Goal: Information Seeking & Learning: Learn about a topic

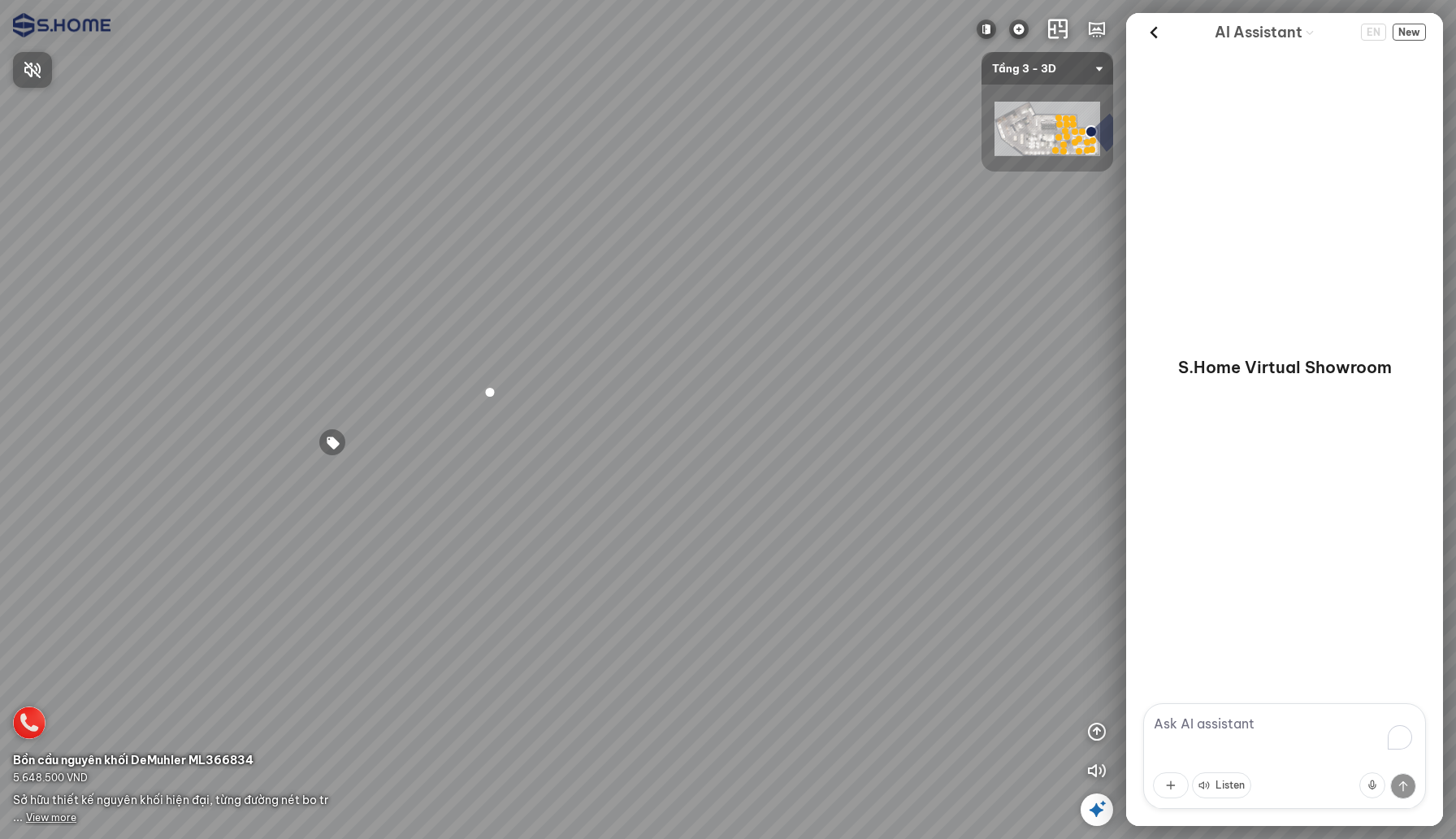
click at [1092, 730] on div at bounding box center [728, 420] width 1456 height 839
click at [1092, 730] on icon "button" at bounding box center [1096, 731] width 20 height 20
click at [1098, 690] on icon "button" at bounding box center [1096, 692] width 20 height 20
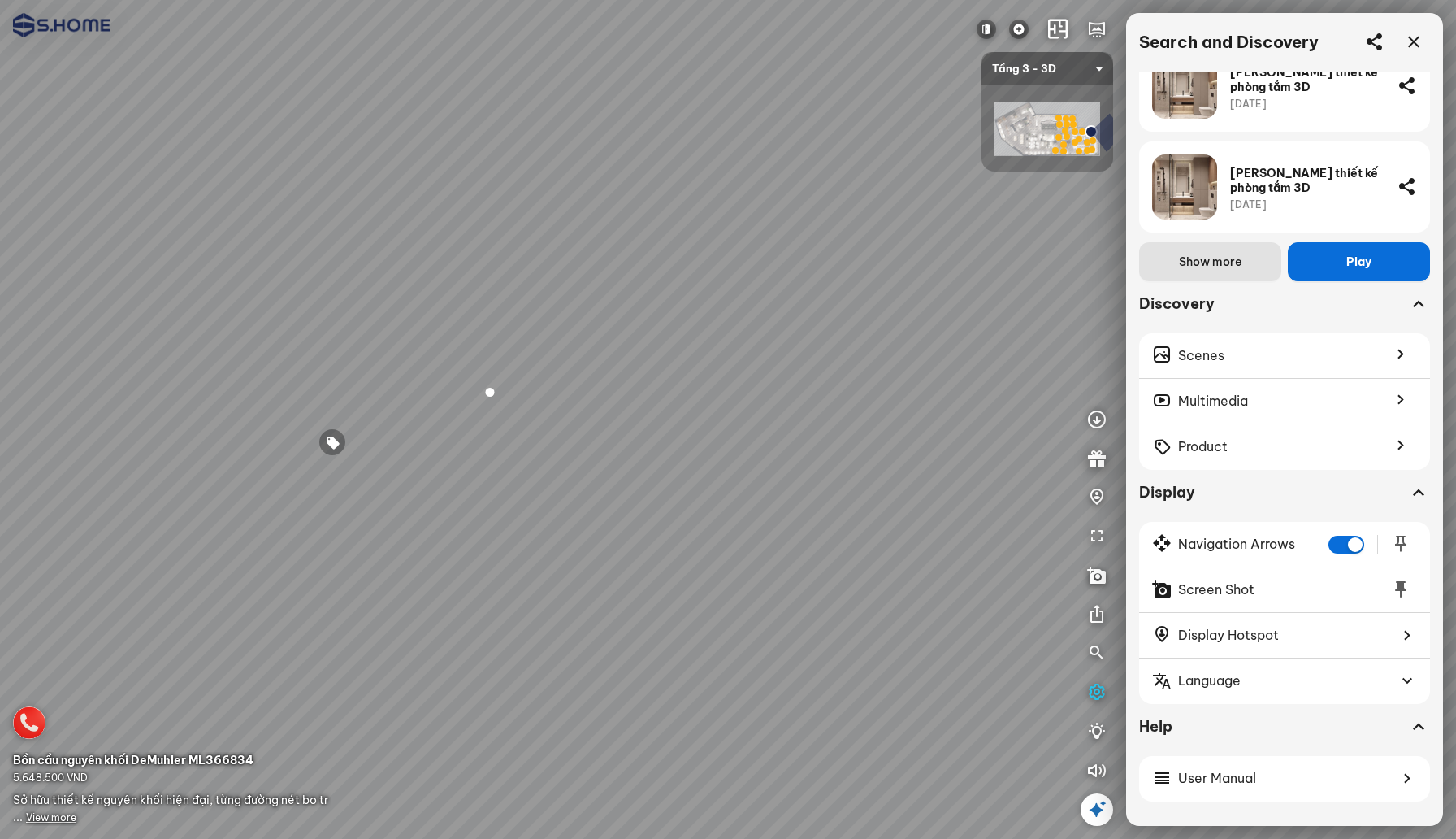
scroll to position [425, 0]
click at [1096, 758] on button "button" at bounding box center [1096, 770] width 33 height 33
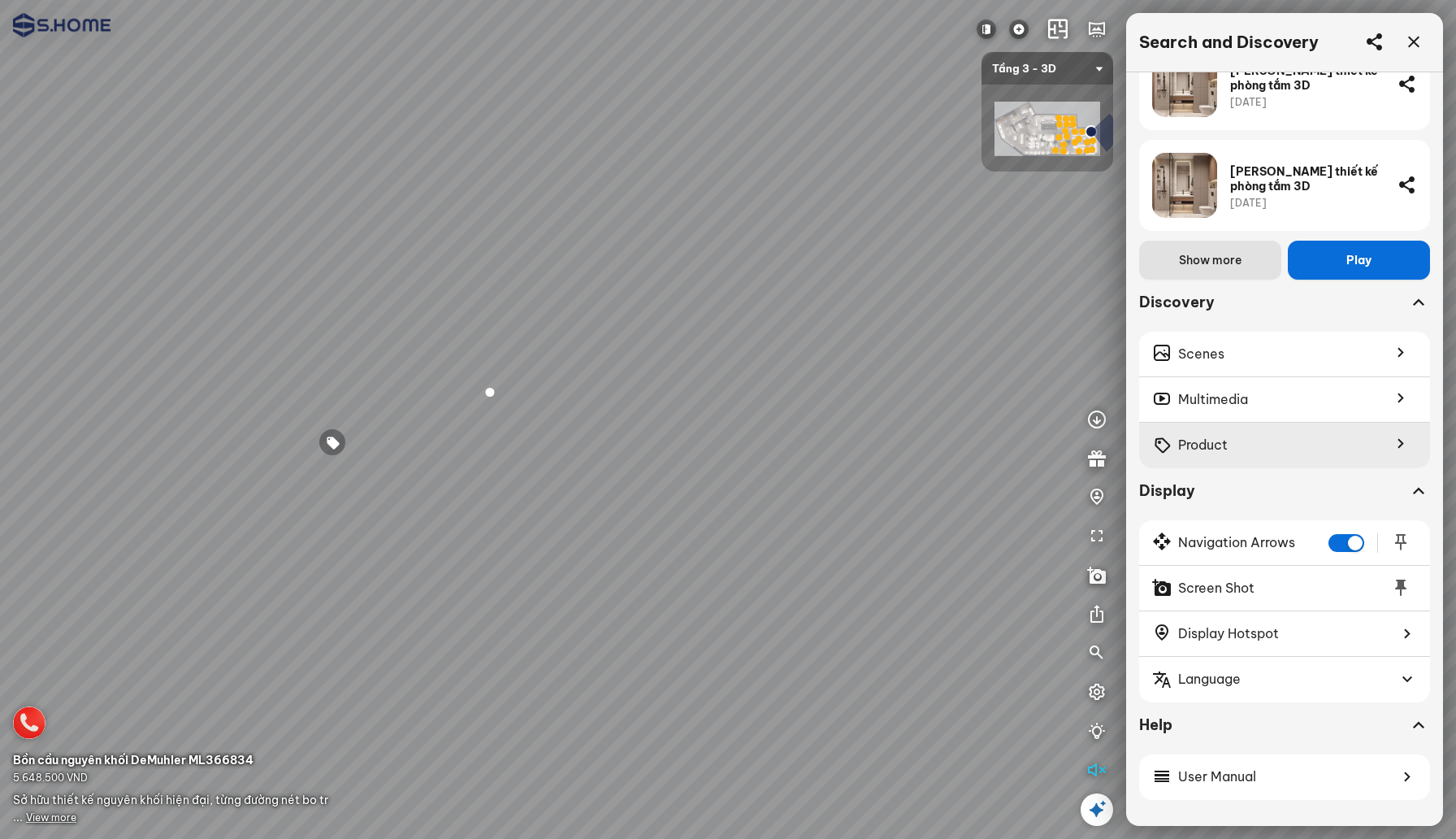
click at [1237, 456] on div "Product" at bounding box center [1284, 445] width 290 height 46
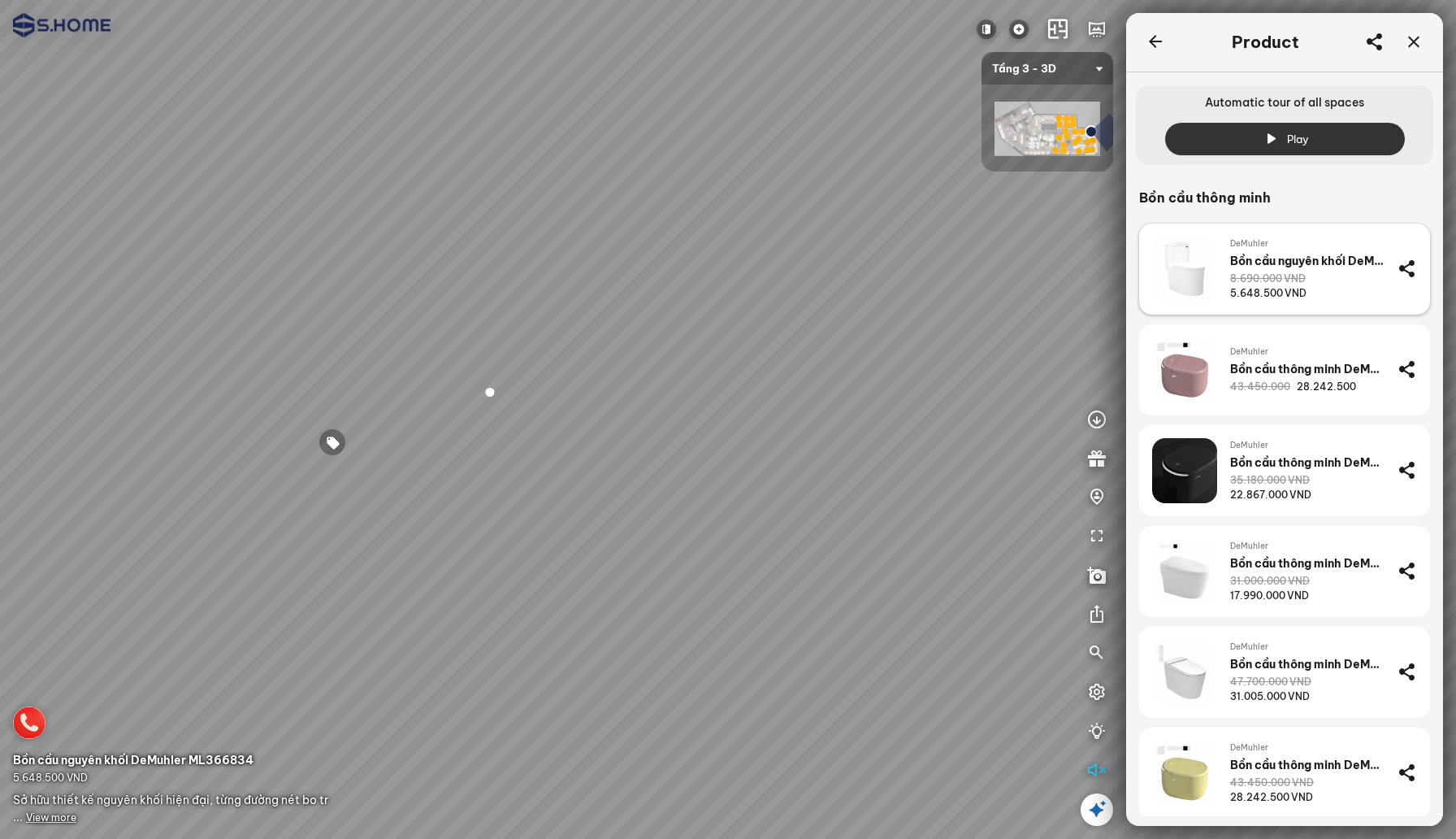
click at [1315, 297] on div "8.690.000 VND 5.648.500 VND" at bounding box center [1307, 286] width 154 height 29
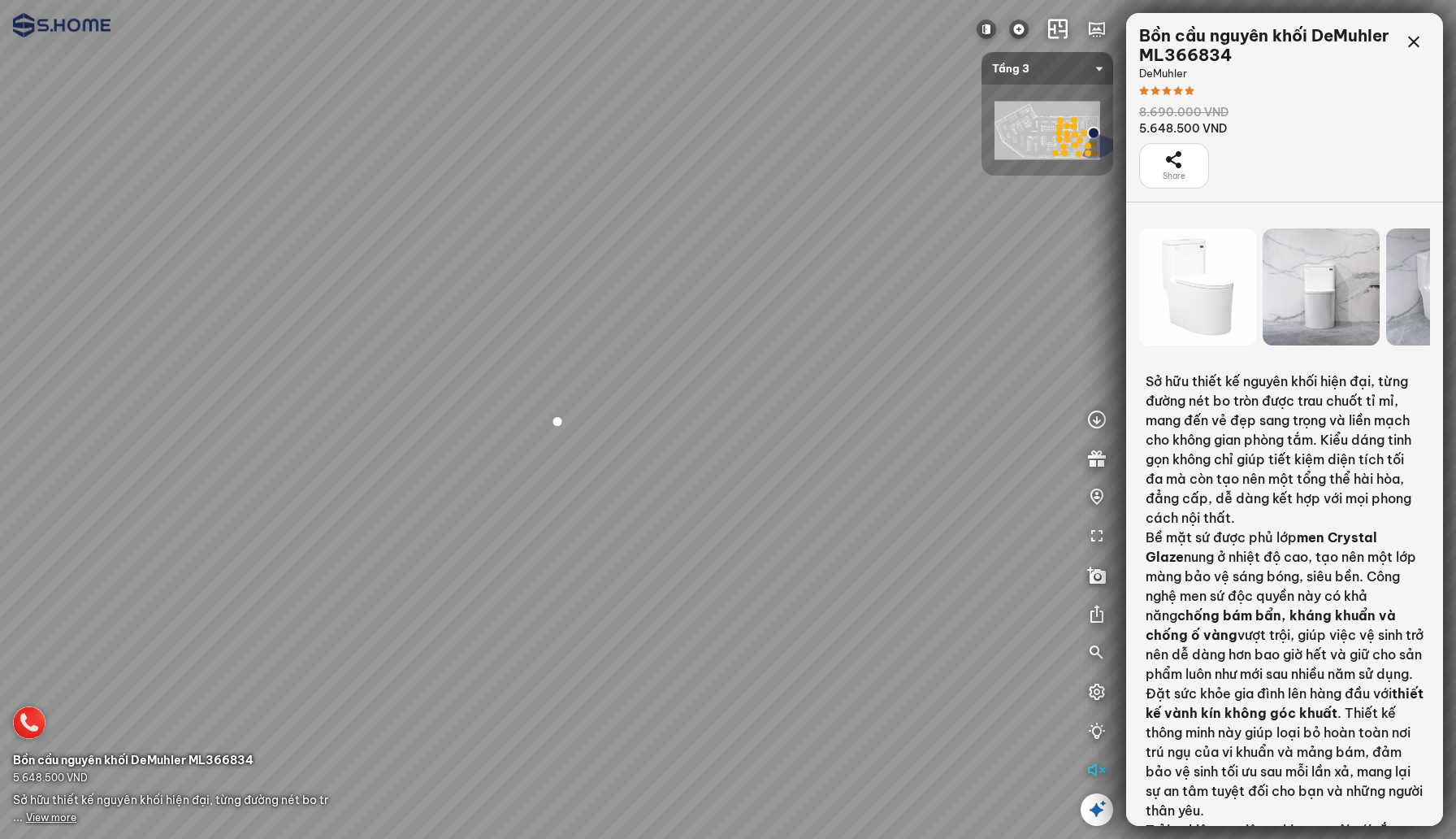
drag, startPoint x: 1308, startPoint y: 311, endPoint x: 1183, endPoint y: 311, distance: 125.0
click at [1263, 311] on div at bounding box center [1321, 286] width 117 height 117
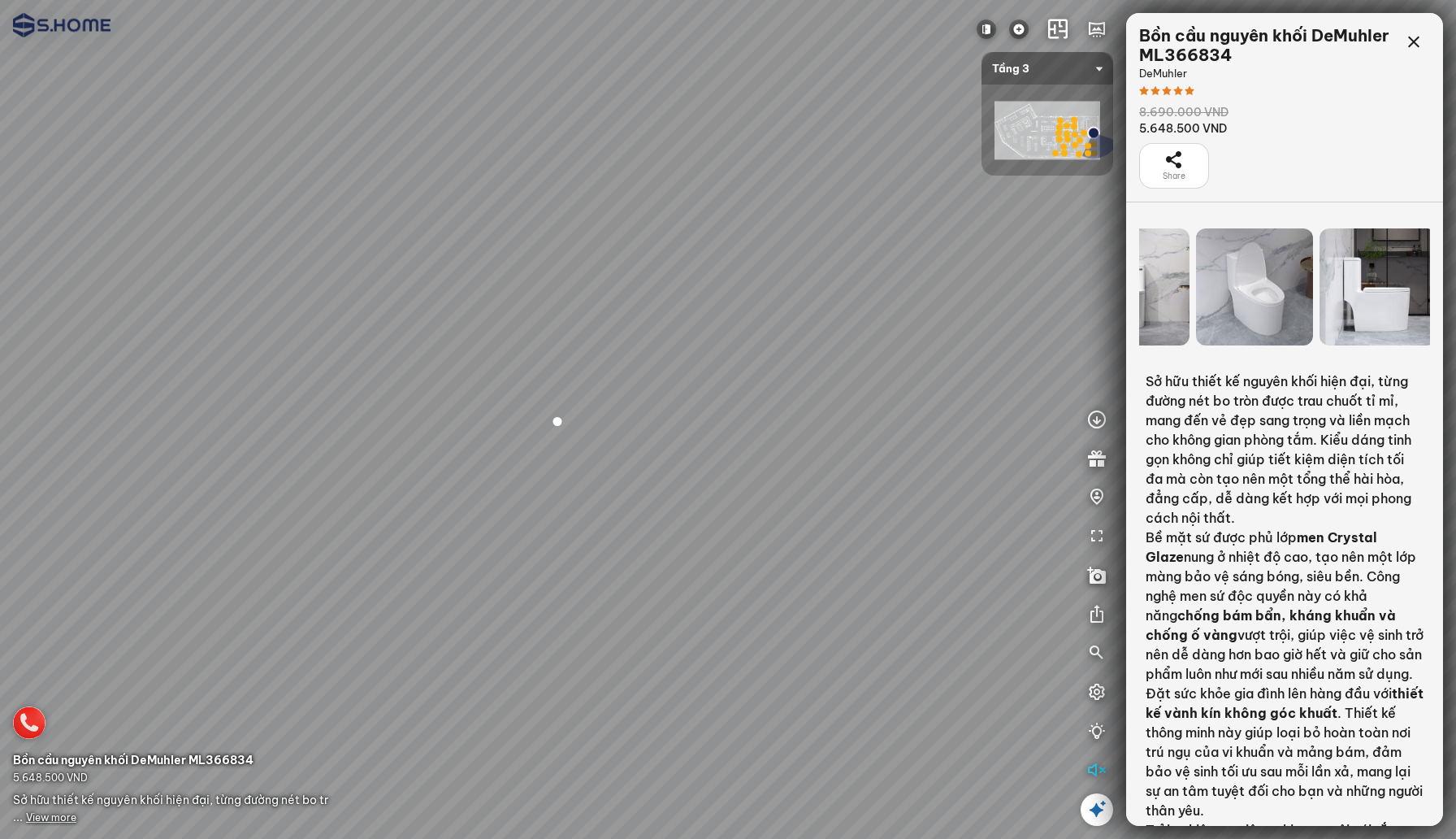
drag, startPoint x: 1297, startPoint y: 313, endPoint x: 1171, endPoint y: 313, distance: 126.0
click at [1196, 313] on div at bounding box center [1254, 286] width 117 height 117
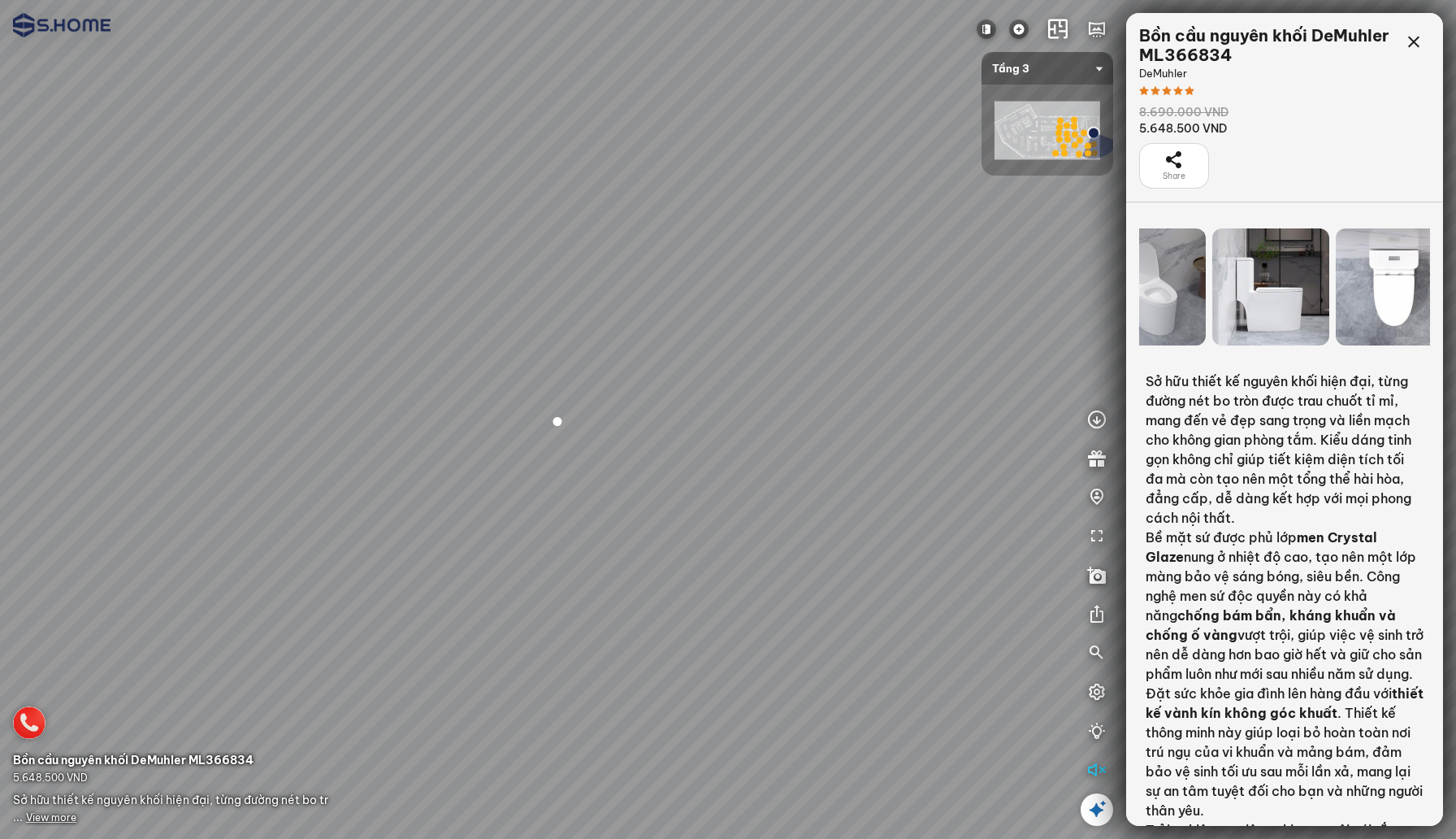
drag, startPoint x: 1282, startPoint y: 314, endPoint x: 1133, endPoint y: 314, distance: 149.0
click at [1133, 314] on div at bounding box center [1284, 286] width 317 height 130
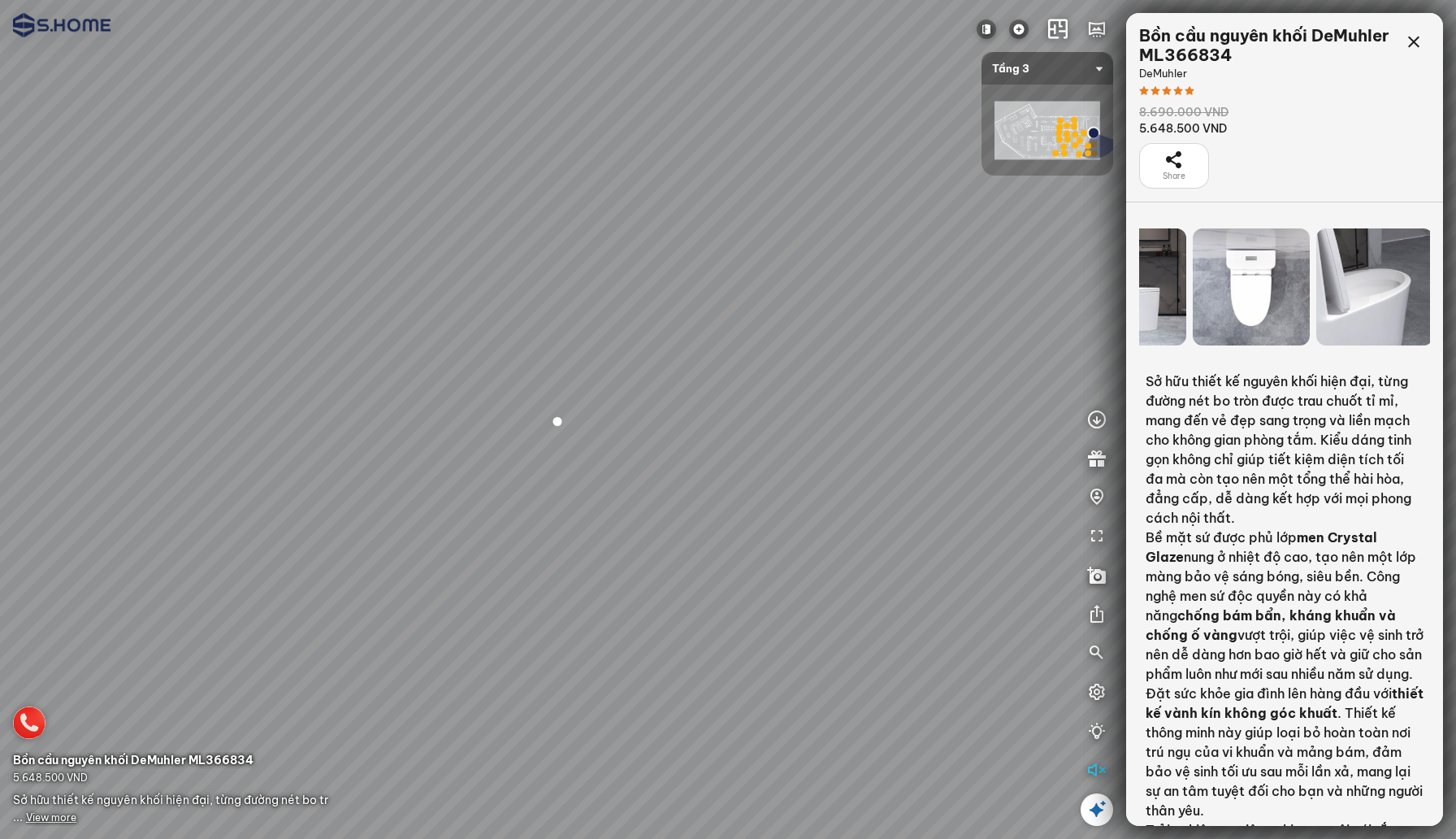
drag, startPoint x: 1232, startPoint y: 319, endPoint x: 1117, endPoint y: 319, distance: 115.0
click at [1117, 319] on div "INFO: krpano 1.20.8 (build [DATE]) INFO: HTML5/Desktop - Chrome 140.0 - WebGL I…" at bounding box center [728, 420] width 1456 height 839
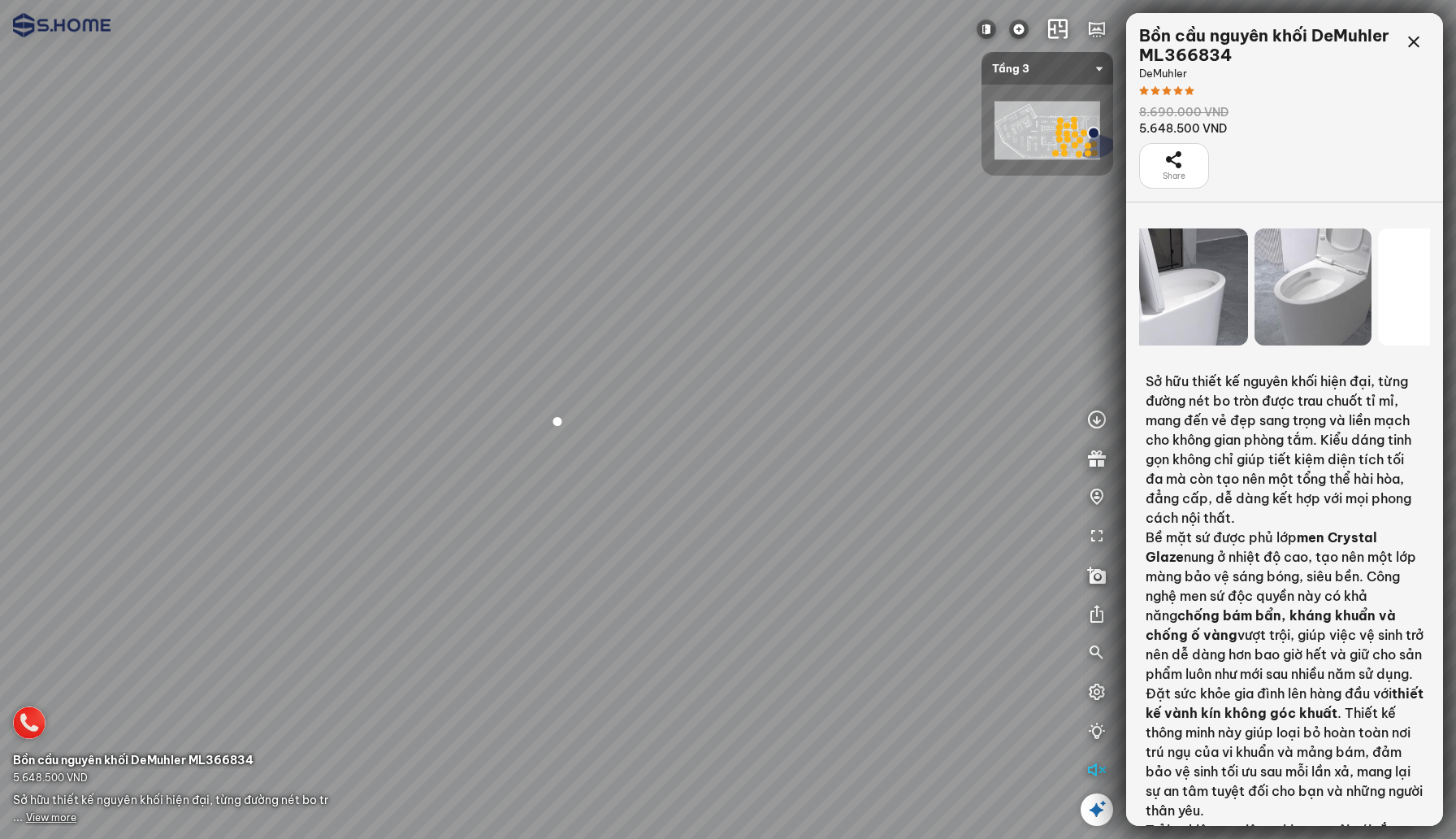
drag, startPoint x: 1289, startPoint y: 297, endPoint x: 1136, endPoint y: 297, distance: 153.0
click at [1136, 297] on div at bounding box center [1284, 286] width 317 height 130
drag, startPoint x: 1289, startPoint y: 294, endPoint x: 1145, endPoint y: 295, distance: 144.0
click at [1254, 295] on div at bounding box center [1312, 286] width 117 height 117
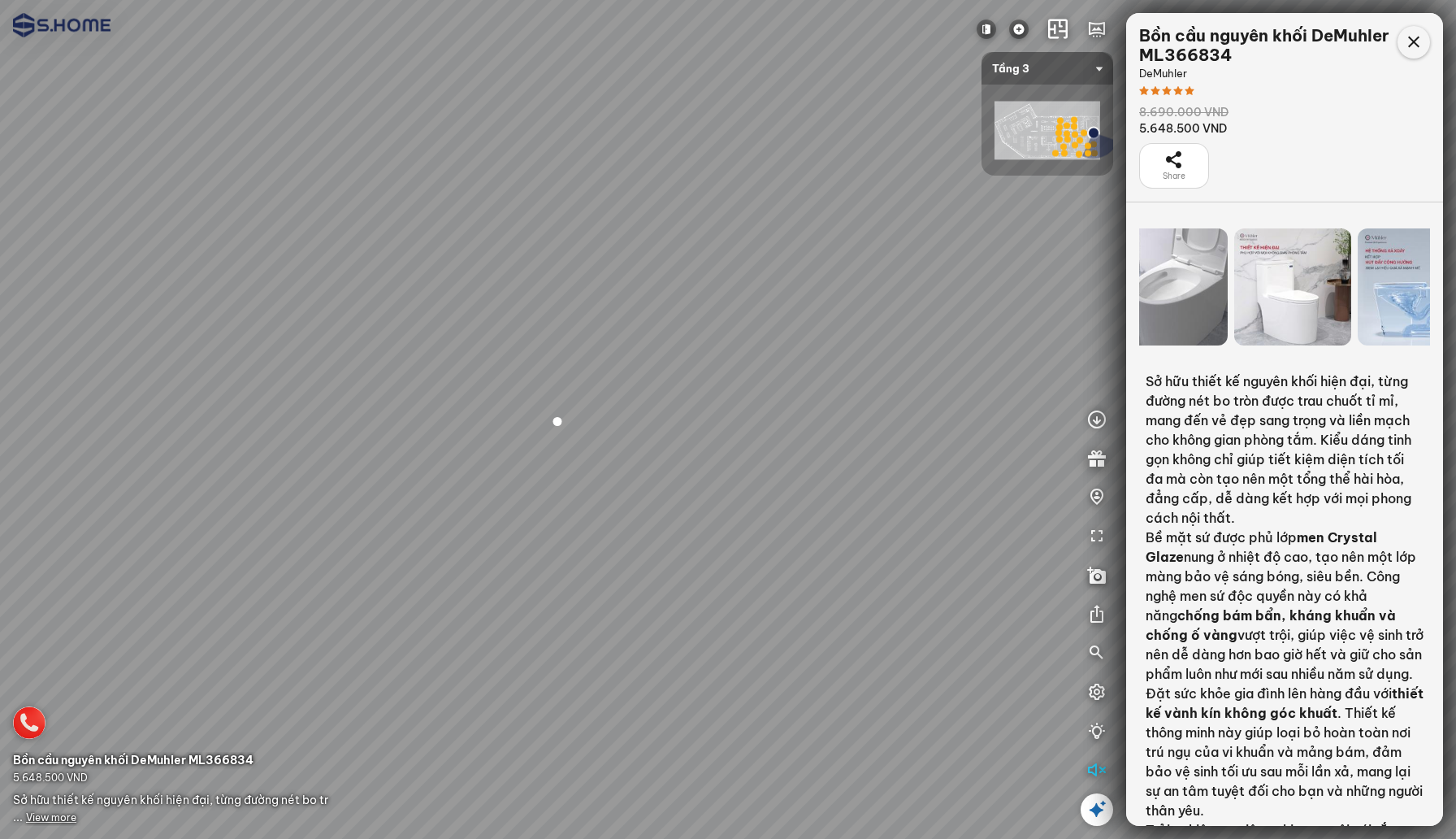
click at [1412, 49] on icon at bounding box center [1413, 42] width 20 height 20
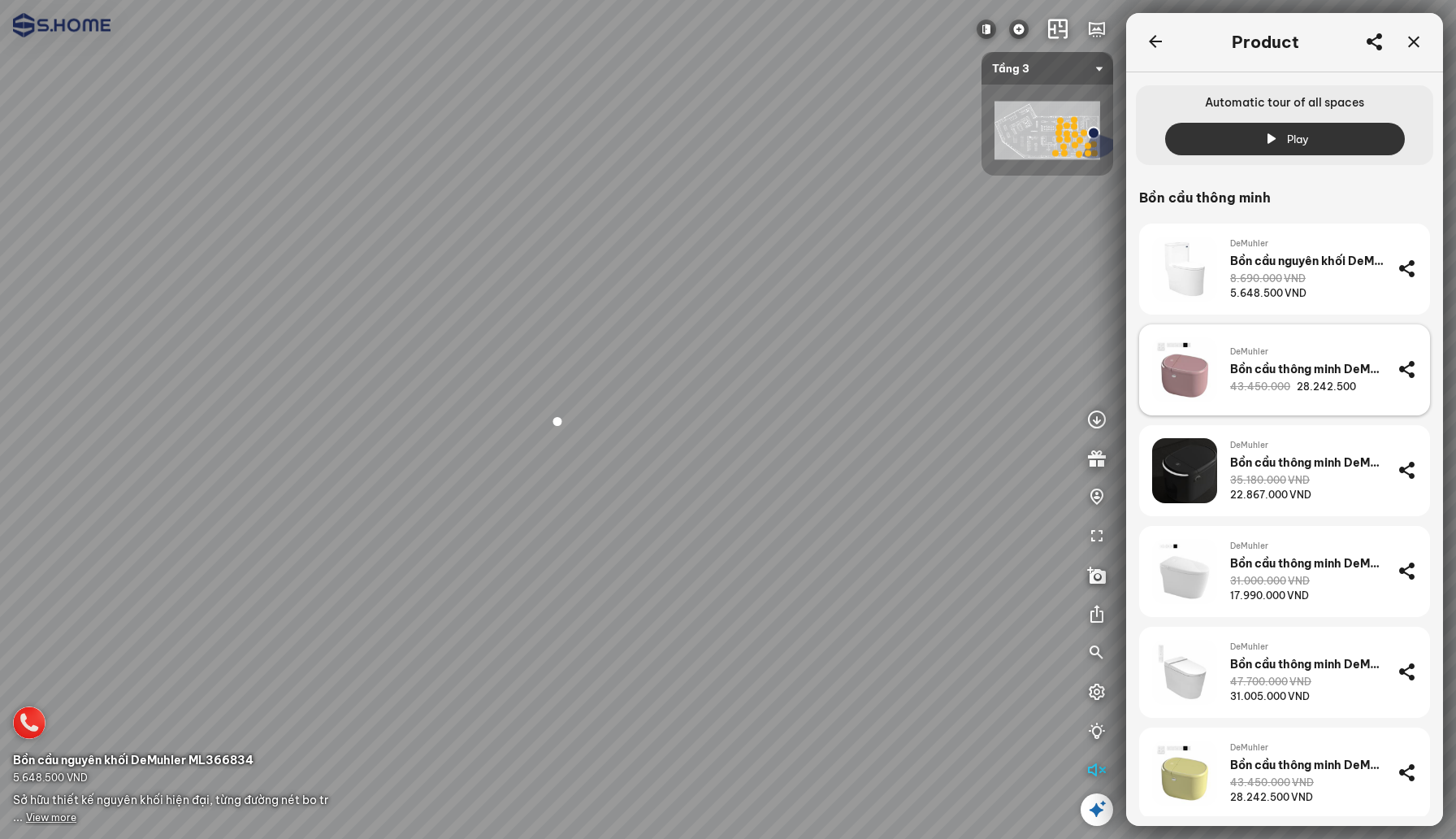
click at [1286, 369] on div "Bồn cầu thông minh DeMuhler ML368005PI" at bounding box center [1307, 369] width 154 height 15
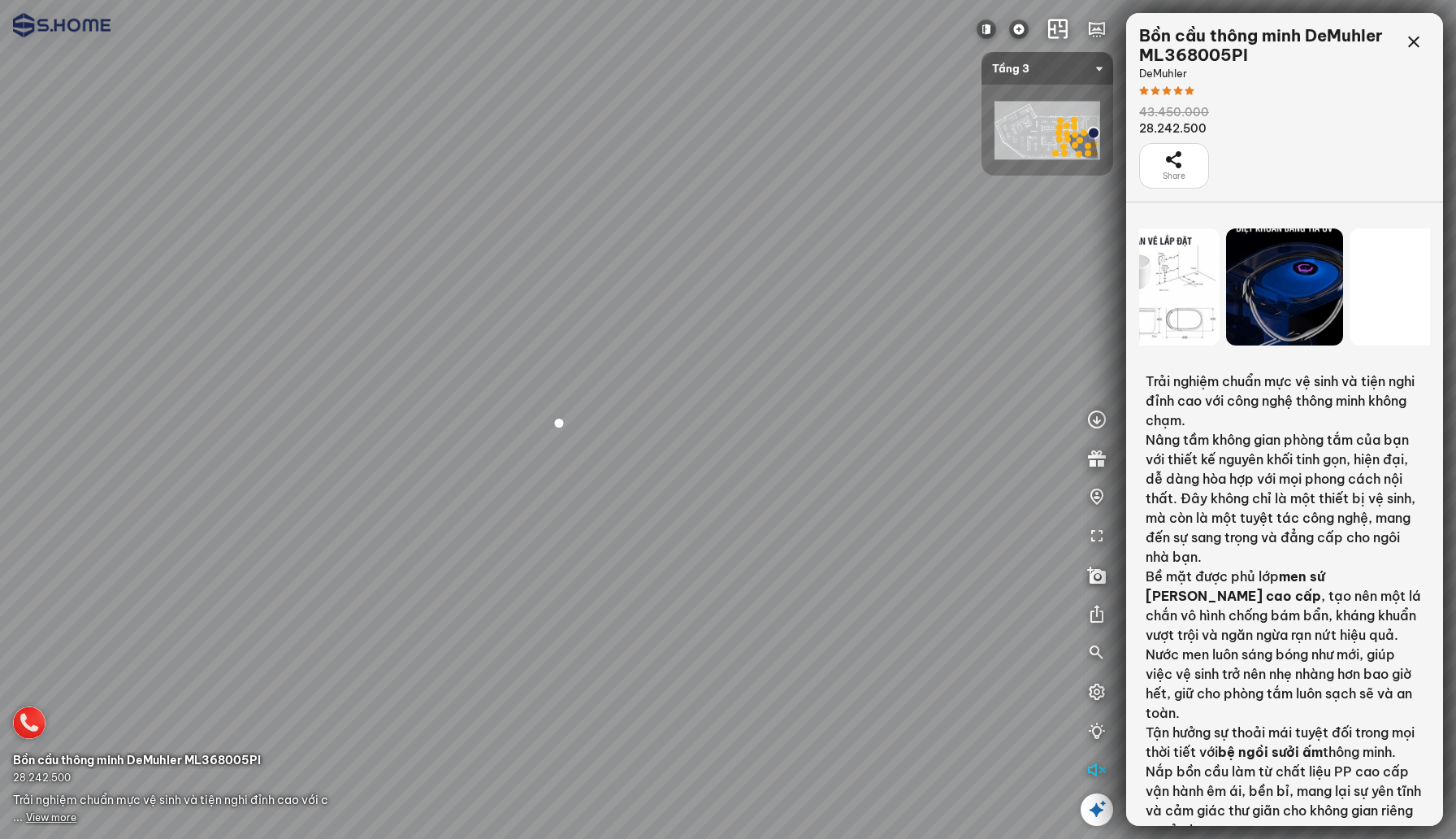
drag, startPoint x: 1223, startPoint y: 308, endPoint x: 1125, endPoint y: 314, distance: 98.2
click at [1126, 314] on div at bounding box center [1284, 286] width 317 height 130
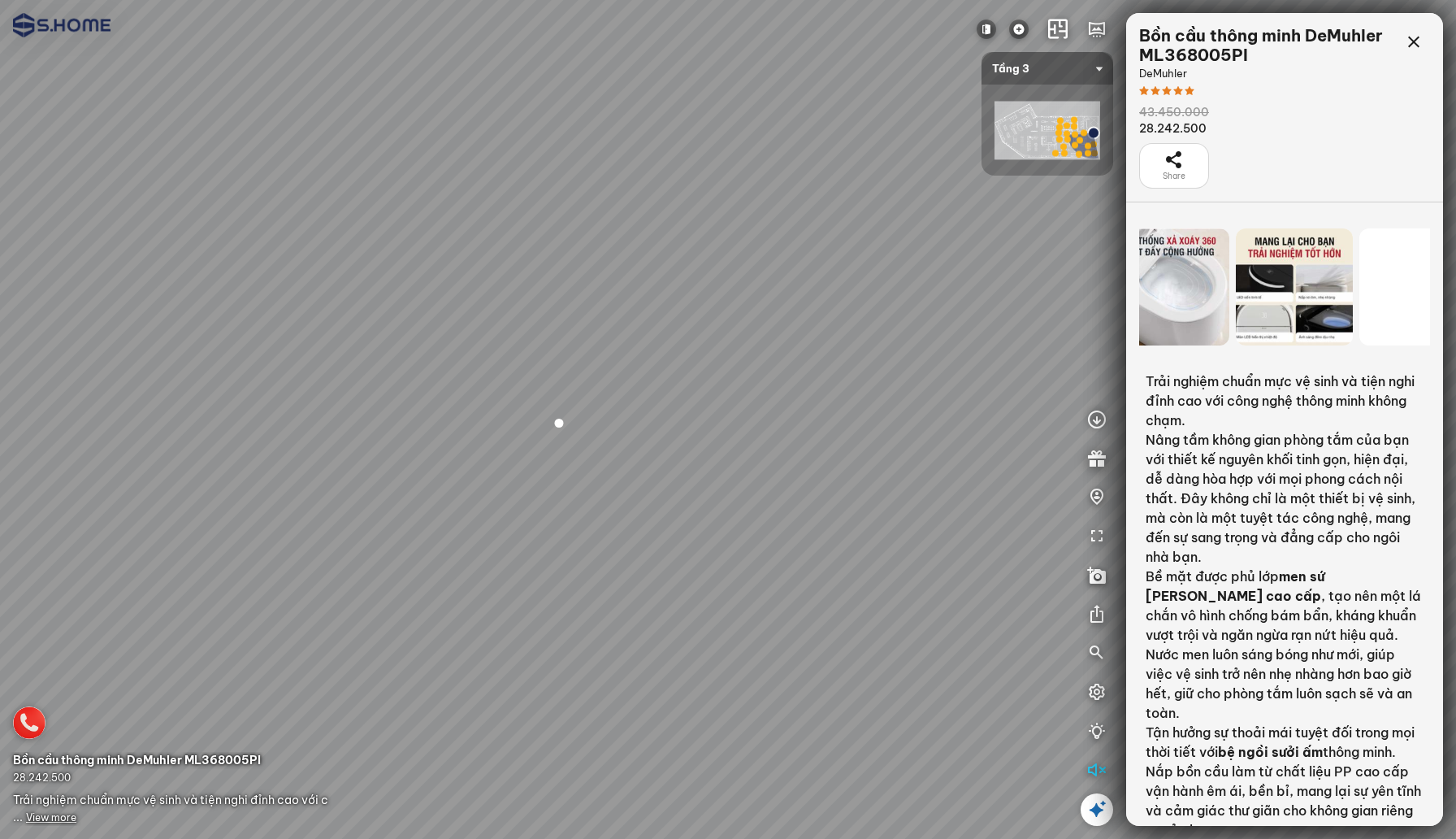
drag, startPoint x: 1339, startPoint y: 308, endPoint x: 1130, endPoint y: 308, distance: 209.0
click at [1130, 308] on div at bounding box center [1284, 286] width 317 height 130
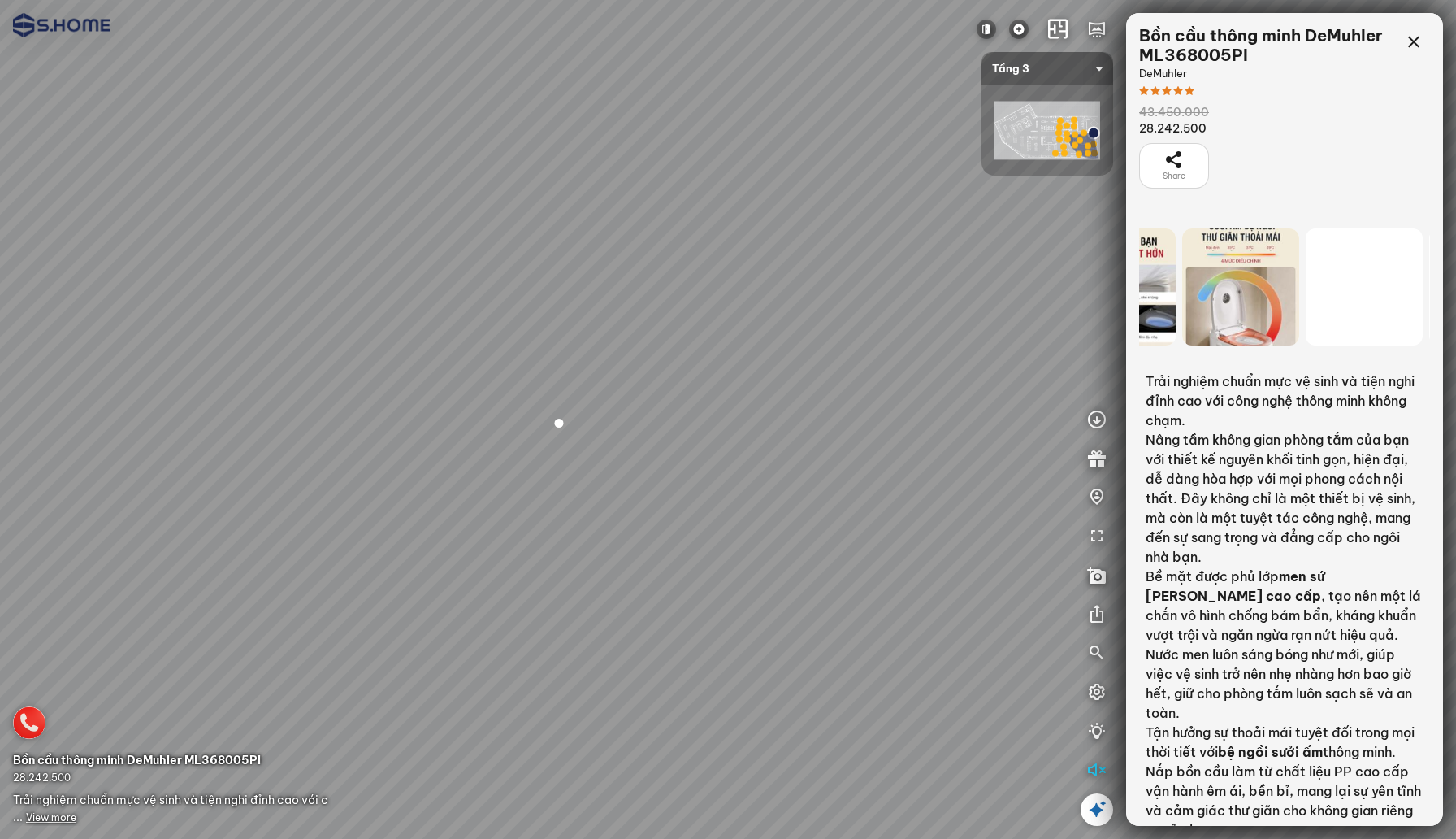
drag, startPoint x: 1293, startPoint y: 300, endPoint x: 1121, endPoint y: 300, distance: 172.0
click at [1121, 300] on div "INFO: krpano 1.20.8 (build [DATE]) INFO: HTML5/Desktop - Chrome 140.0 - WebGL I…" at bounding box center [728, 420] width 1456 height 839
drag, startPoint x: 1338, startPoint y: 289, endPoint x: 1154, endPoint y: 289, distance: 184.0
click at [1306, 289] on div at bounding box center [1364, 286] width 117 height 117
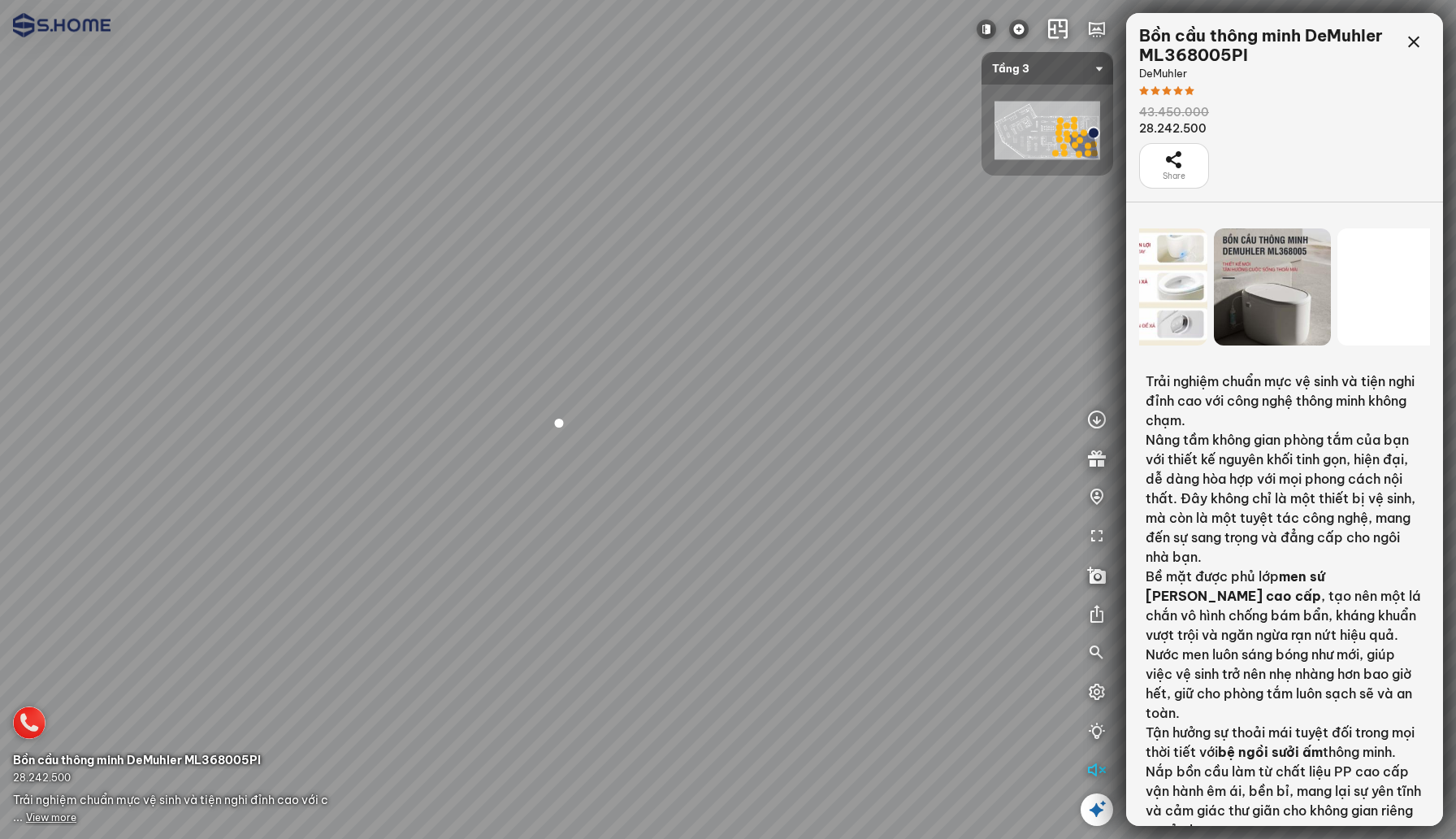
drag, startPoint x: 1274, startPoint y: 282, endPoint x: 1146, endPoint y: 282, distance: 128.0
click at [1146, 282] on div at bounding box center [1148, 286] width 117 height 117
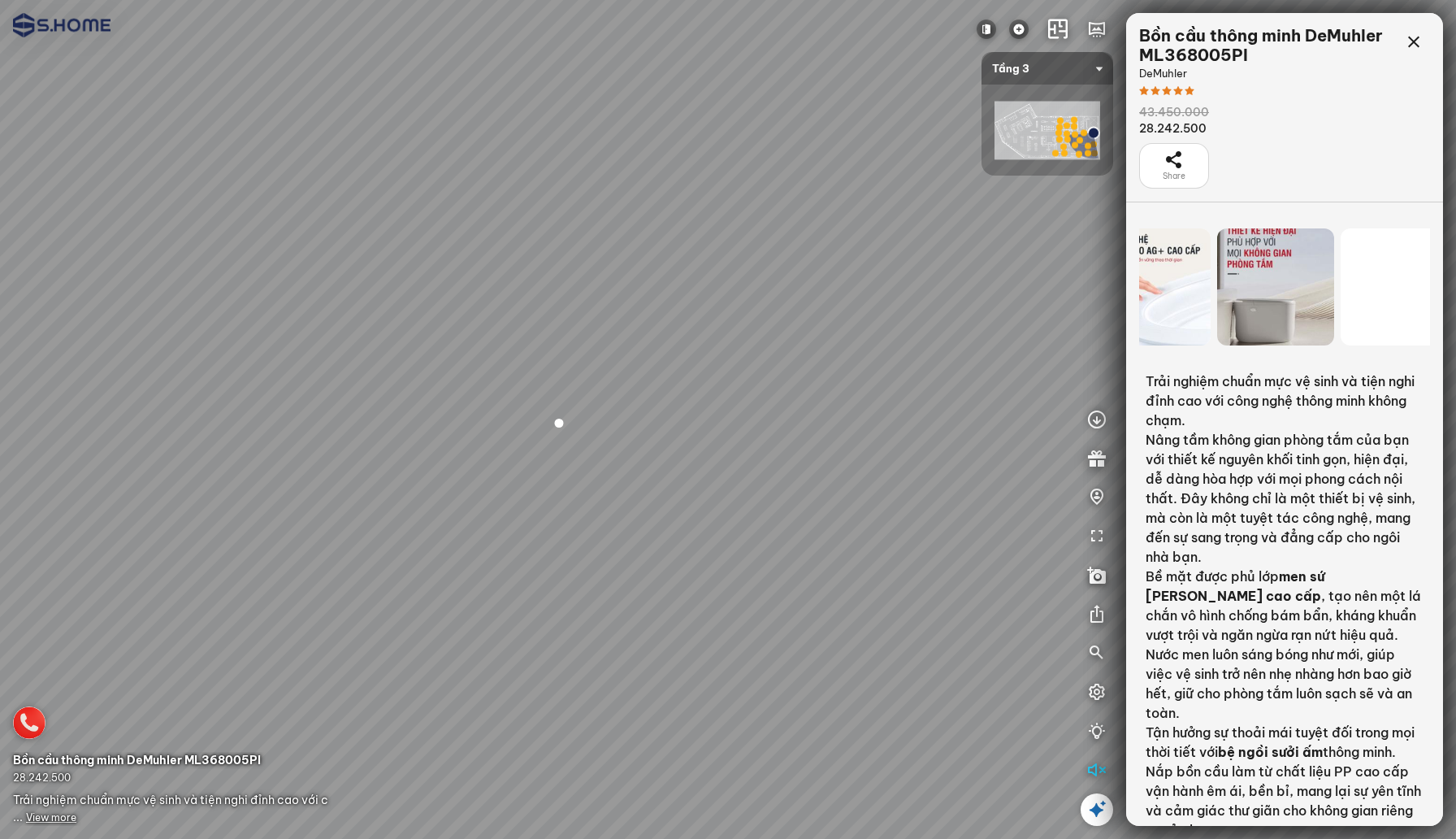
drag, startPoint x: 1343, startPoint y: 291, endPoint x: 1140, endPoint y: 291, distance: 203.0
click at [1140, 291] on div at bounding box center [1152, 286] width 117 height 117
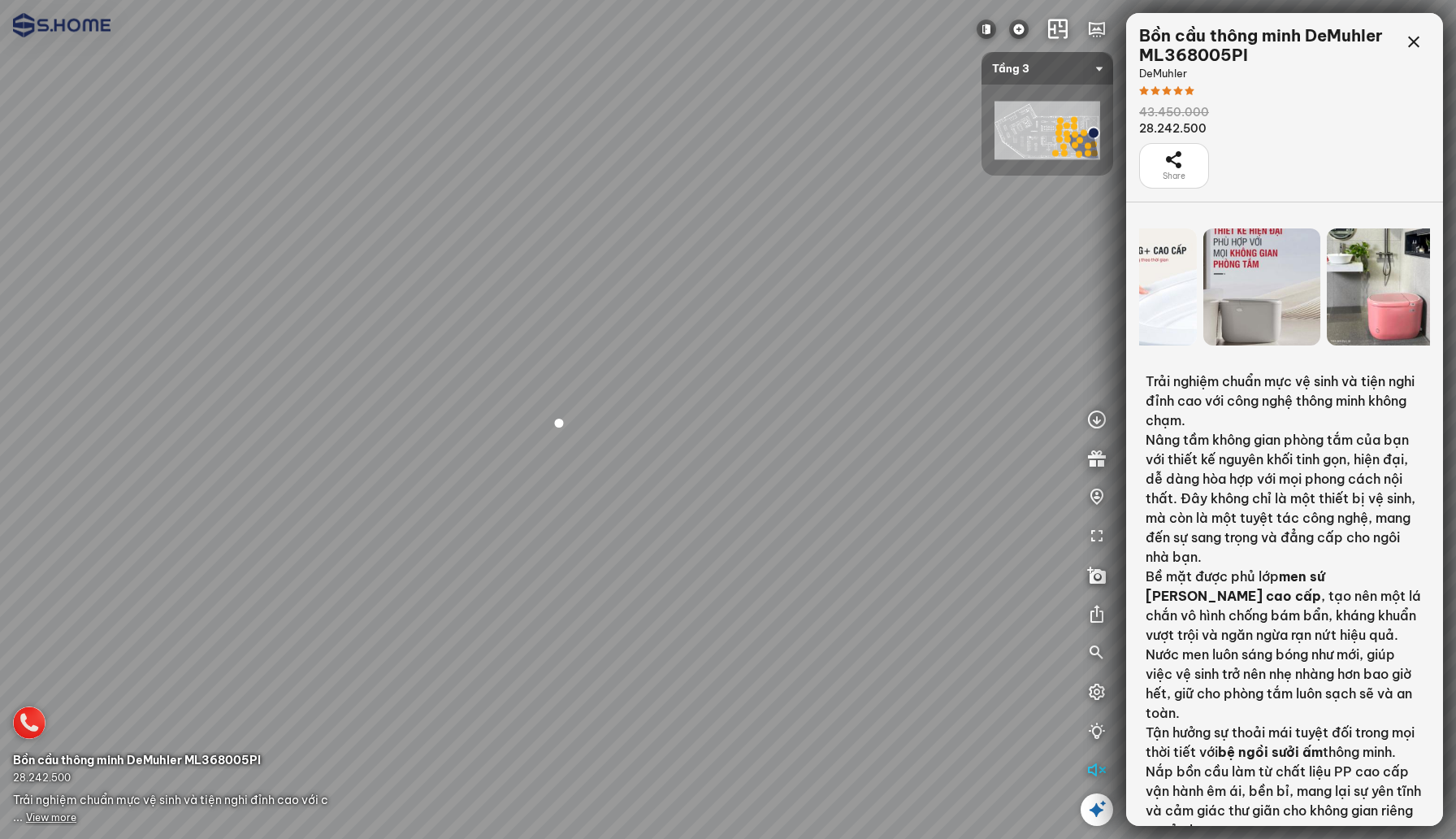
drag, startPoint x: 1325, startPoint y: 296, endPoint x: 1153, endPoint y: 296, distance: 172.0
click at [1153, 296] on div at bounding box center [1447, 286] width 2958 height 130
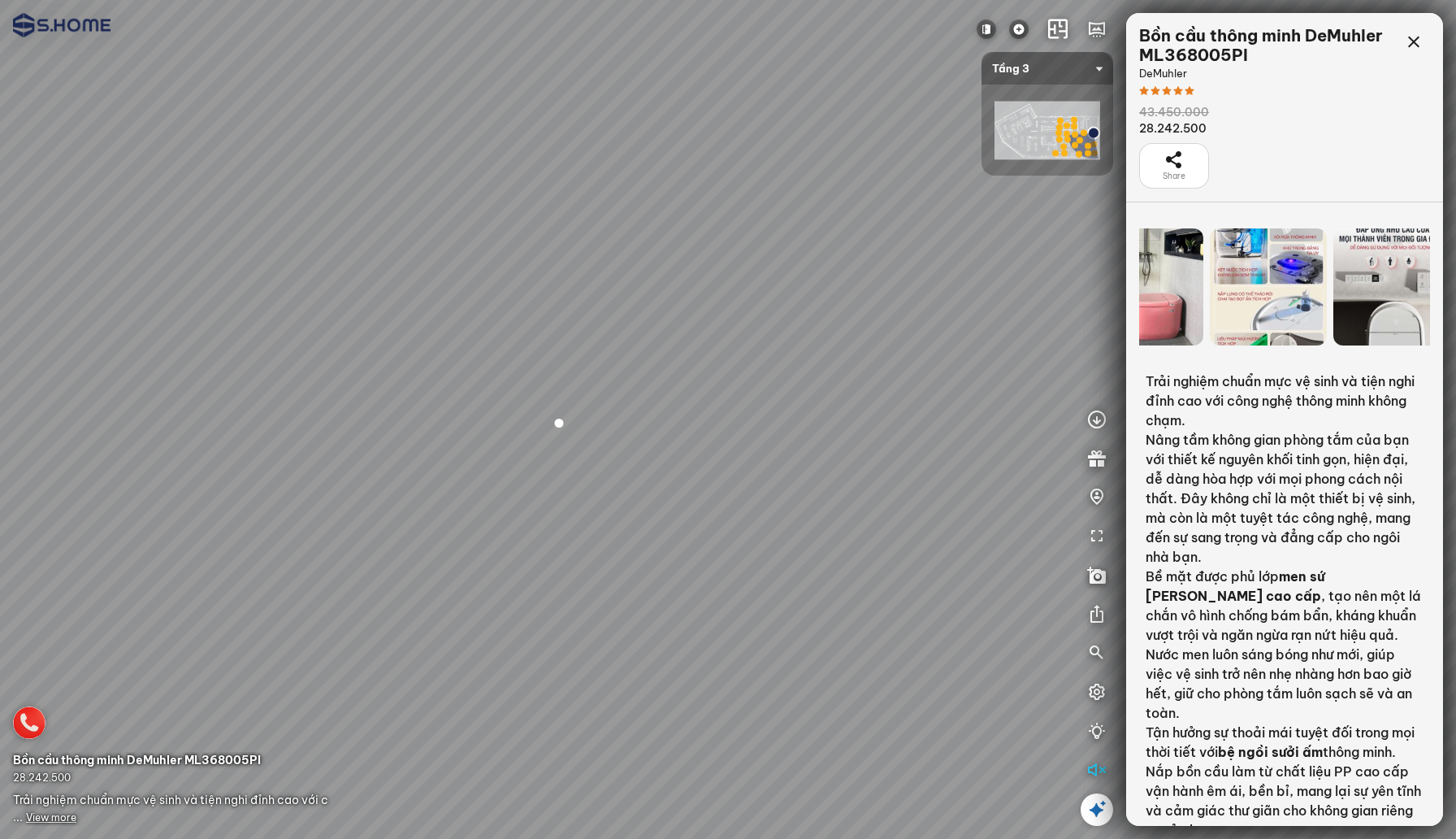
drag, startPoint x: 1339, startPoint y: 299, endPoint x: 1124, endPoint y: 297, distance: 215.0
click at [1124, 297] on div "INFO: krpano 1.20.8 (build [DATE]) INFO: HTML5/Desktop - Chrome 140.0 - WebGL I…" at bounding box center [728, 420] width 1456 height 839
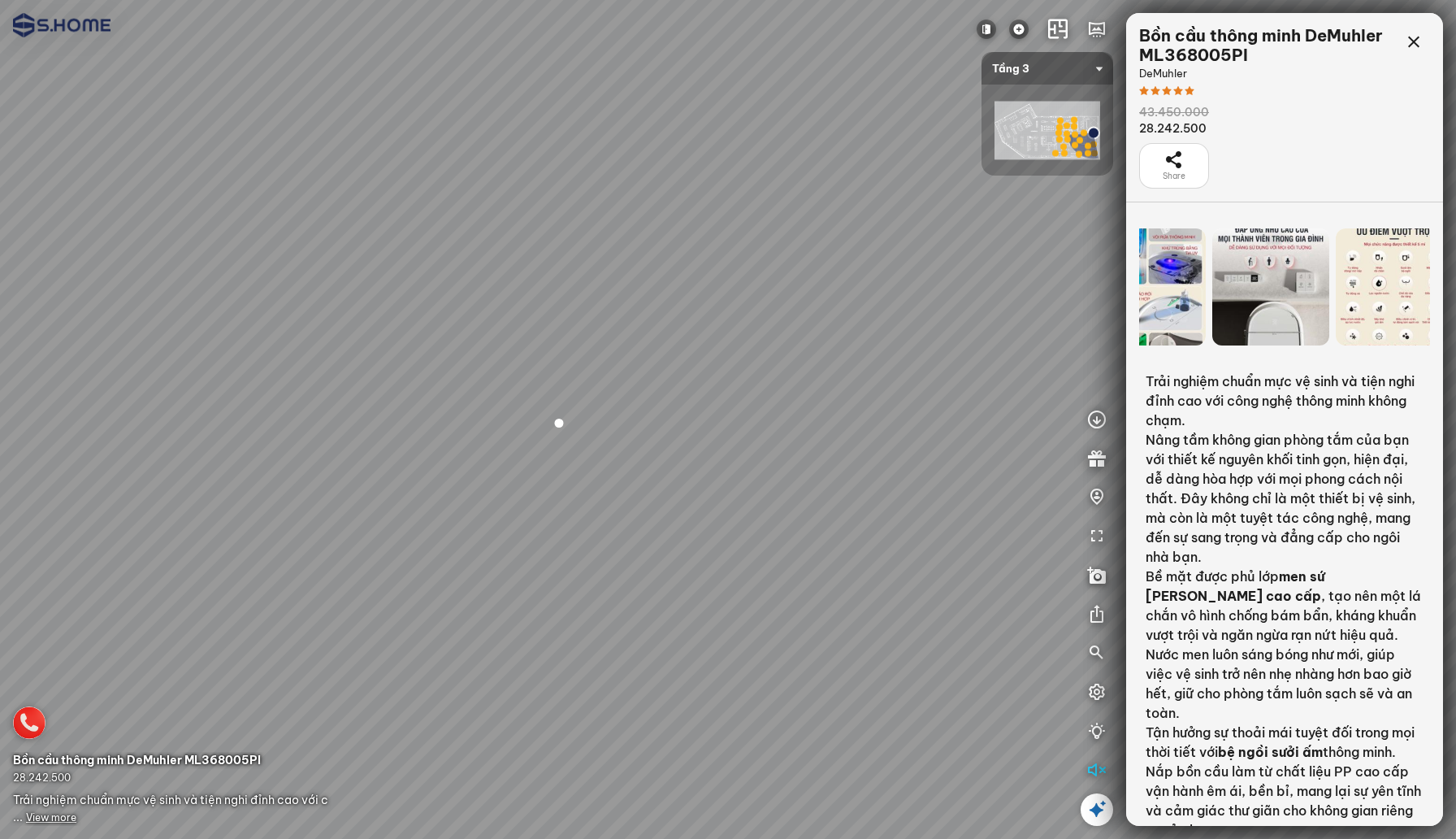
drag, startPoint x: 1326, startPoint y: 307, endPoint x: 1104, endPoint y: 307, distance: 222.0
click at [1104, 307] on div "INFO: krpano 1.20.8 (build [DATE]) INFO: HTML5/Desktop - Chrome 140.0 - WebGL I…" at bounding box center [728, 420] width 1456 height 839
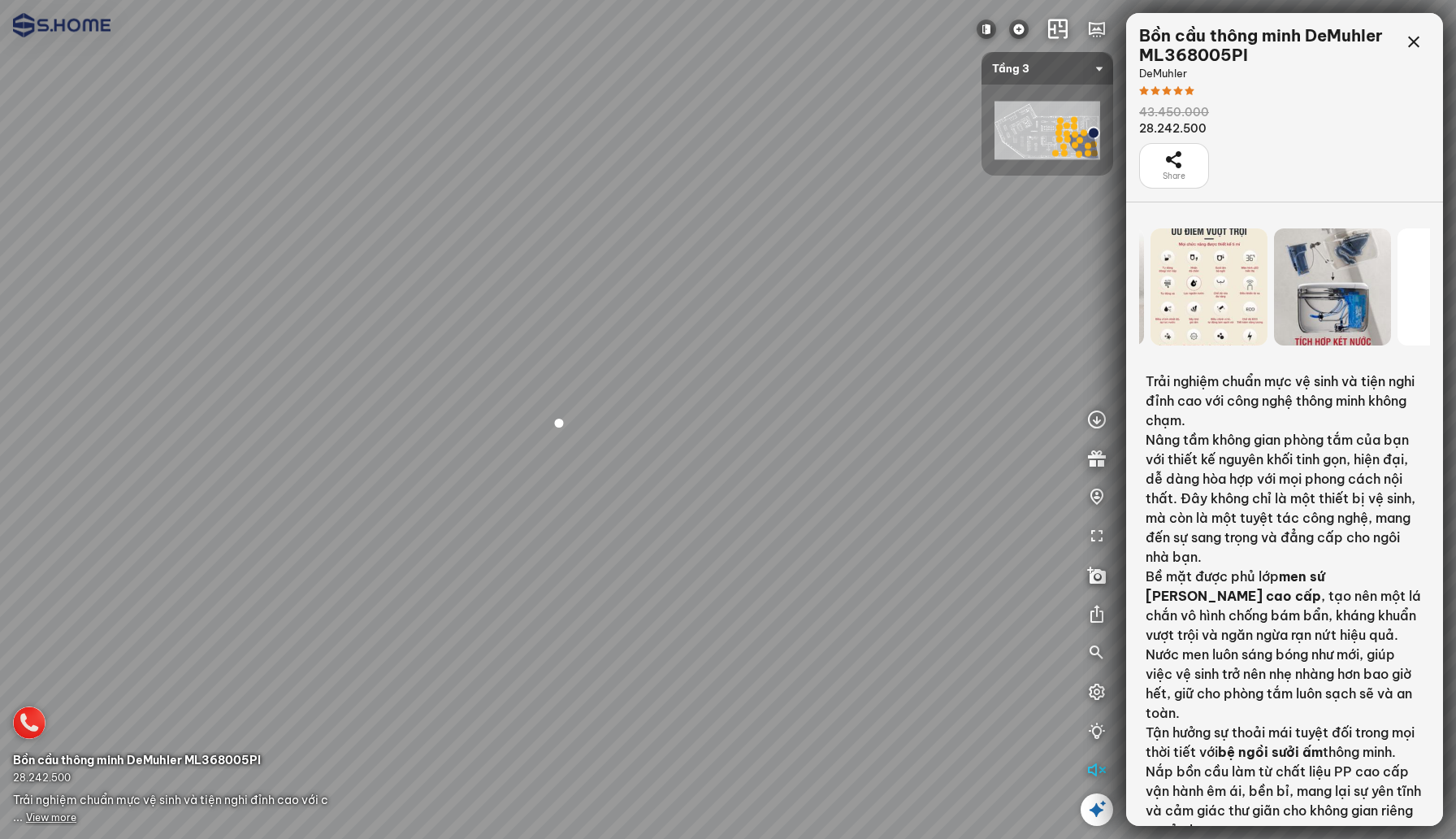
drag, startPoint x: 1343, startPoint y: 289, endPoint x: 1158, endPoint y: 286, distance: 185.0
click at [1274, 286] on div at bounding box center [1332, 286] width 117 height 117
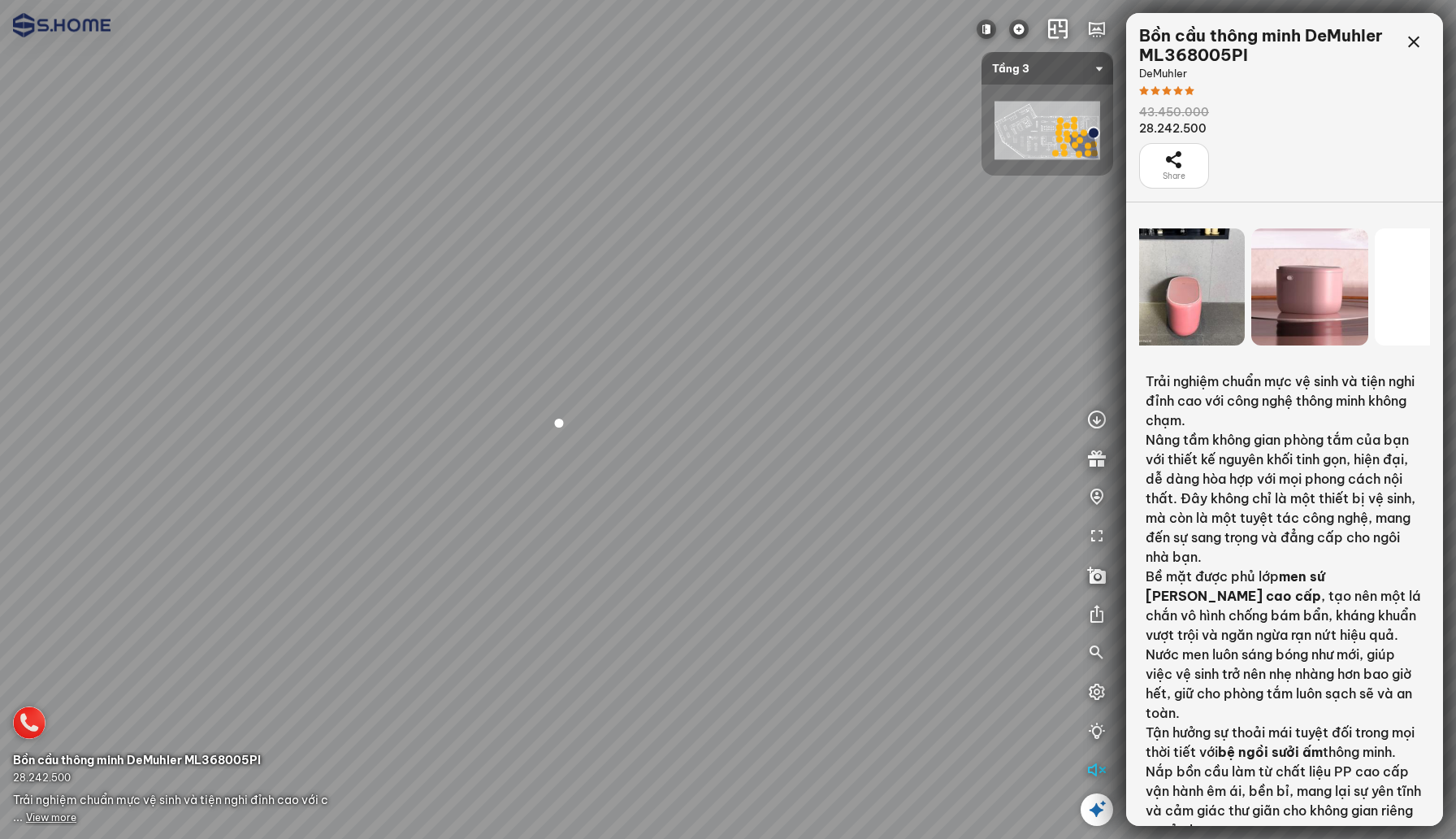
drag, startPoint x: 1316, startPoint y: 305, endPoint x: 1146, endPoint y: 305, distance: 170.0
click at [1146, 305] on div at bounding box center [1185, 286] width 117 height 117
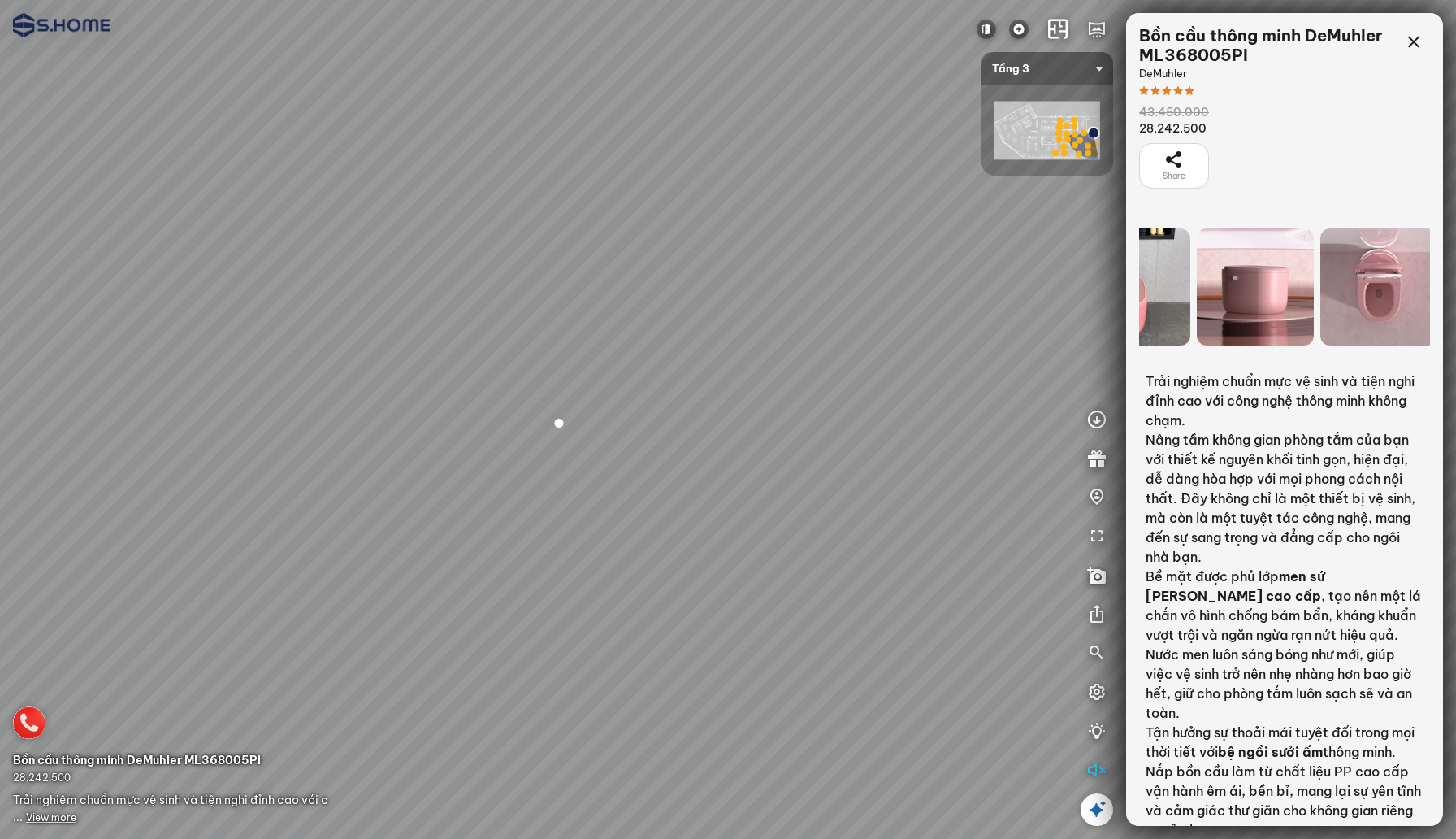
drag, startPoint x: 1331, startPoint y: 305, endPoint x: 1132, endPoint y: 305, distance: 199.0
click at [1132, 305] on div at bounding box center [1284, 286] width 317 height 130
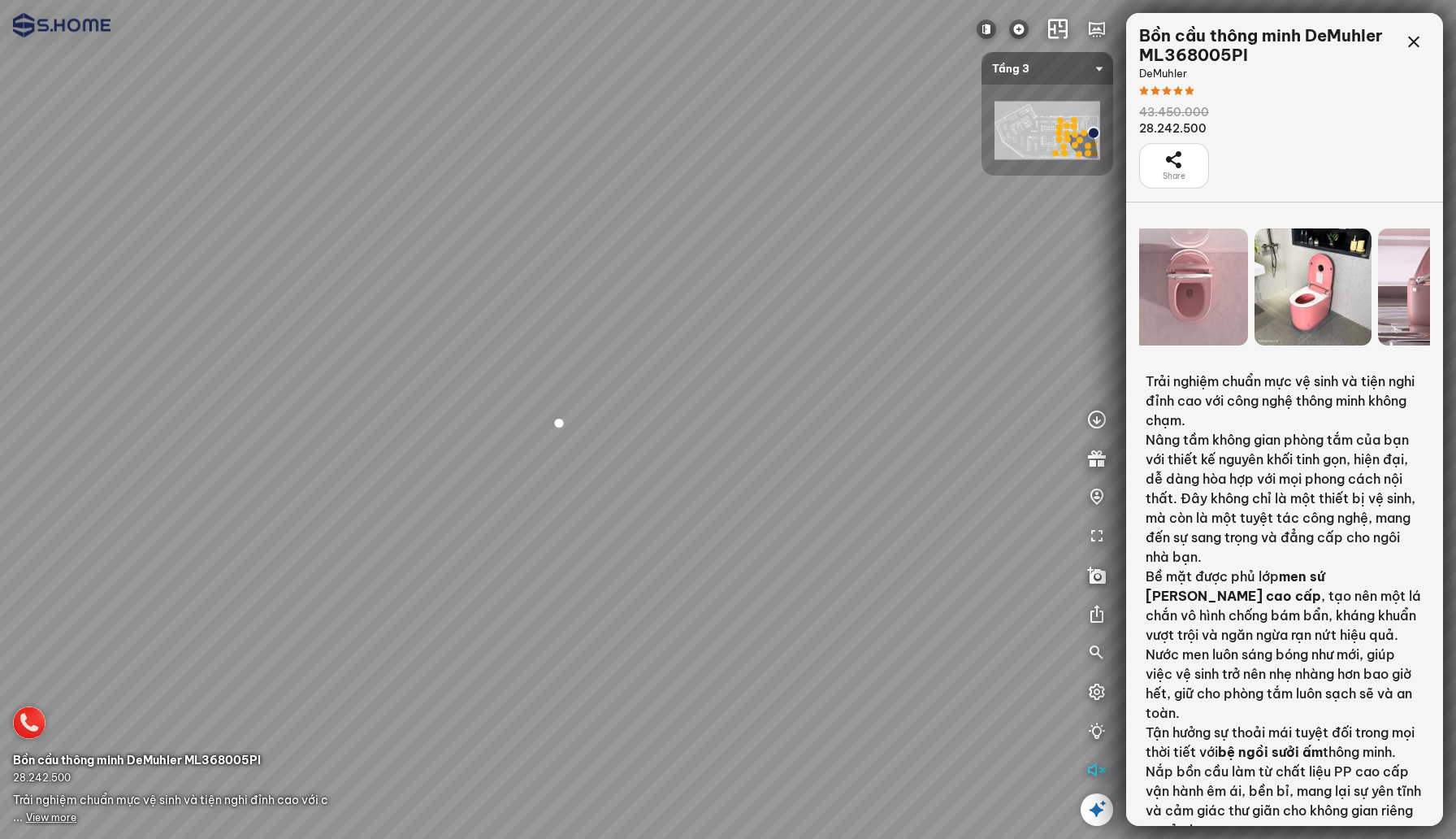
drag, startPoint x: 1348, startPoint y: 291, endPoint x: 1094, endPoint y: 291, distance: 254.0
click at [1094, 291] on div "INFO: krpano 1.20.8 (build [DATE]) INFO: HTML5/Desktop - Chrome 140.0 - WebGL I…" at bounding box center [728, 420] width 1456 height 839
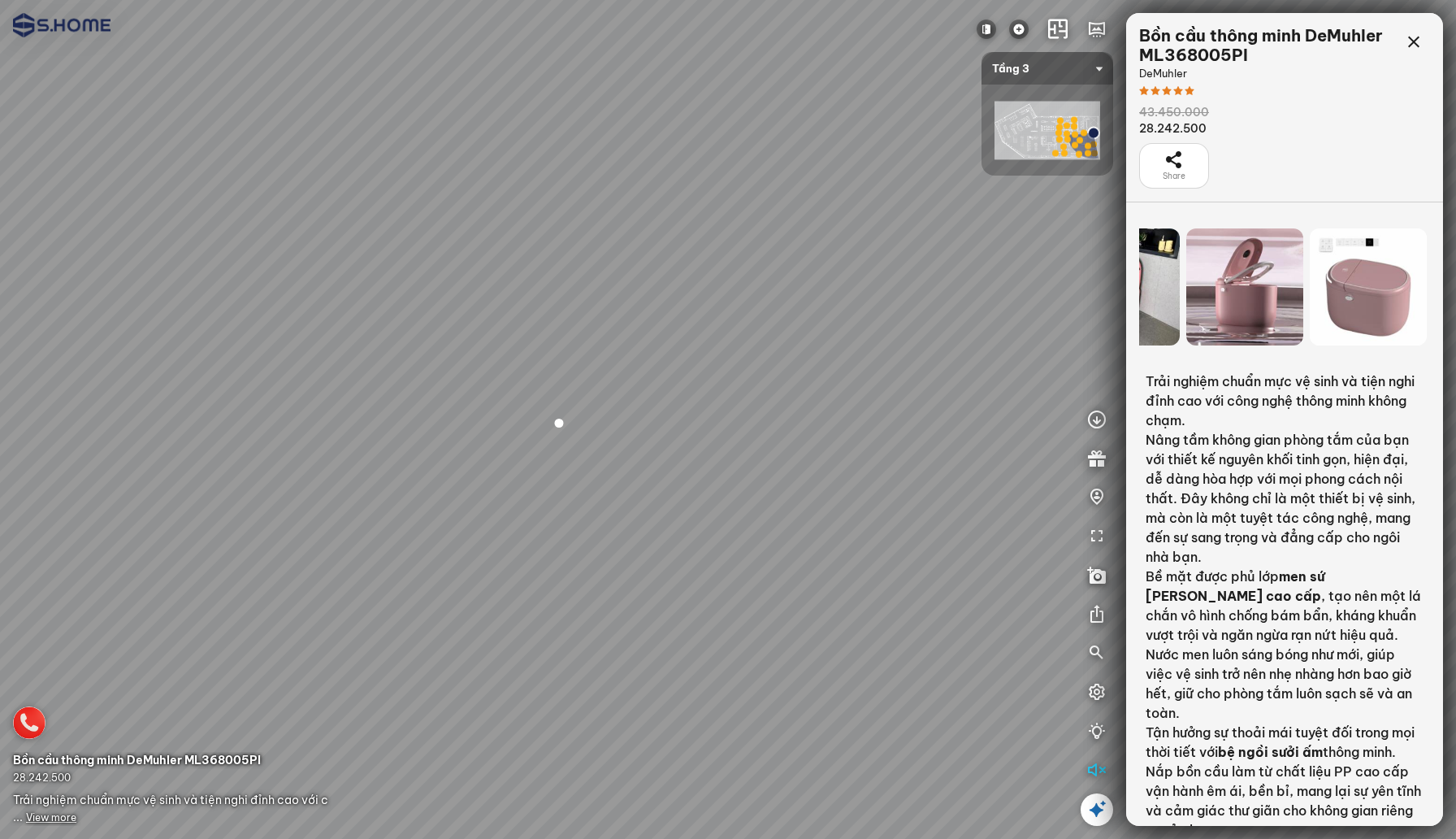
drag, startPoint x: 1318, startPoint y: 273, endPoint x: 1109, endPoint y: 273, distance: 209.0
click at [1109, 273] on div "INFO: krpano 1.20.8 (build [DATE]) INFO: HTML5/Desktop - Chrome 140.0 - WebGL I…" at bounding box center [728, 420] width 1456 height 839
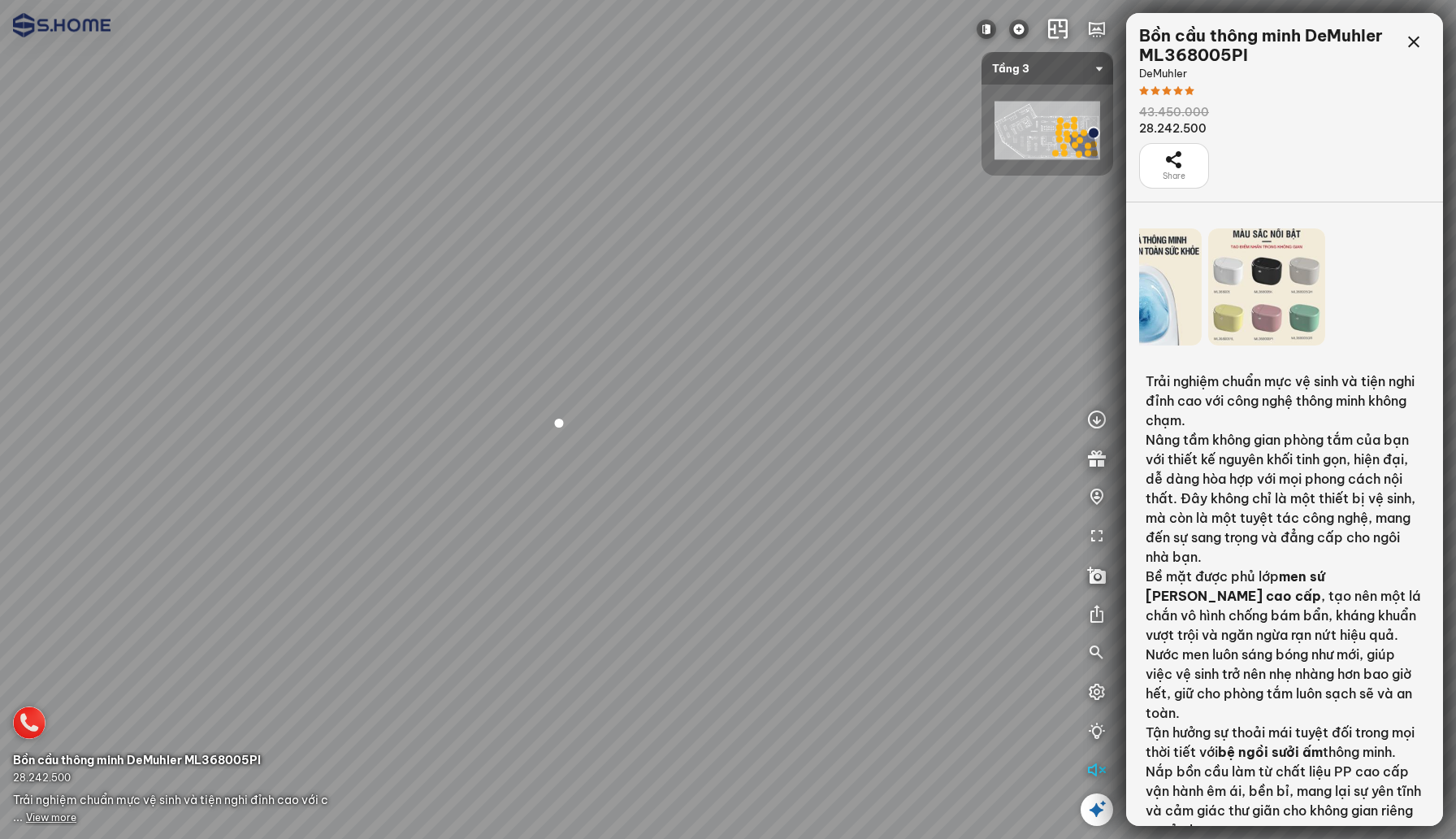
drag, startPoint x: 1367, startPoint y: 278, endPoint x: 1101, endPoint y: 278, distance: 266.0
click at [1101, 278] on div "INFO: krpano 1.20.8 (build [DATE]) INFO: HTML5/Desktop - Chrome 140.0 - WebGL I…" at bounding box center [728, 420] width 1456 height 839
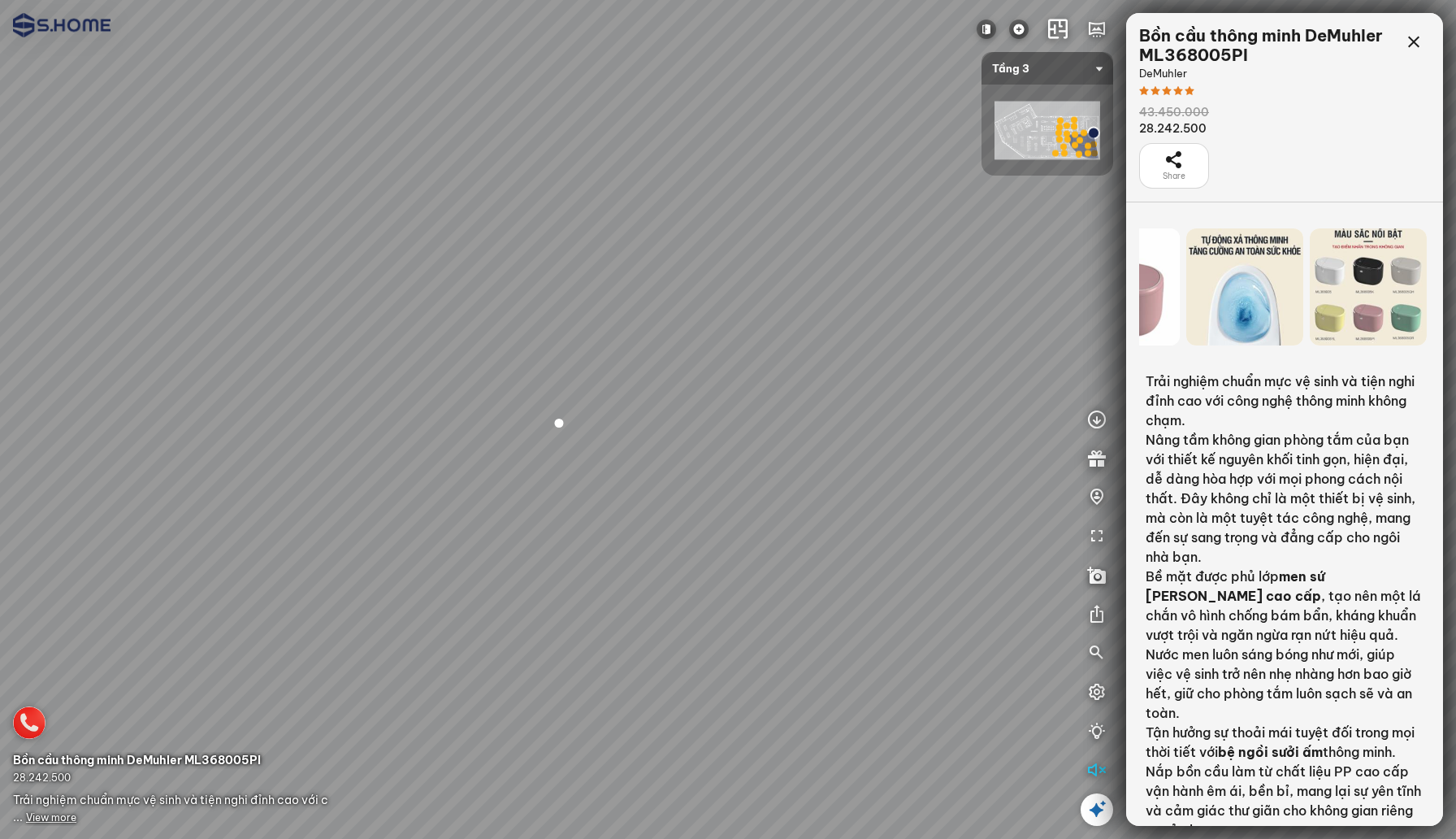
drag, startPoint x: 1341, startPoint y: 283, endPoint x: 1158, endPoint y: 283, distance: 183.0
click at [1309, 283] on div at bounding box center [1367, 286] width 117 height 117
click at [1412, 47] on icon at bounding box center [1413, 42] width 20 height 20
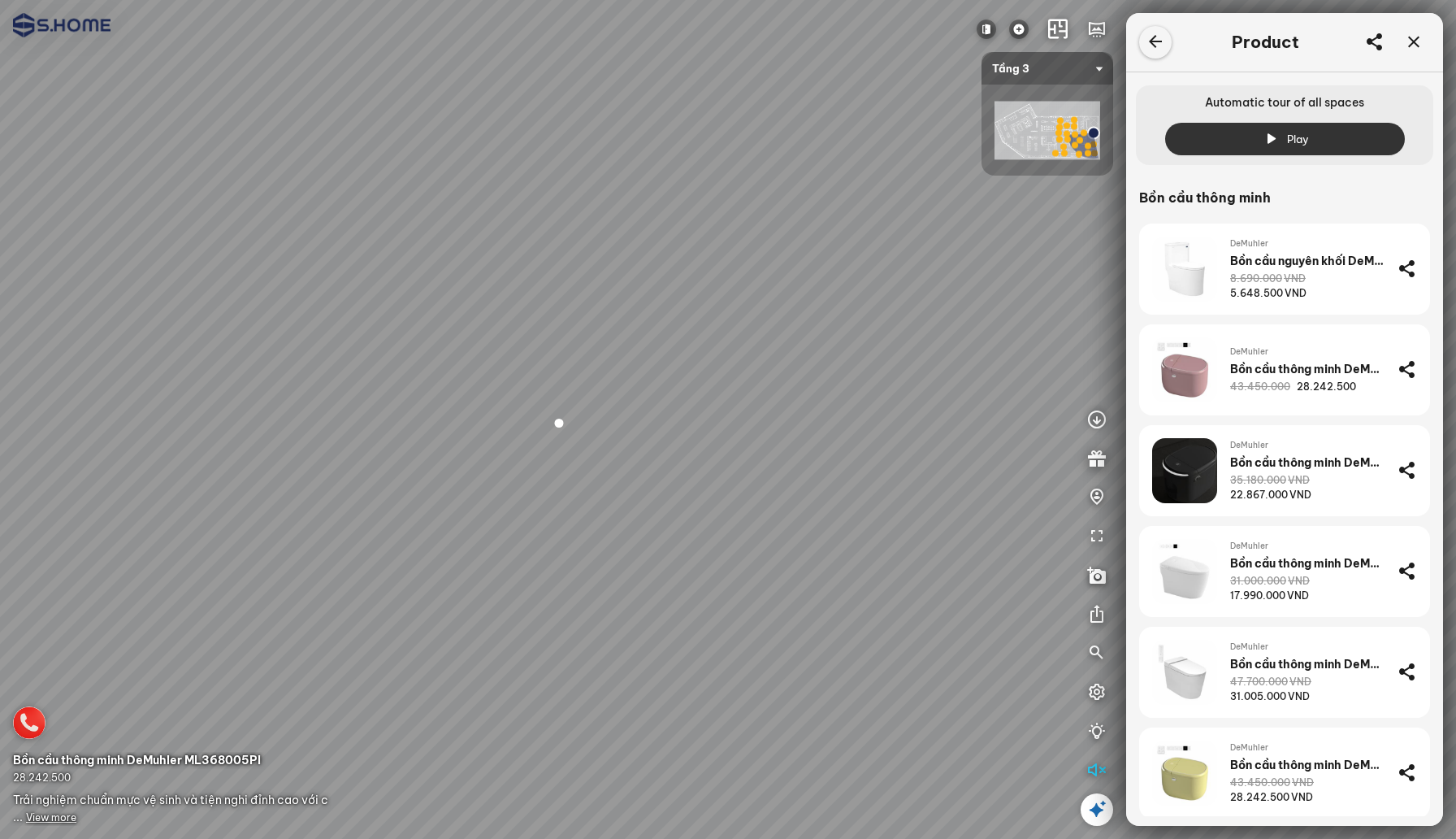
click at [1160, 44] on icon at bounding box center [1155, 42] width 20 height 20
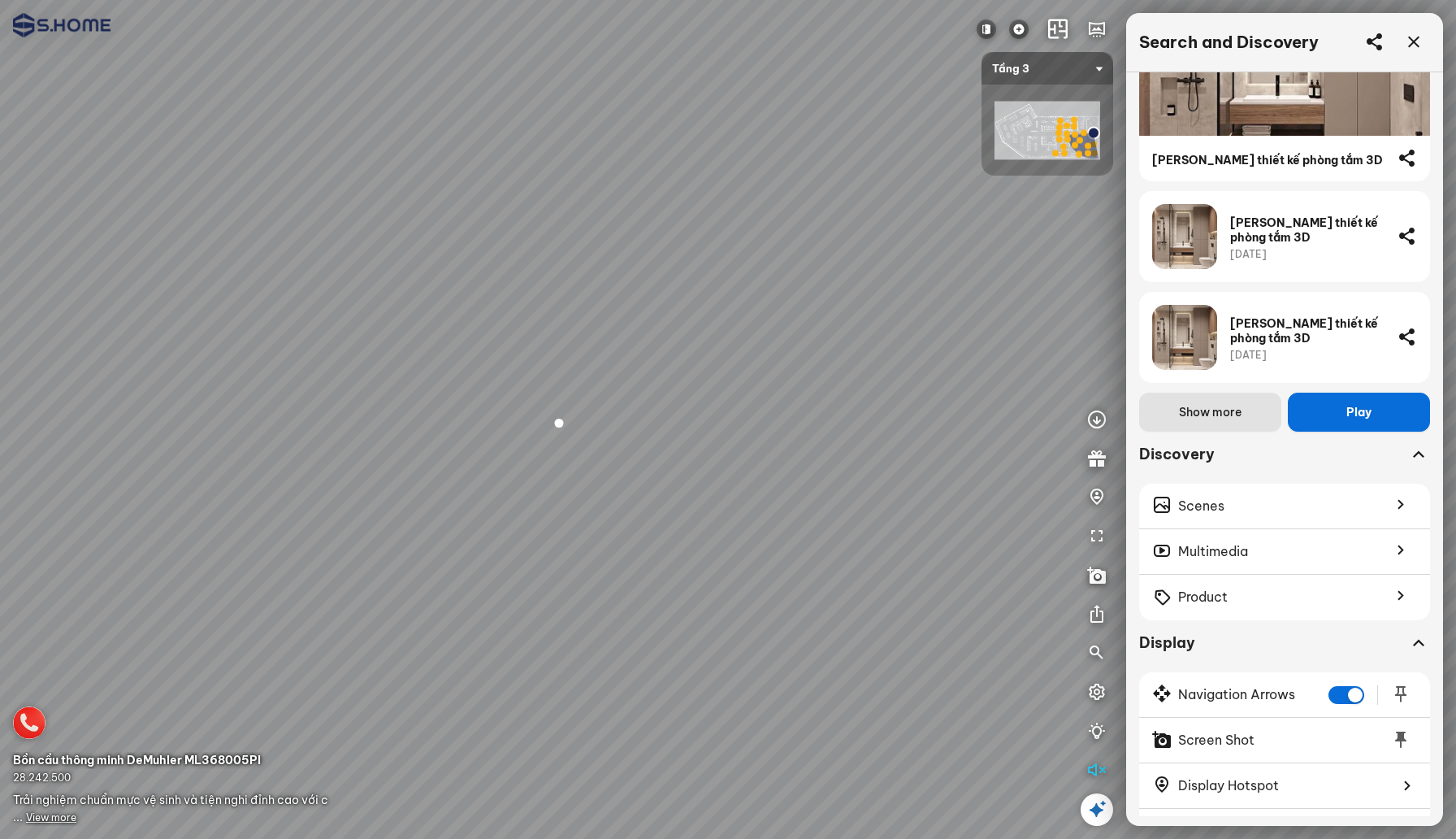
scroll to position [296, 0]
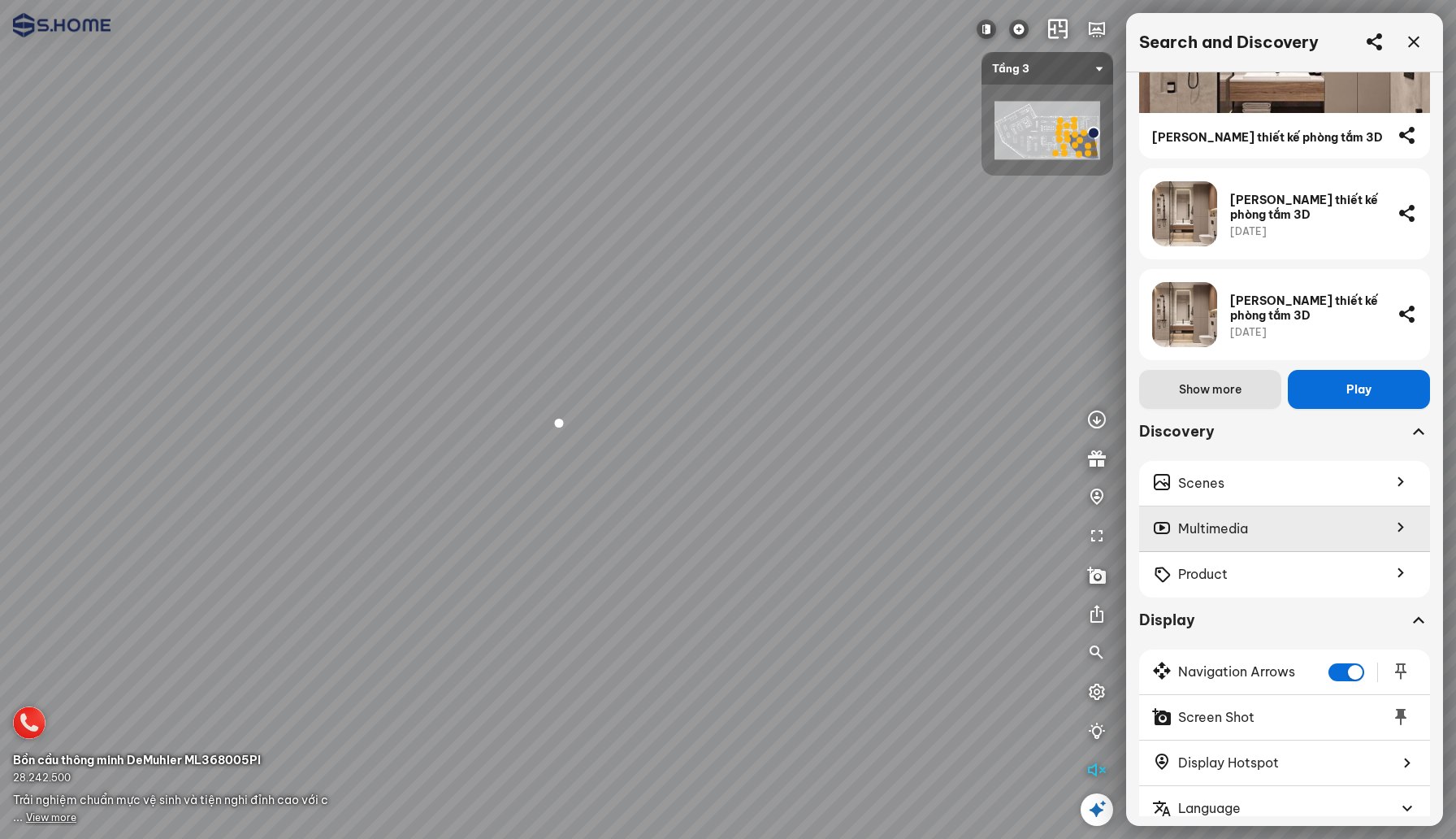
click at [1215, 517] on div "Multimedia" at bounding box center [1284, 529] width 290 height 46
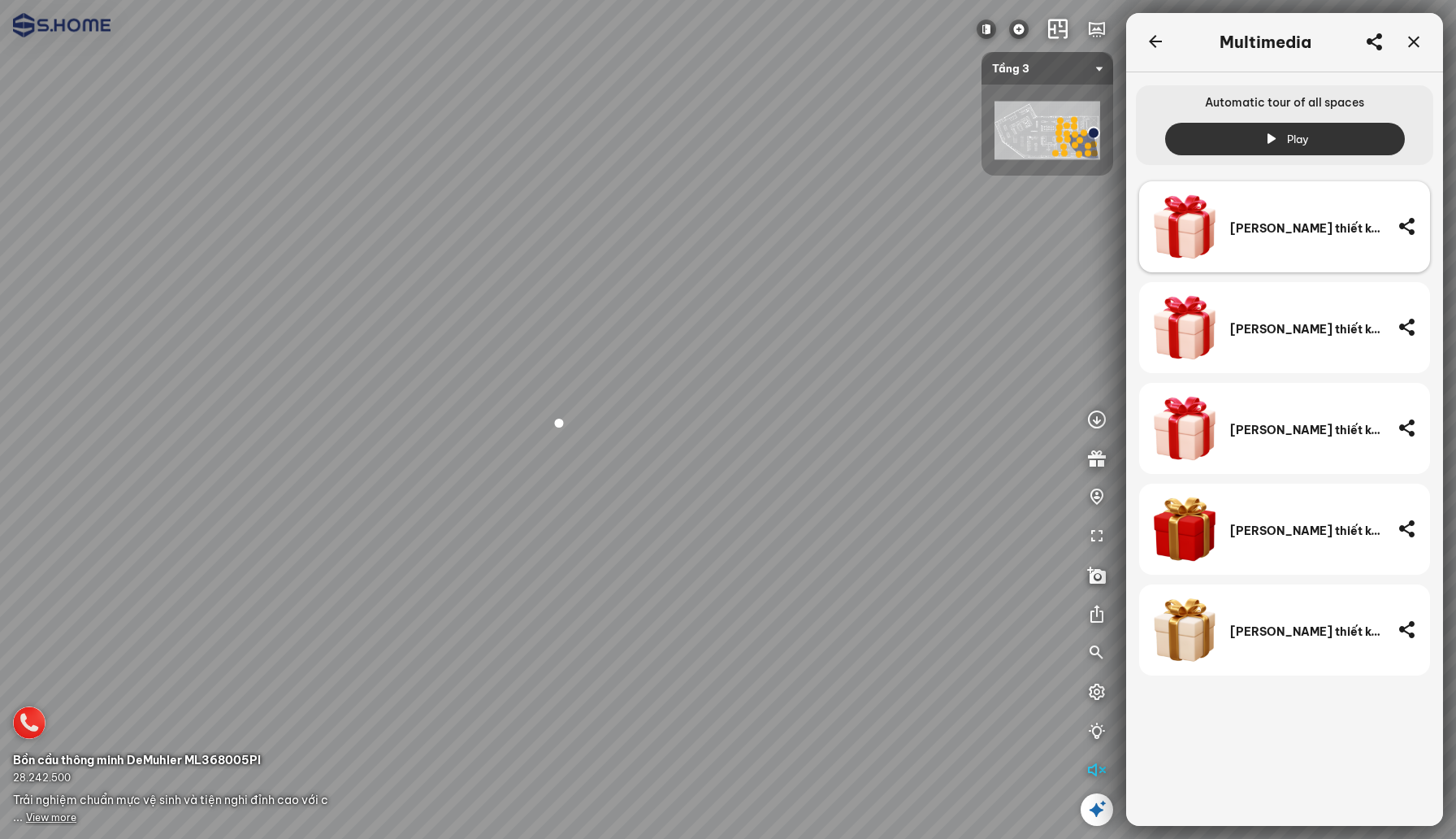
click at [1288, 251] on div "[PERSON_NAME] thiết kế phòng tắm 3D" at bounding box center [1307, 227] width 154 height 65
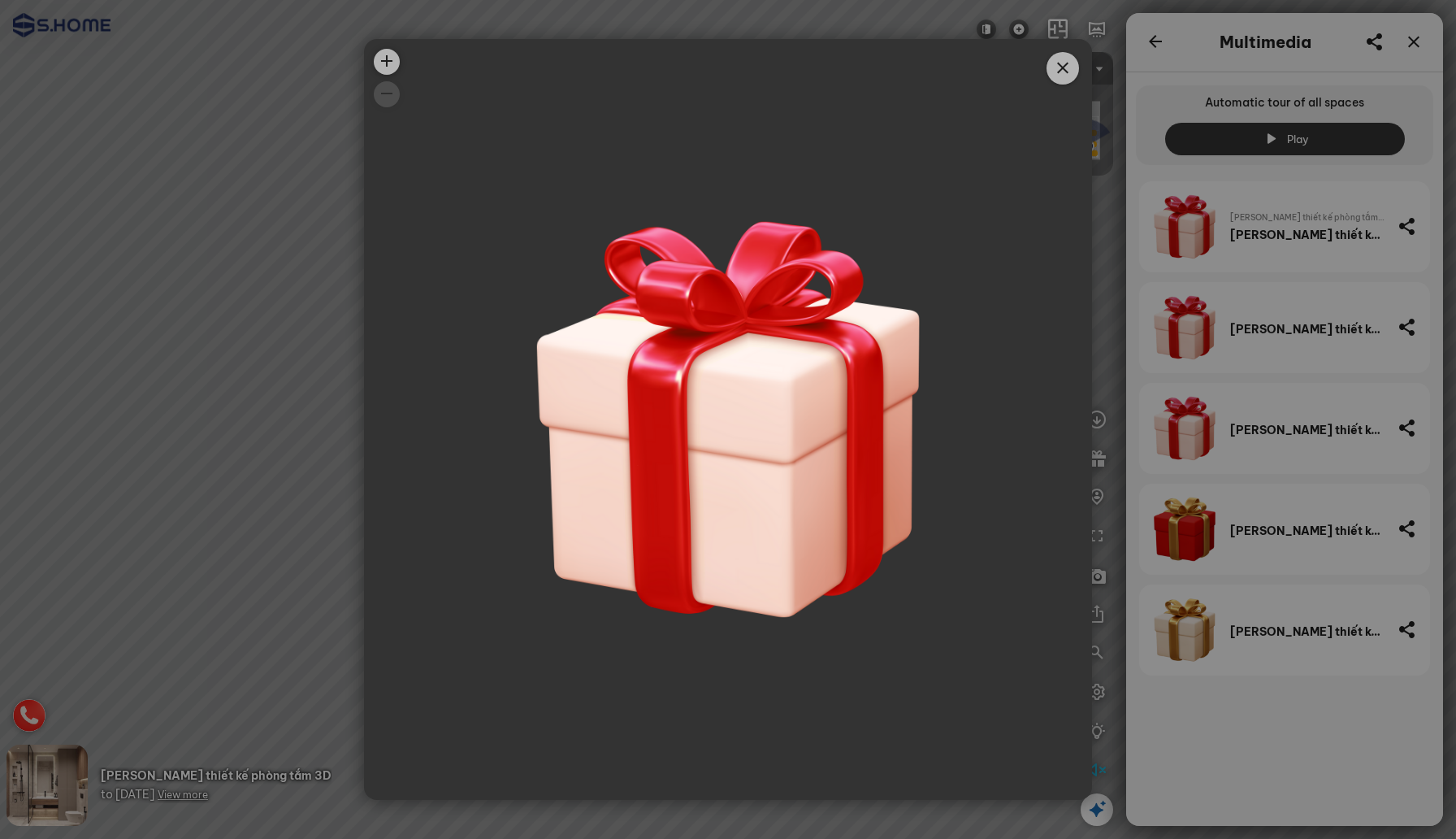
drag, startPoint x: 938, startPoint y: 447, endPoint x: 704, endPoint y: 447, distance: 234.0
click at [704, 447] on div at bounding box center [728, 420] width 728 height 761
click at [1062, 72] on icon "Close" at bounding box center [1062, 68] width 20 height 20
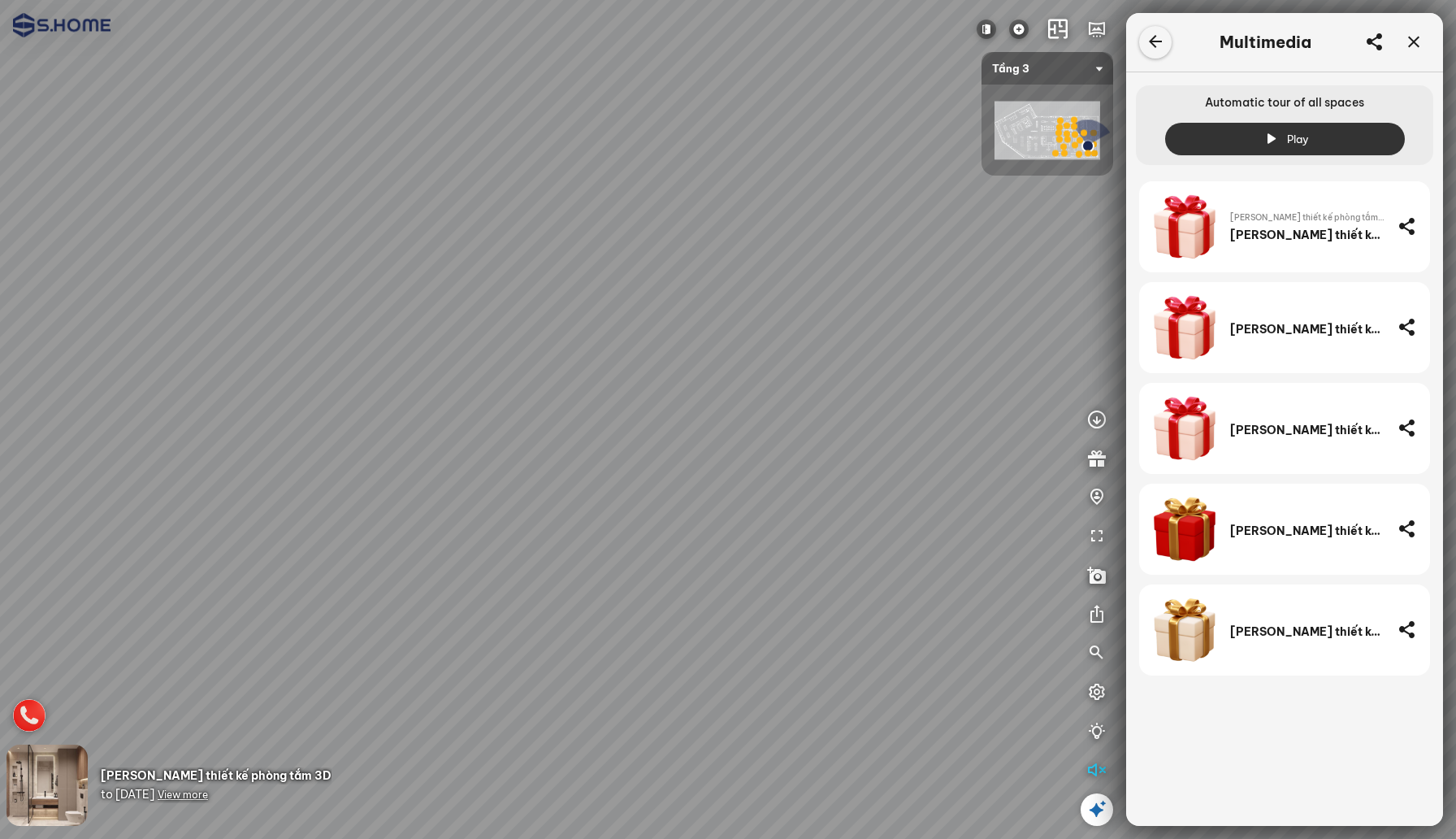
click at [1149, 44] on icon at bounding box center [1155, 42] width 20 height 20
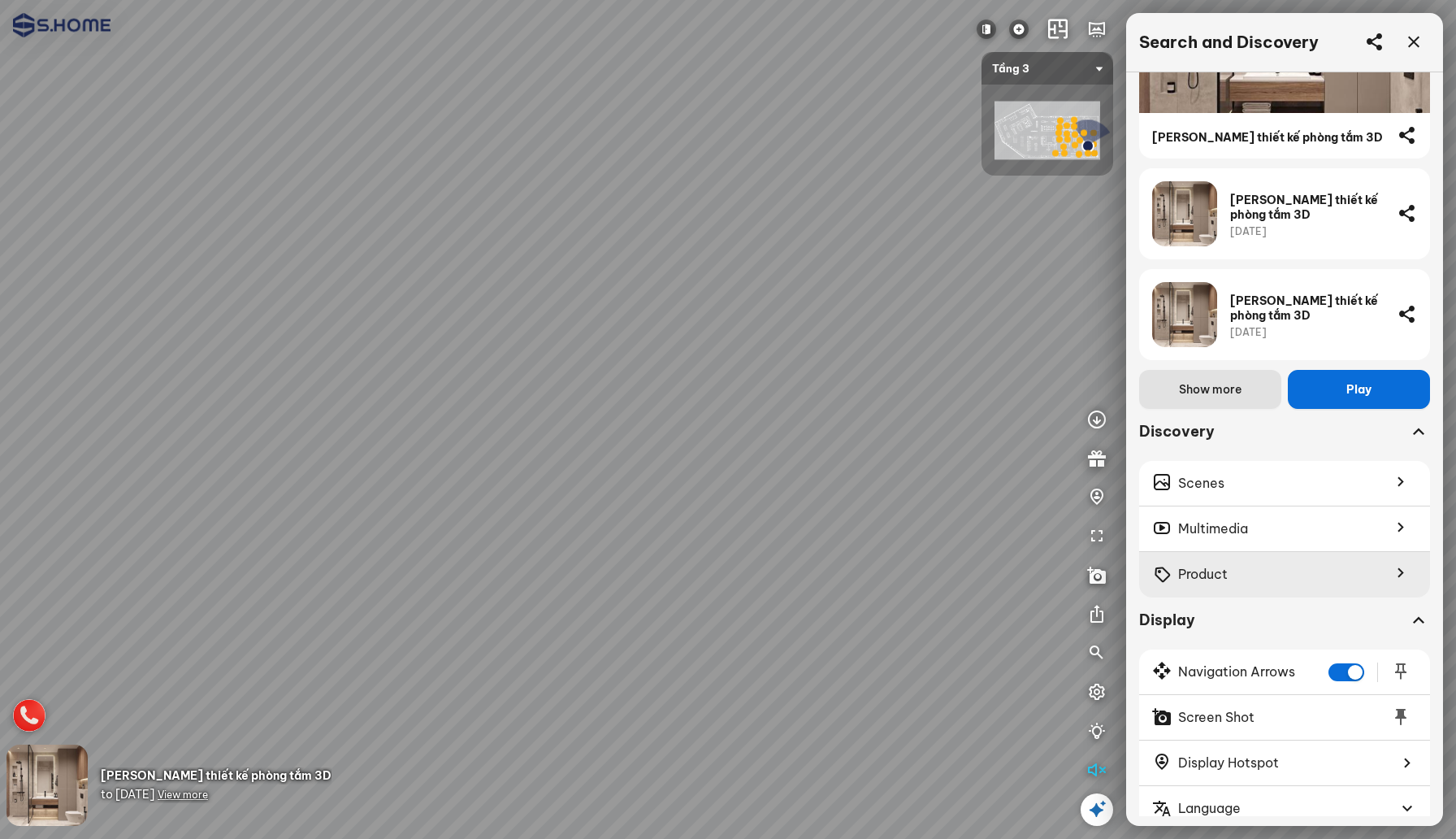
click at [1237, 573] on div "Product" at bounding box center [1284, 575] width 290 height 46
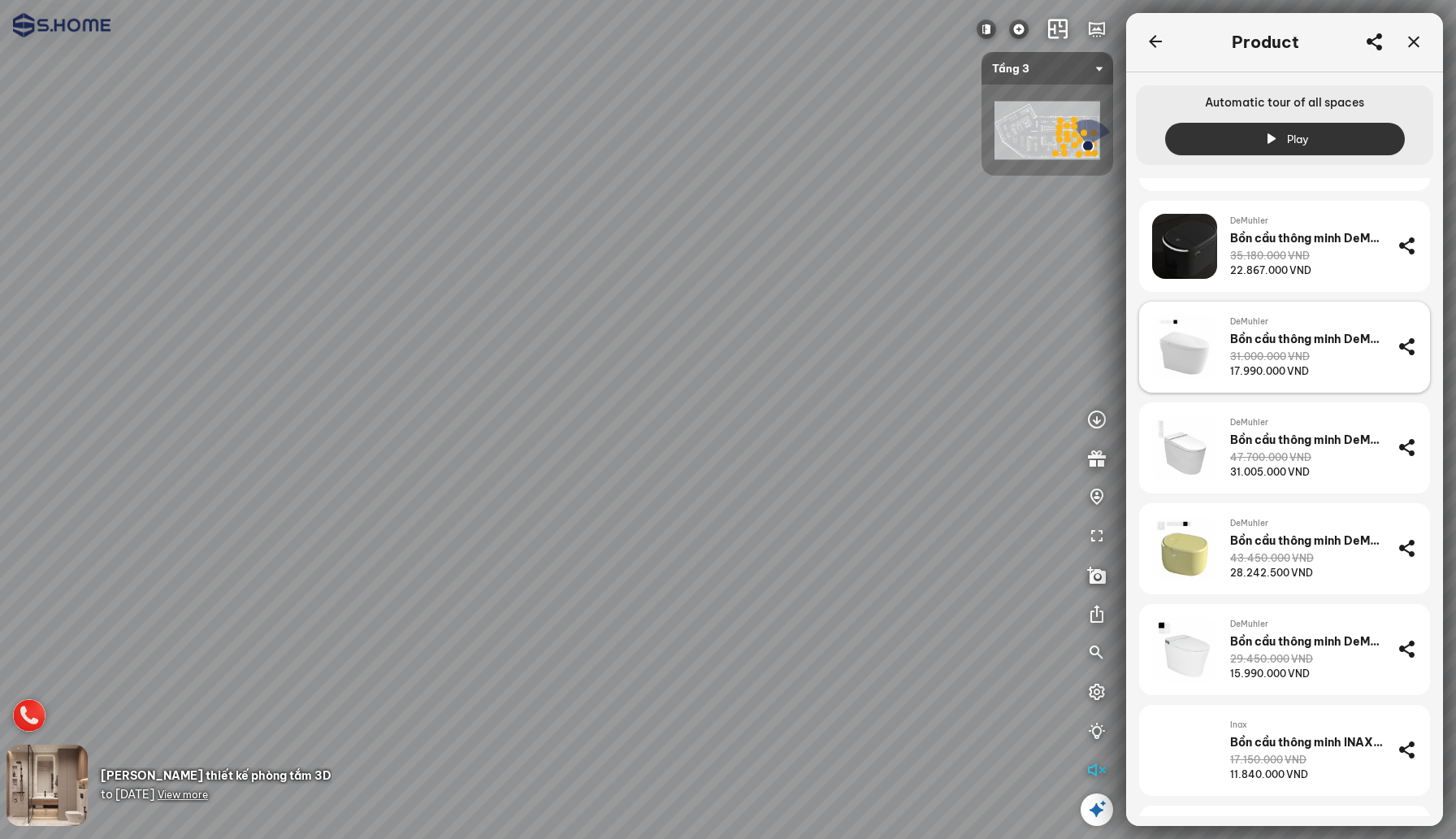
scroll to position [240, 0]
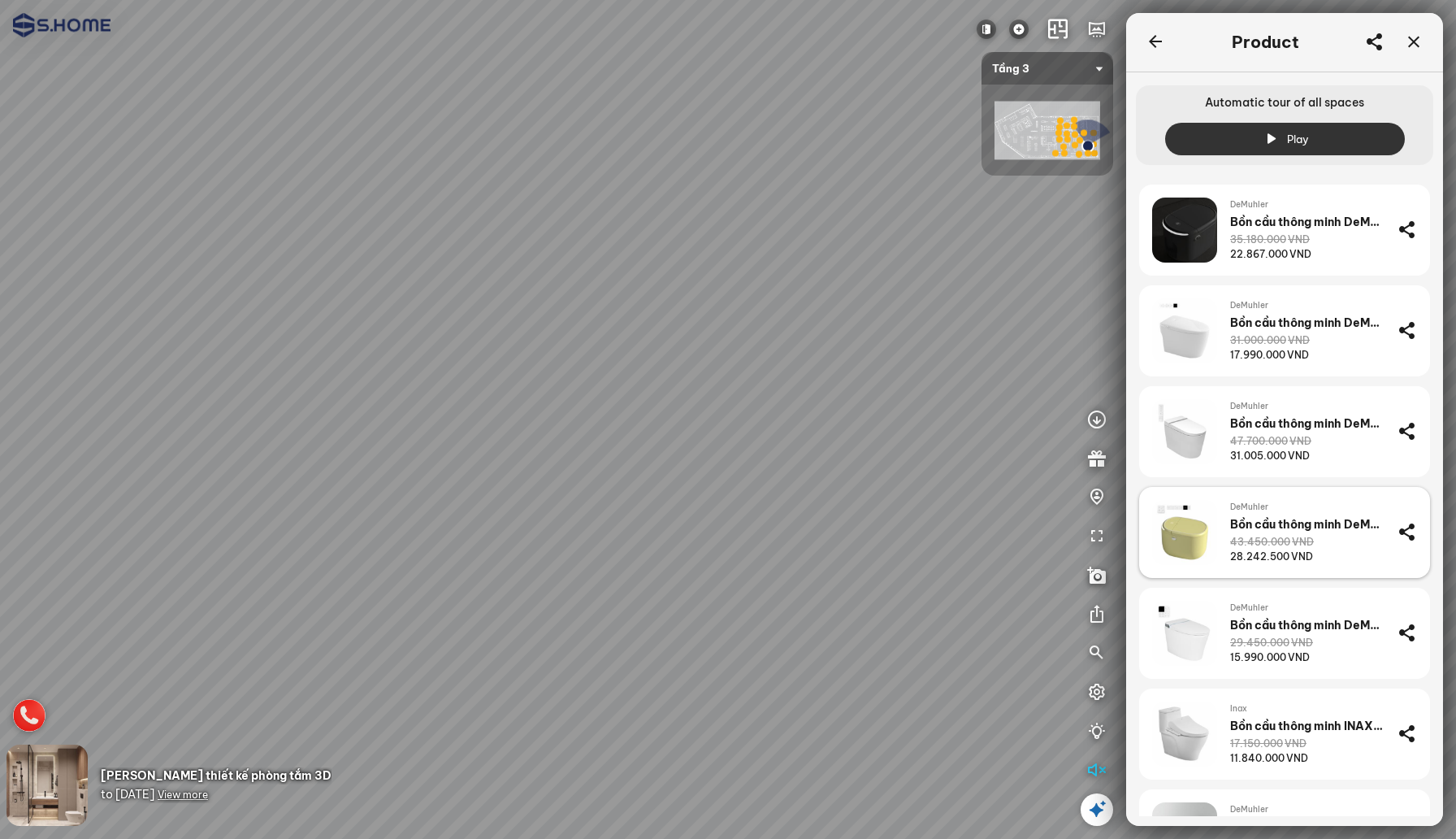
click at [1266, 526] on div "Bồn cầu thông minh DeMuhler ML368005YL" at bounding box center [1307, 524] width 154 height 15
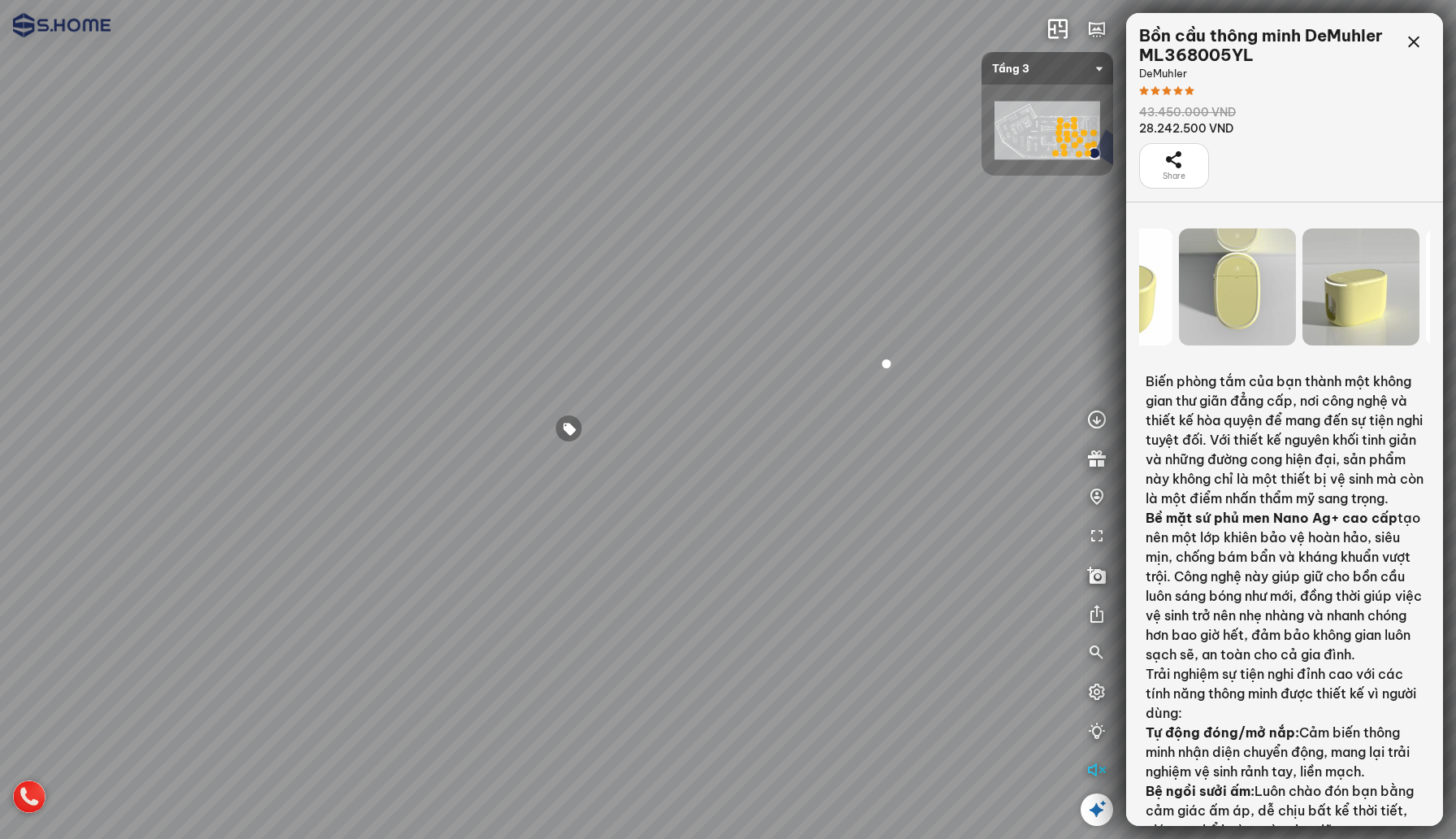
drag, startPoint x: 1326, startPoint y: 295, endPoint x: 1109, endPoint y: 295, distance: 217.0
click at [1109, 295] on div "INFO: krpano 1.20.8 (build [DATE]) INFO: HTML5/Desktop - Chrome 140.0 - WebGL I…" at bounding box center [728, 420] width 1456 height 839
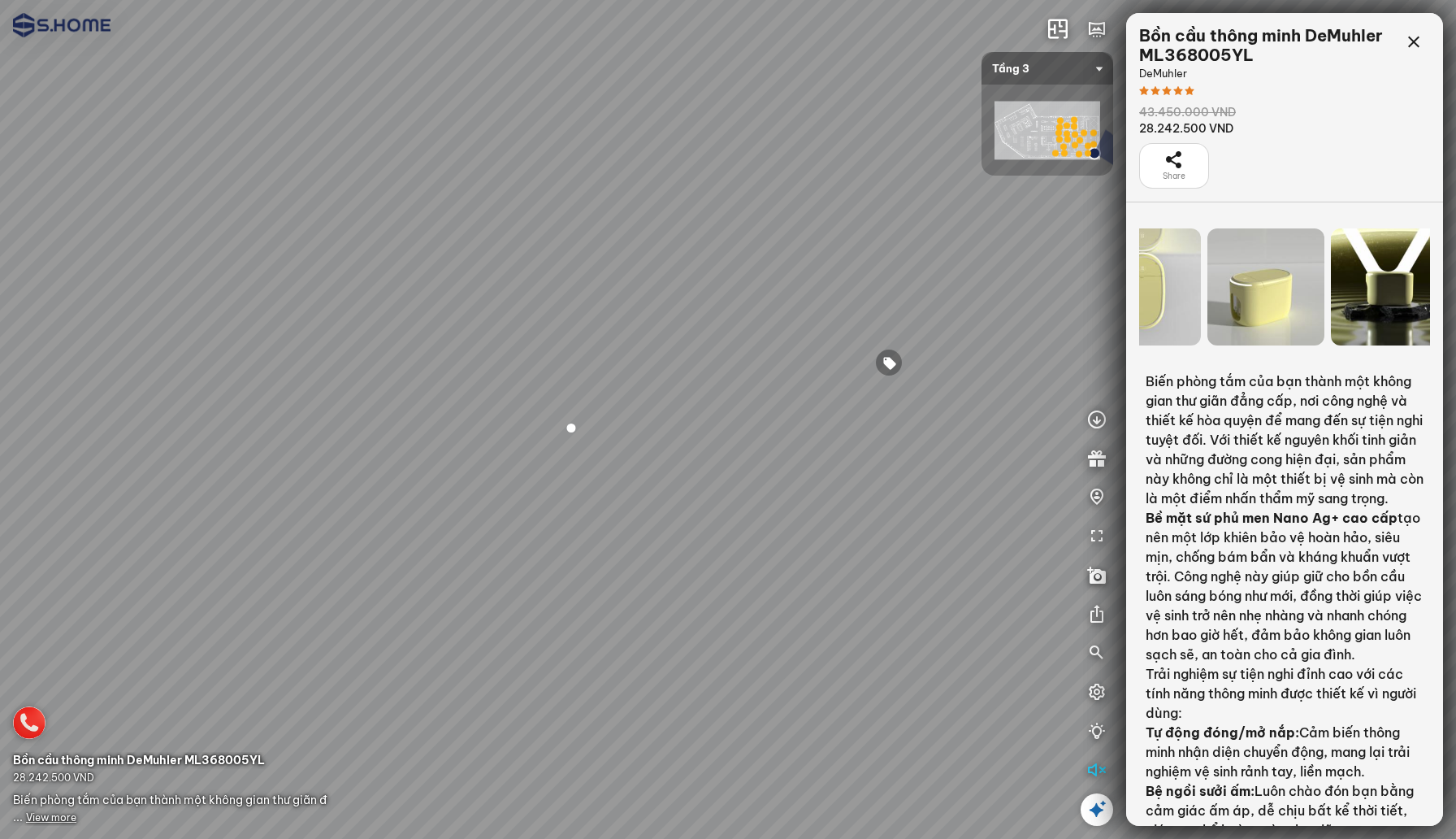
click at [1117, 301] on div "INFO: krpano 1.20.8 (build [DATE]) INFO: HTML5/Desktop - Chrome 140.0 - WebGL I…" at bounding box center [728, 420] width 1456 height 839
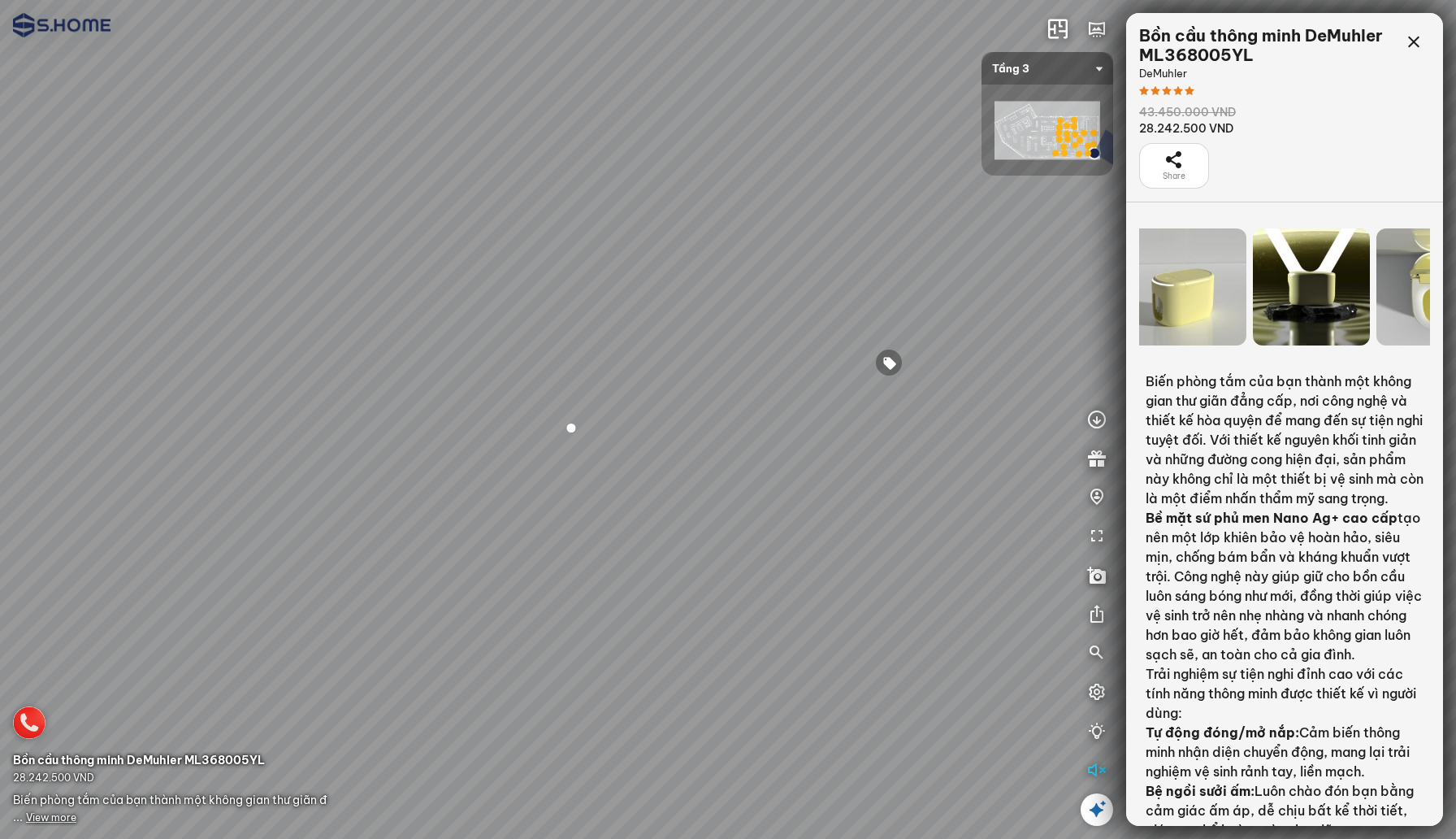
drag, startPoint x: 1323, startPoint y: 301, endPoint x: 1112, endPoint y: 301, distance: 211.0
click at [1112, 301] on div "INFO: krpano 1.20.8 (build [DATE]) INFO: HTML5/Desktop - Chrome 140.0 - WebGL I…" at bounding box center [728, 420] width 1456 height 839
drag, startPoint x: 1314, startPoint y: 278, endPoint x: 1110, endPoint y: 277, distance: 204.0
click at [1110, 277] on div "INFO: krpano 1.20.8 (build [DATE]) INFO: HTML5/Desktop - Chrome 140.0 - WebGL I…" at bounding box center [728, 420] width 1456 height 839
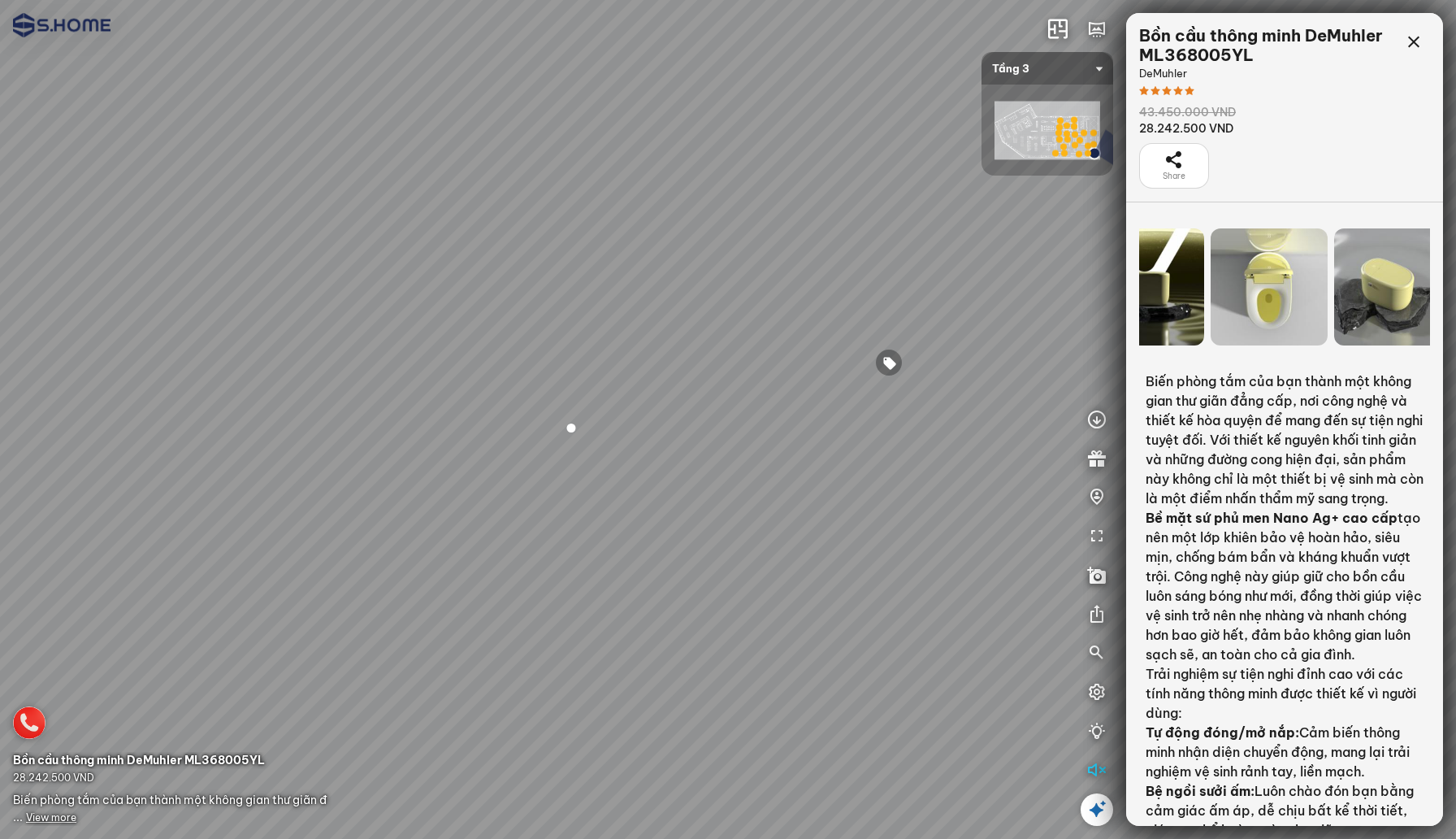
drag, startPoint x: 1343, startPoint y: 257, endPoint x: 1180, endPoint y: 256, distance: 163.0
click at [1334, 256] on div at bounding box center [1392, 286] width 117 height 117
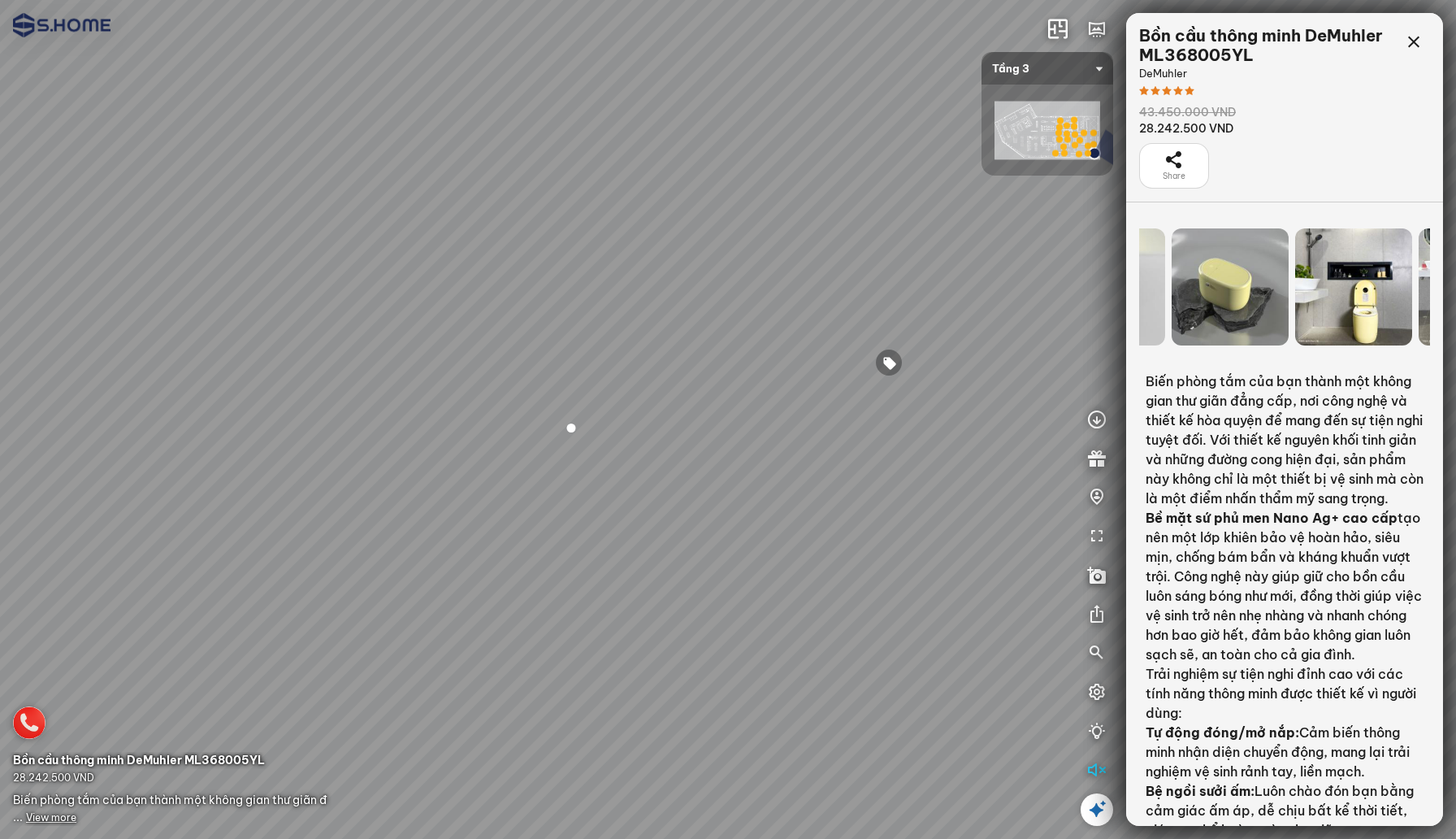
drag, startPoint x: 1392, startPoint y: 249, endPoint x: 1140, endPoint y: 247, distance: 252.0
click at [1295, 247] on div at bounding box center [1353, 286] width 117 height 117
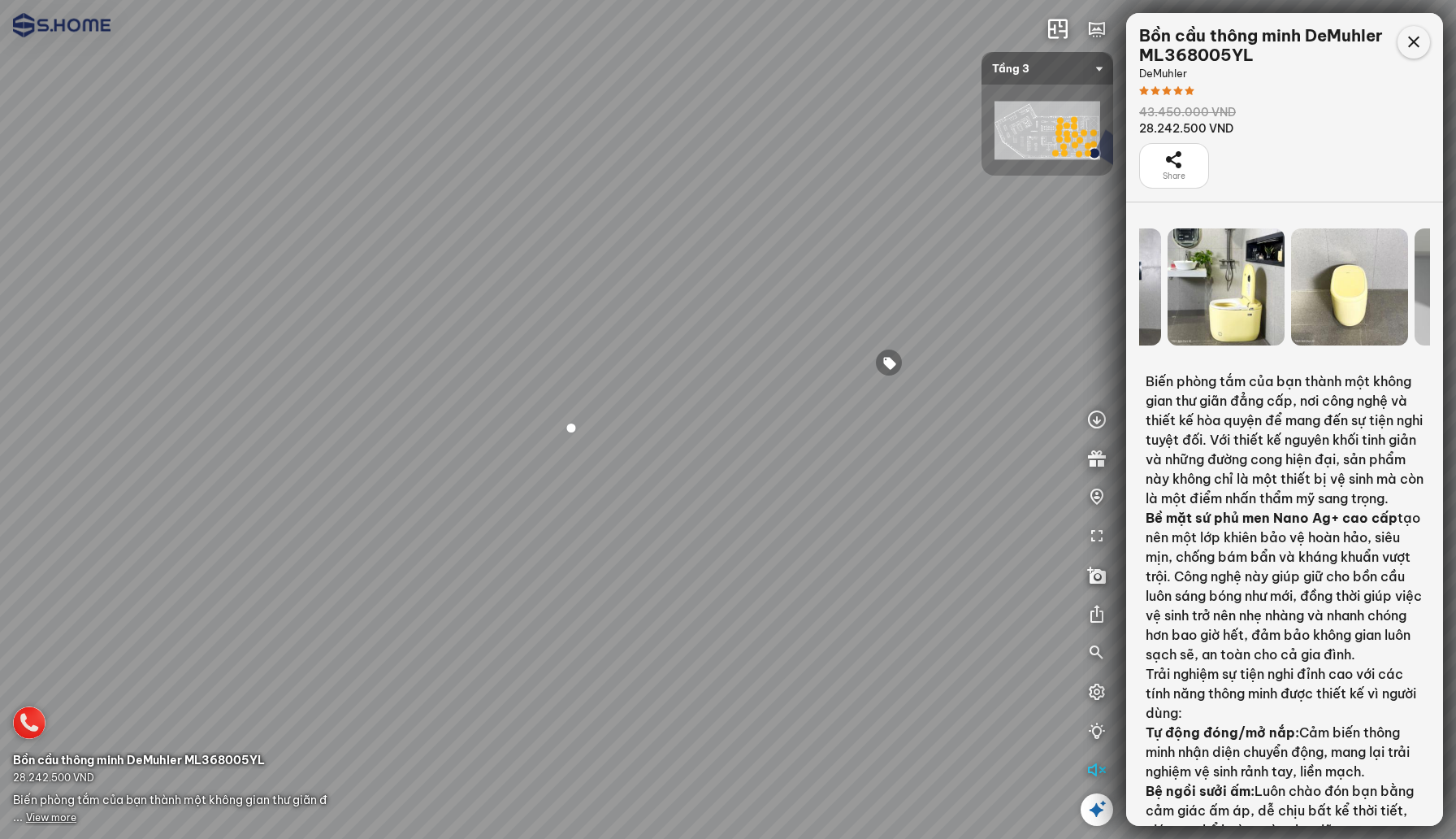
click at [1414, 38] on icon at bounding box center [1413, 42] width 20 height 20
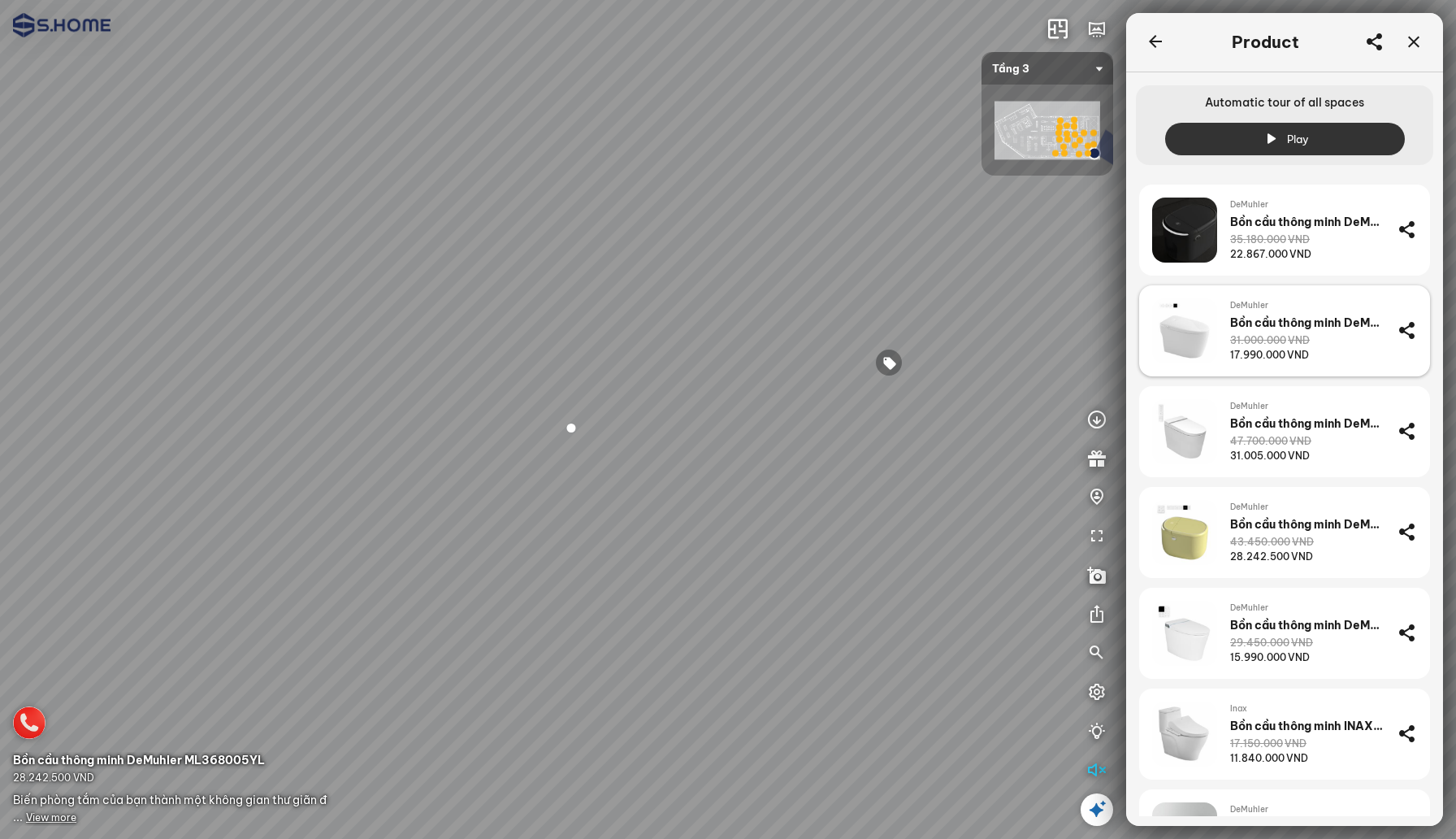
click at [1265, 309] on span "DeMuhler" at bounding box center [1307, 306] width 154 height 13
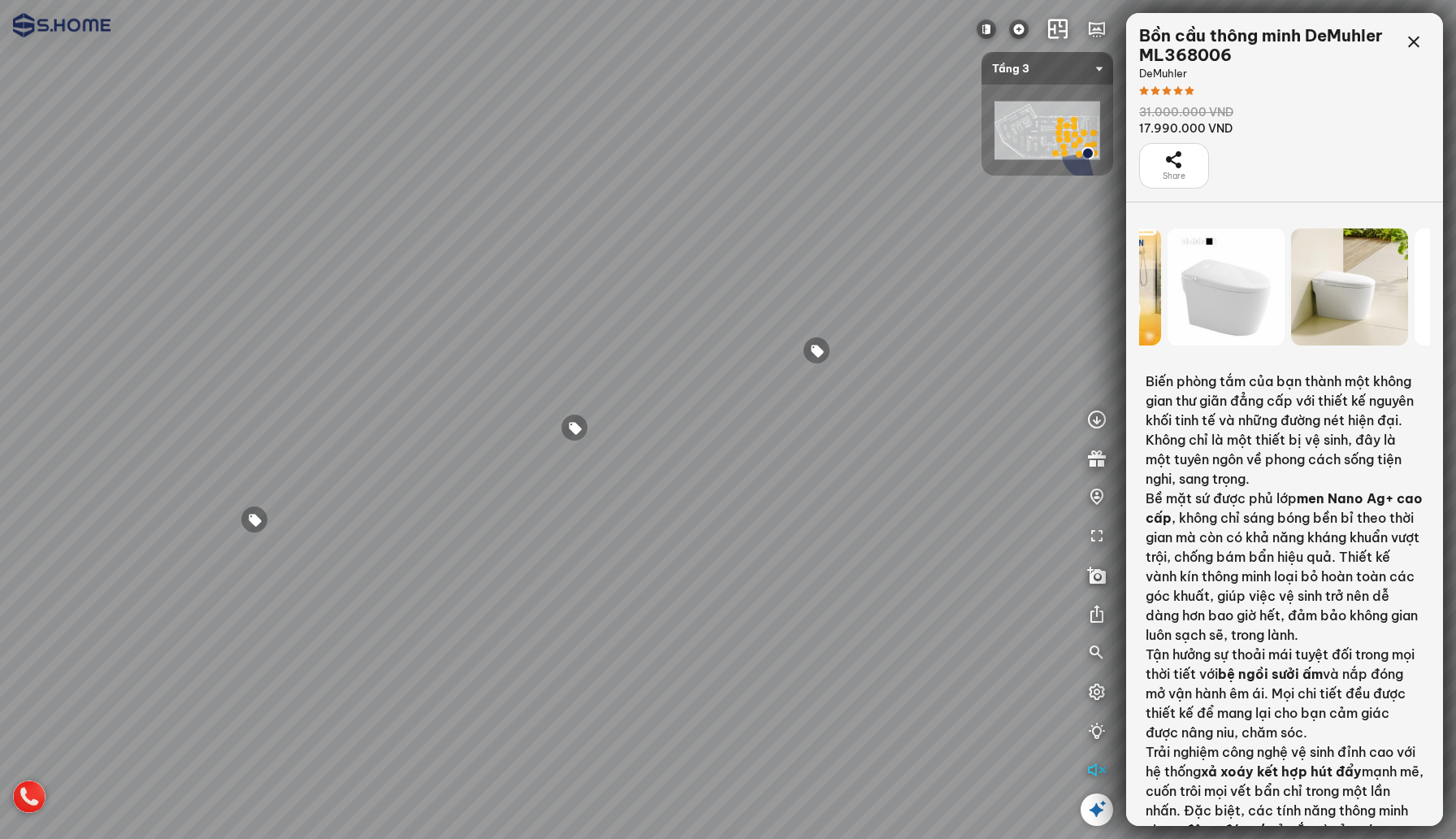
drag, startPoint x: 1322, startPoint y: 292, endPoint x: 1200, endPoint y: 292, distance: 122.0
click at [1200, 292] on div at bounding box center [1225, 286] width 117 height 117
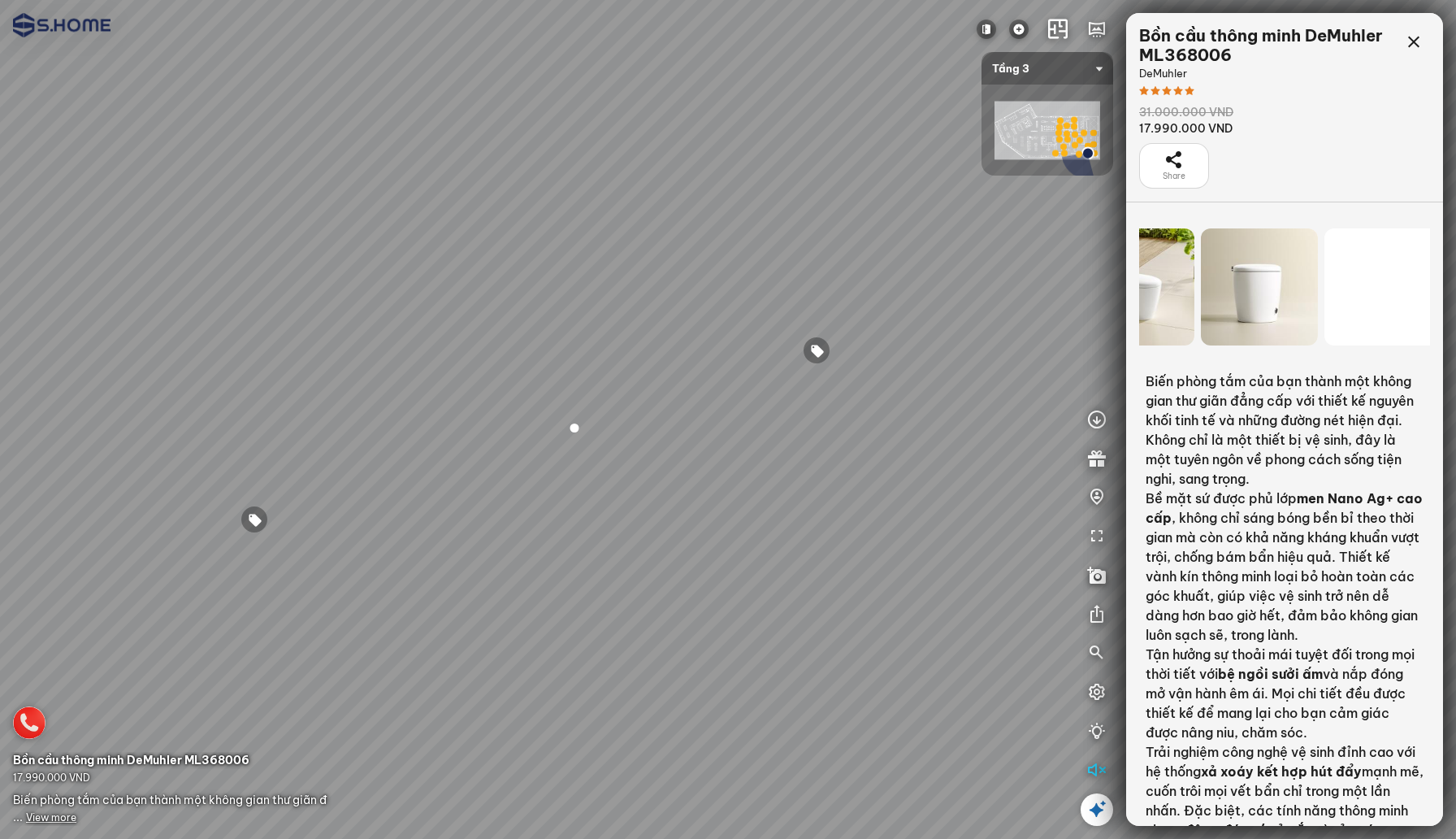
drag, startPoint x: 1333, startPoint y: 287, endPoint x: 1141, endPoint y: 287, distance: 192.0
click at [1141, 287] on div at bounding box center [1136, 286] width 117 height 117
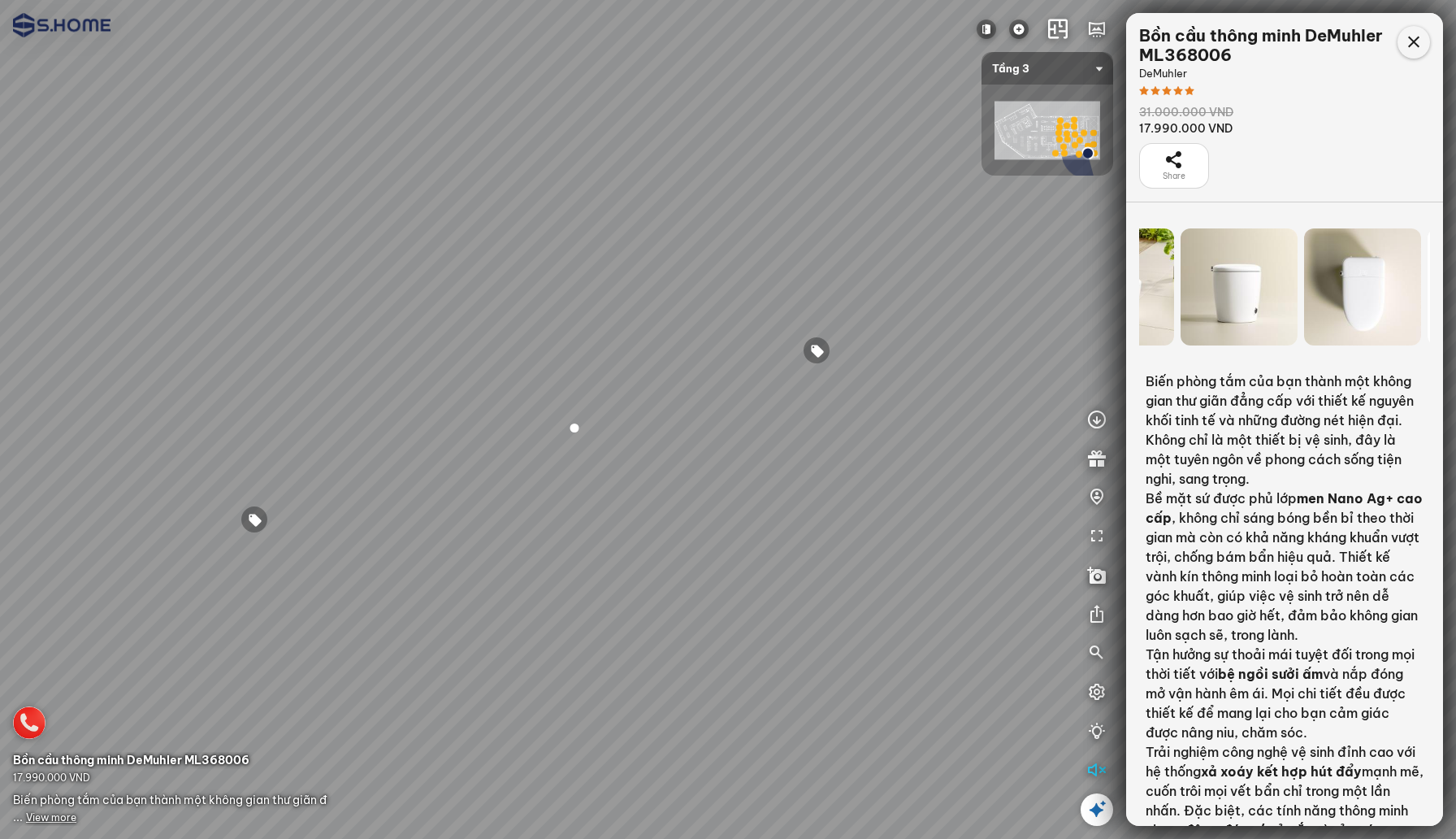
click at [1407, 47] on icon at bounding box center [1413, 42] width 20 height 20
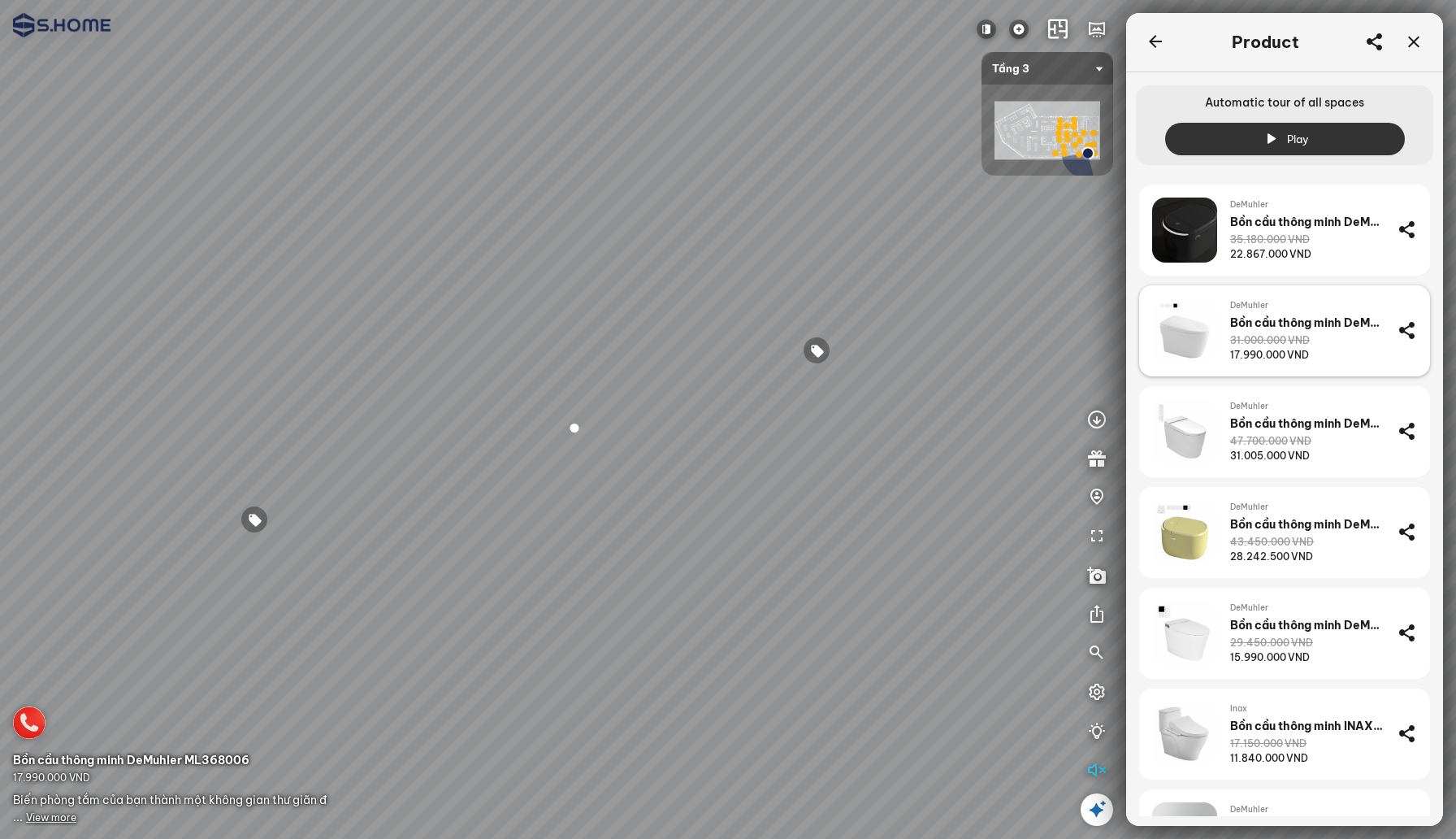
scroll to position [298, 0]
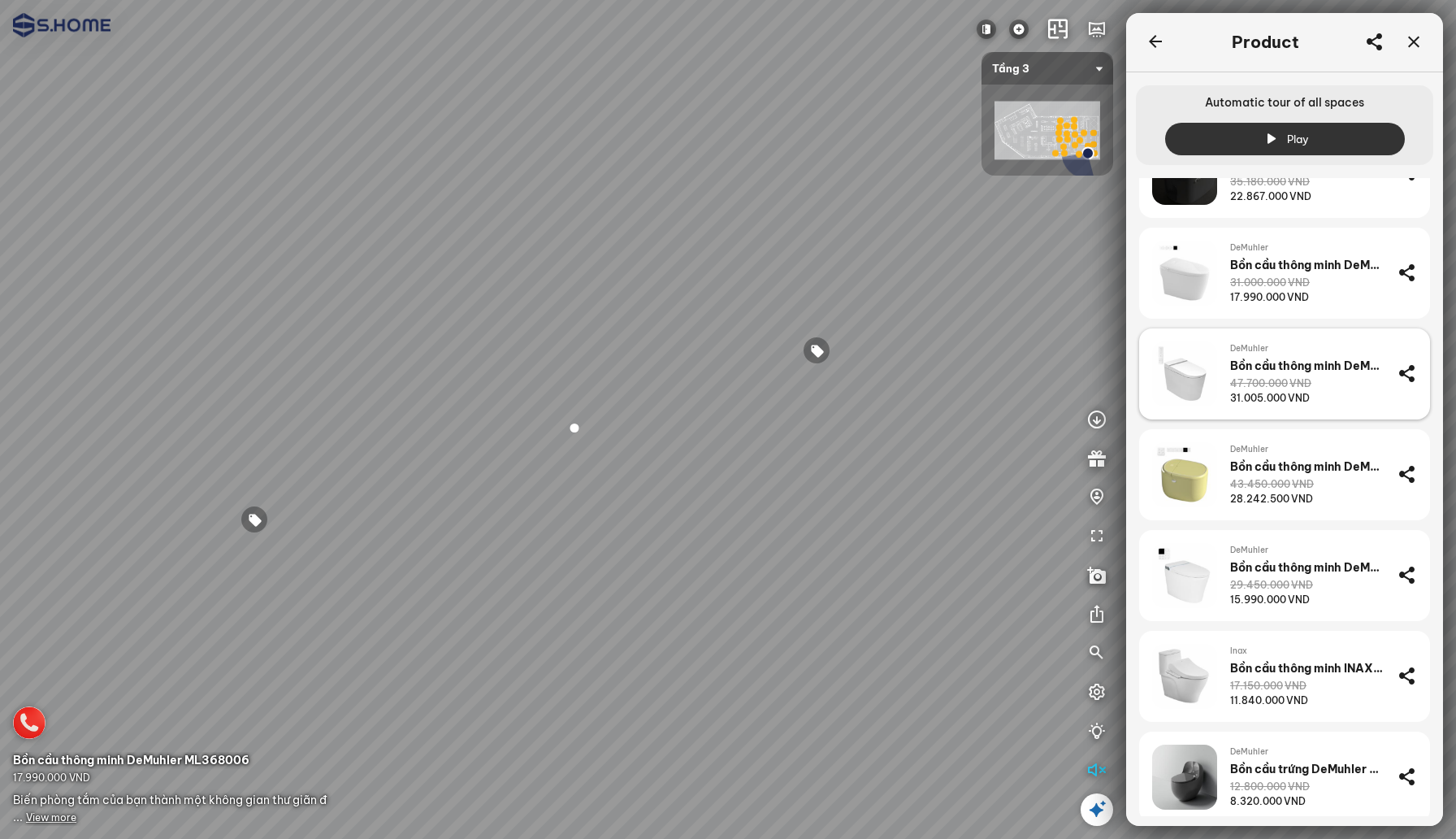
click at [1268, 385] on div "47.700.000 VND" at bounding box center [1270, 384] width 81 height 15
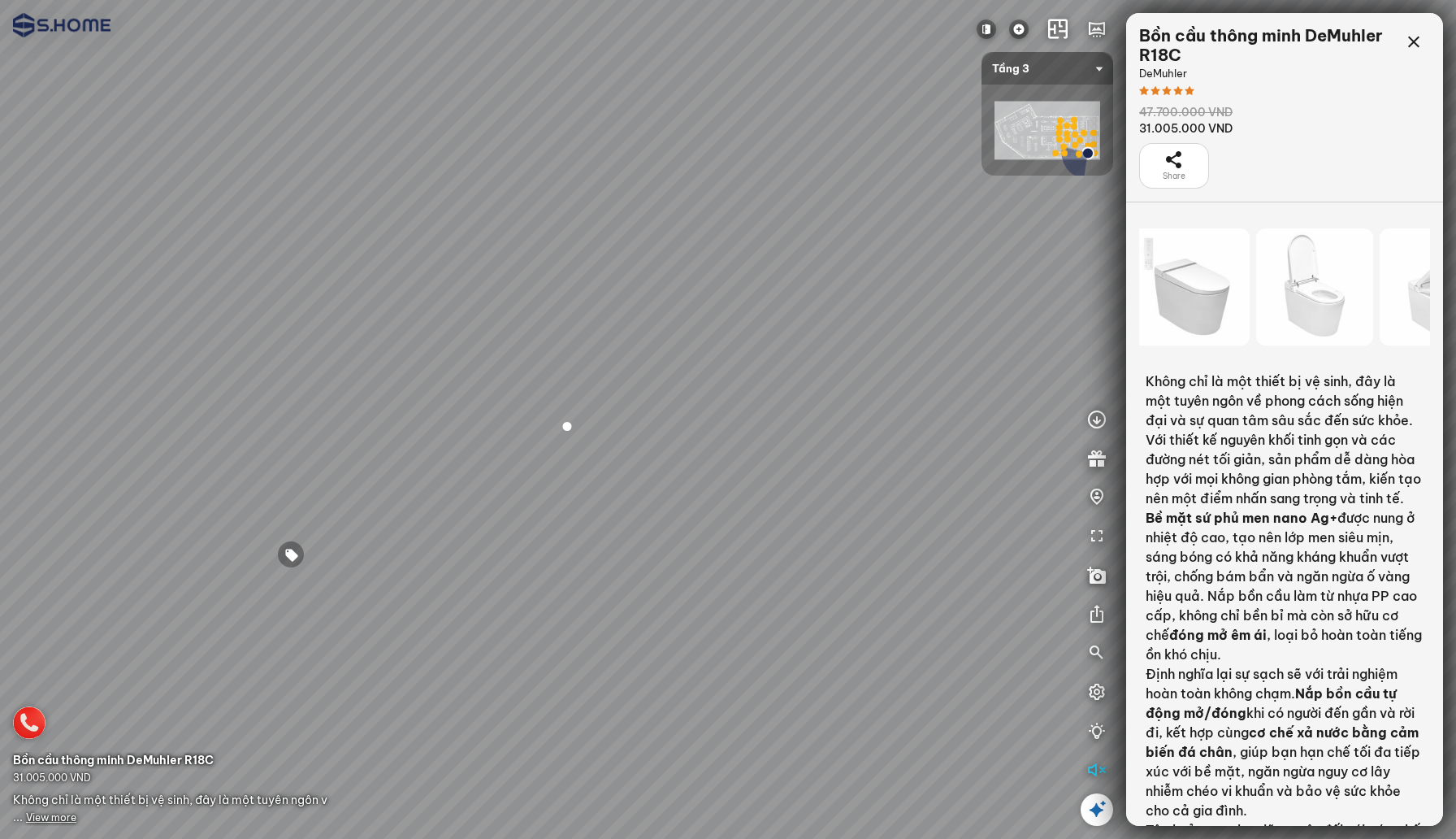
drag, startPoint x: 1362, startPoint y: 309, endPoint x: 1139, endPoint y: 309, distance: 223.0
click at [1256, 309] on div at bounding box center [1314, 286] width 117 height 117
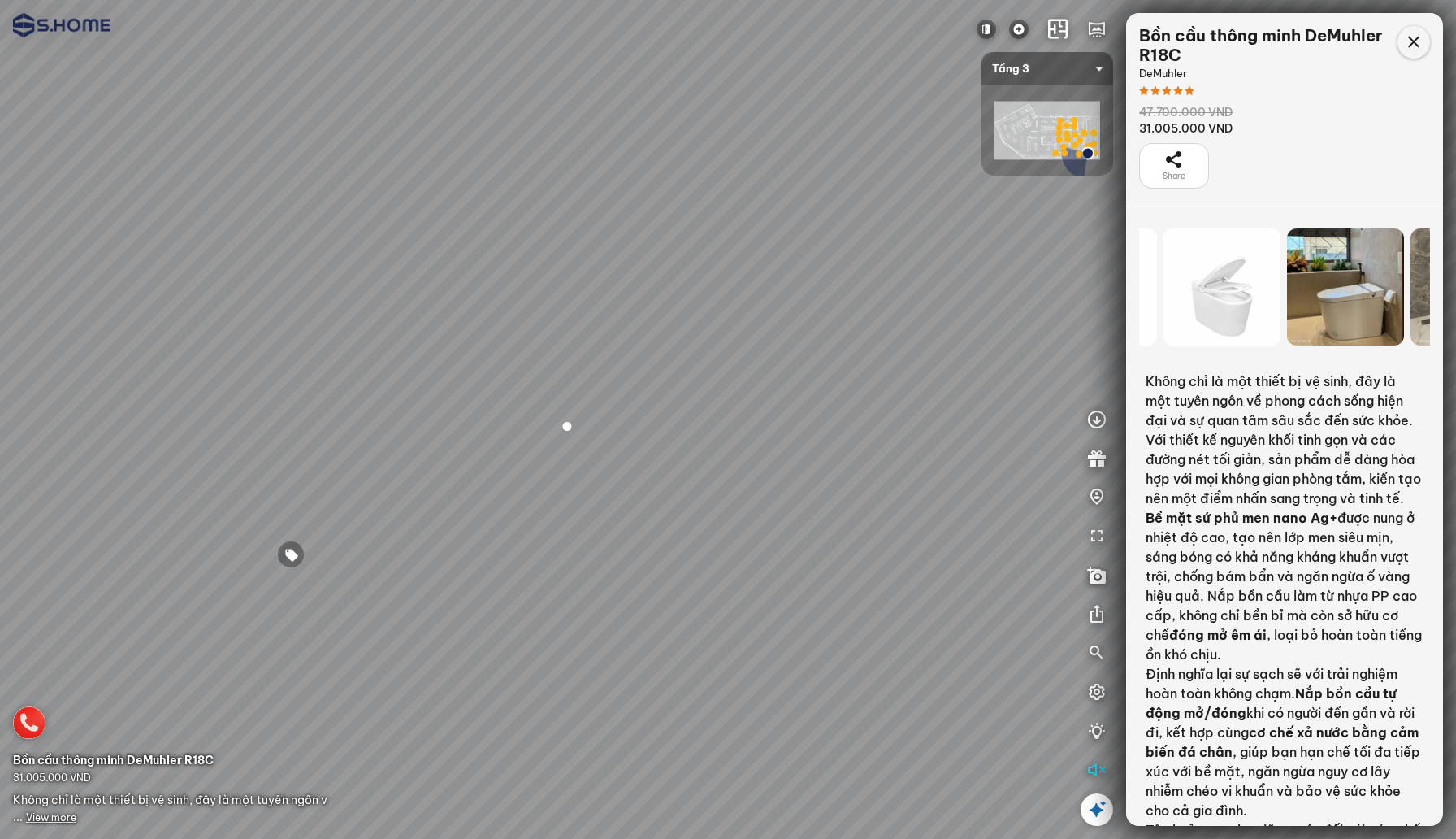
click at [1409, 41] on icon at bounding box center [1413, 42] width 20 height 20
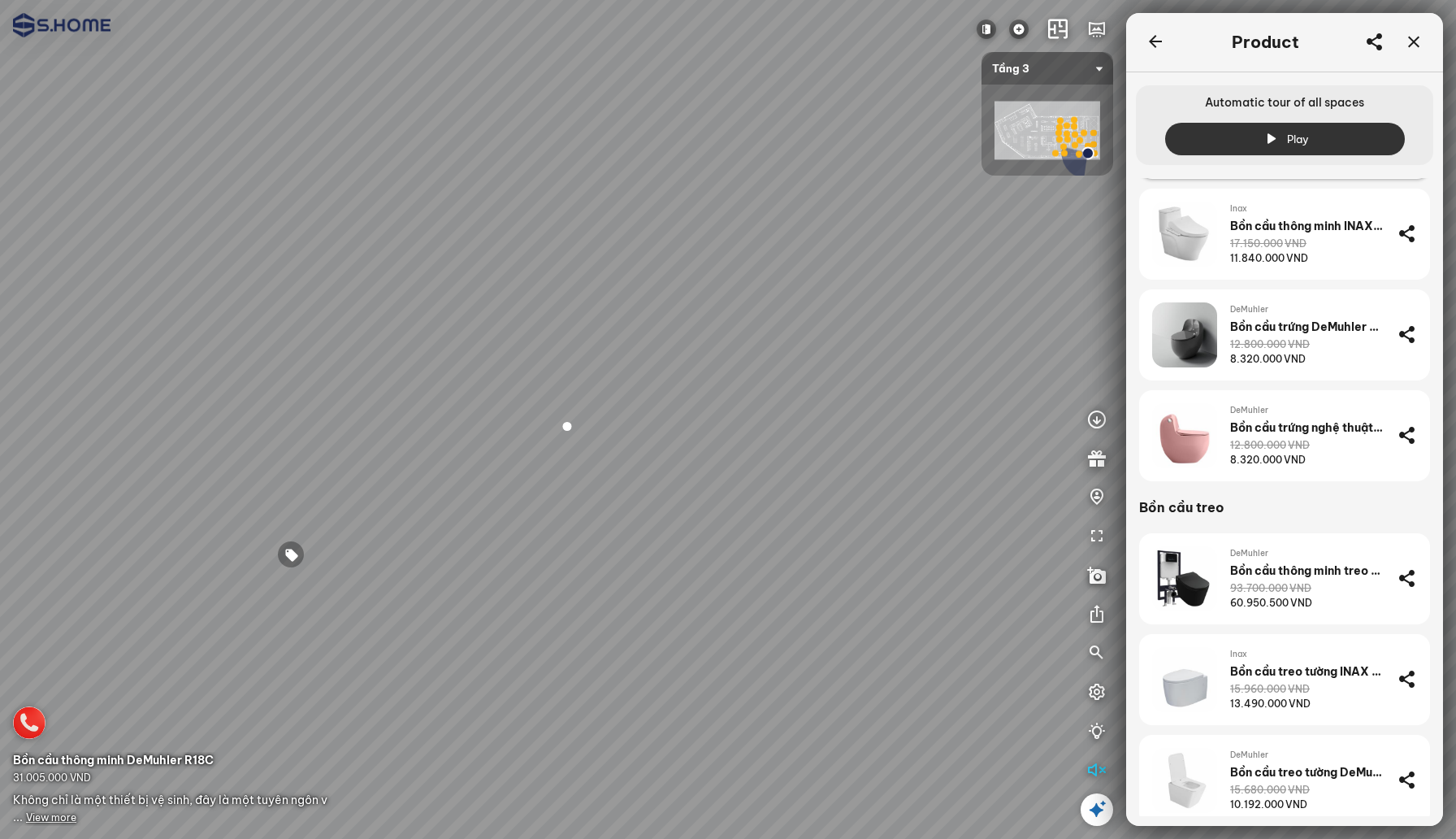
scroll to position [760, 0]
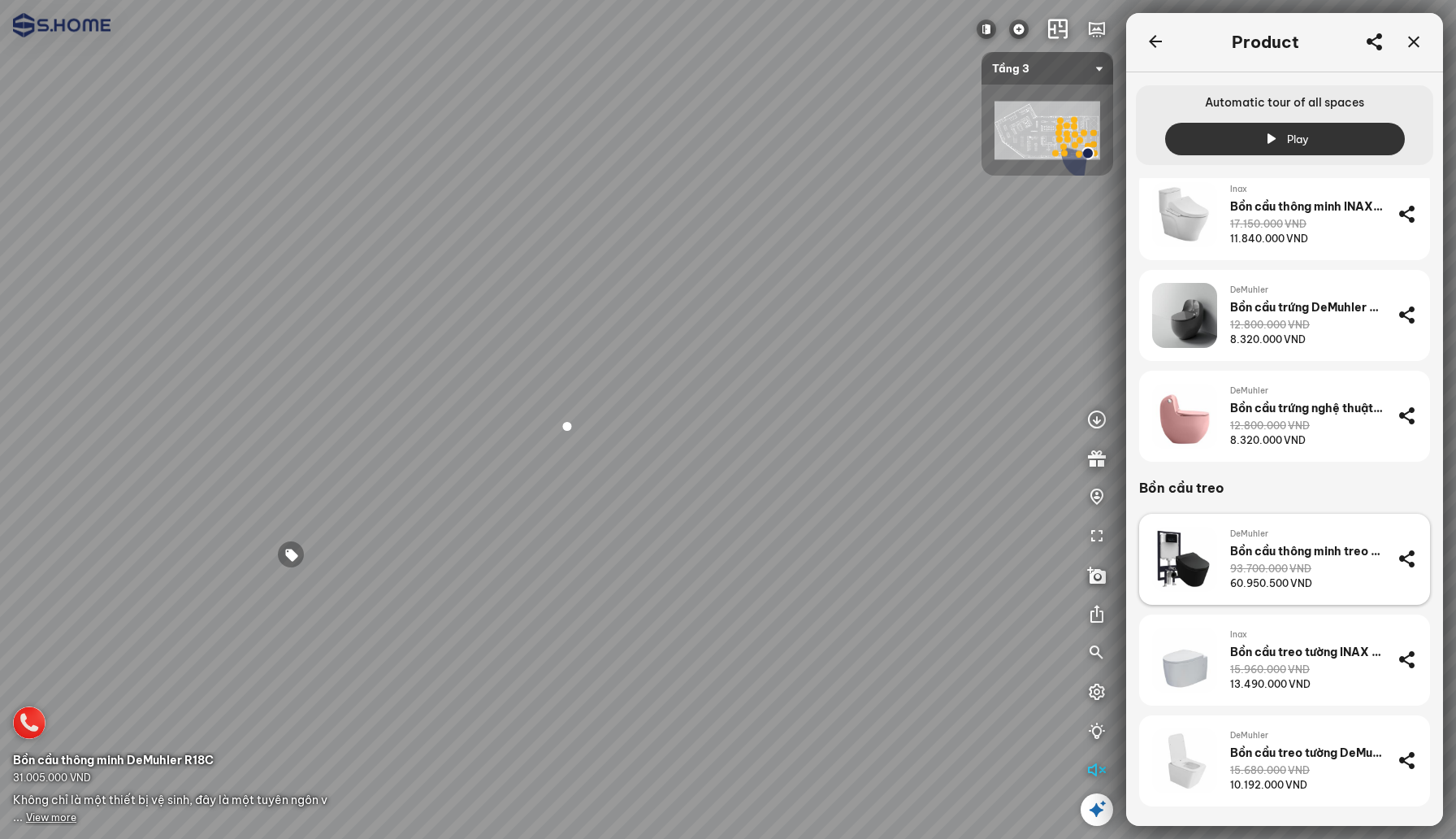
click at [1266, 557] on div "Bồn cầu thông minh treo tường DeMuhler ML-A7" at bounding box center [1307, 551] width 154 height 15
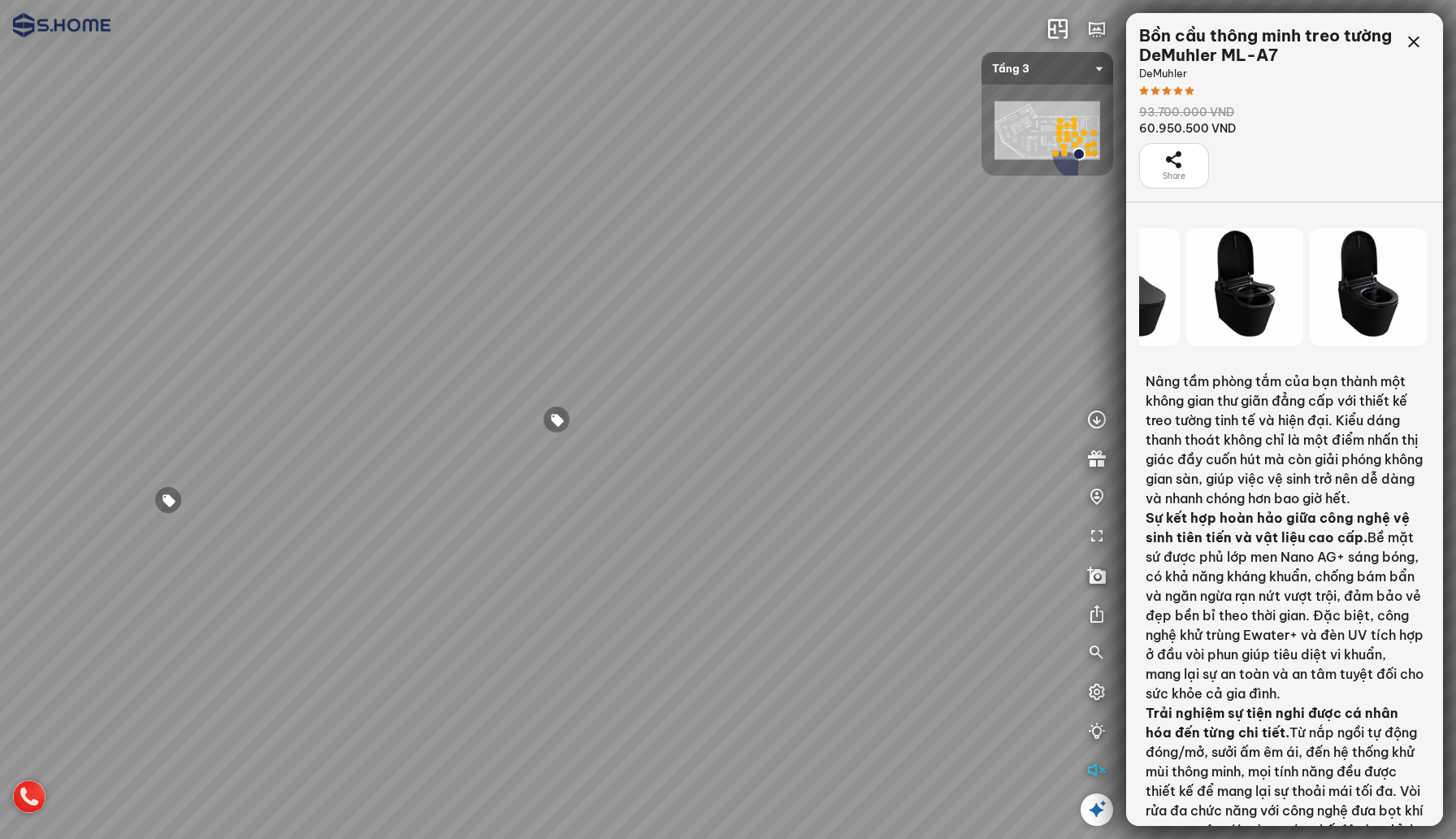
drag, startPoint x: 1363, startPoint y: 318, endPoint x: 1134, endPoint y: 318, distance: 229.0
click at [1134, 318] on div at bounding box center [1284, 286] width 317 height 130
drag, startPoint x: 1321, startPoint y: 297, endPoint x: 1165, endPoint y: 297, distance: 156.0
click at [1309, 297] on div at bounding box center [1367, 286] width 117 height 117
click at [1419, 45] on icon at bounding box center [1413, 42] width 20 height 20
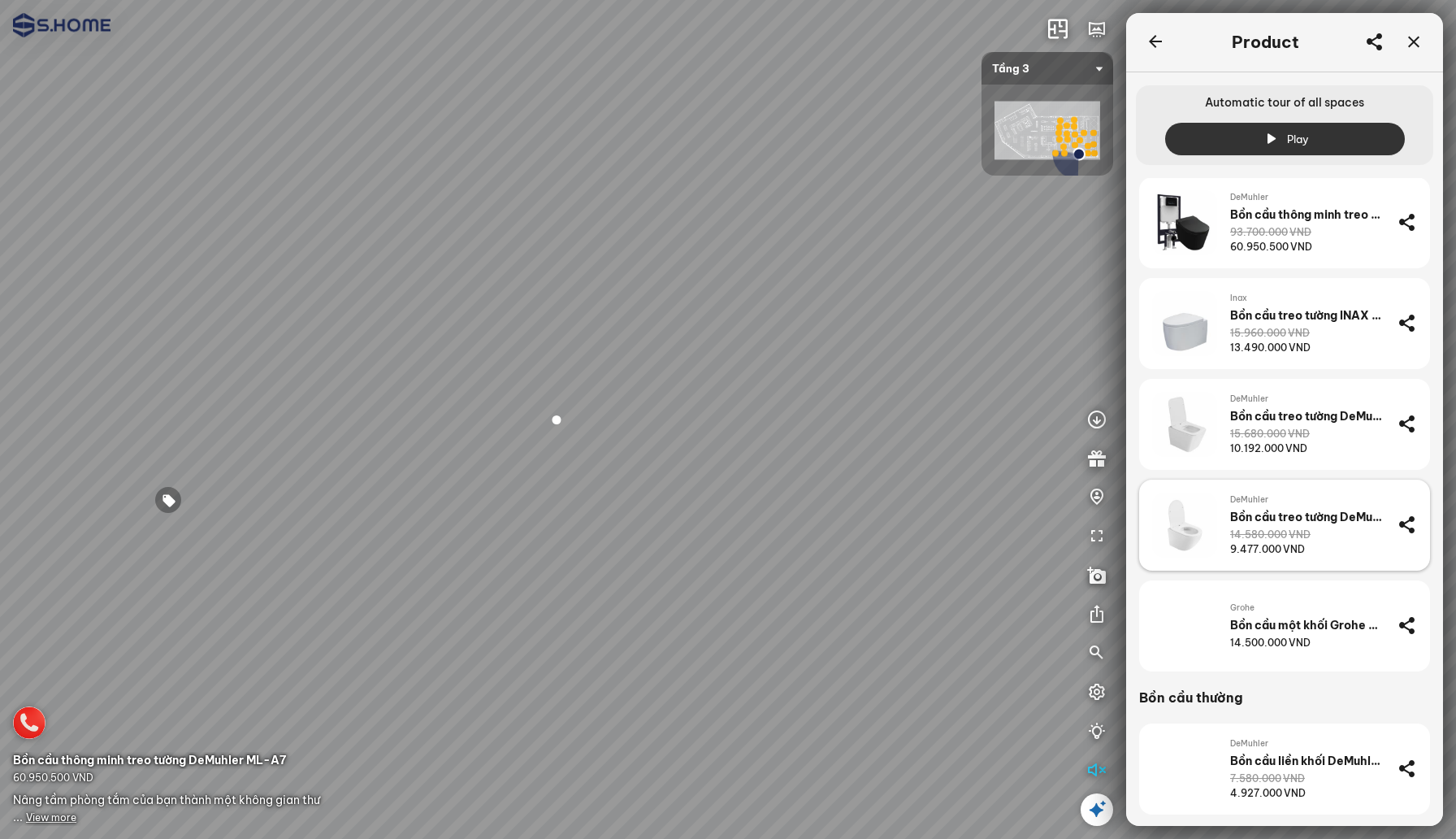
scroll to position [1099, 0]
click at [1248, 747] on div "DeMuhler Bồn cầu liền khối DeMuhler ML366301 7.580.000 VND 4.927.000 VND" at bounding box center [1307, 767] width 154 height 65
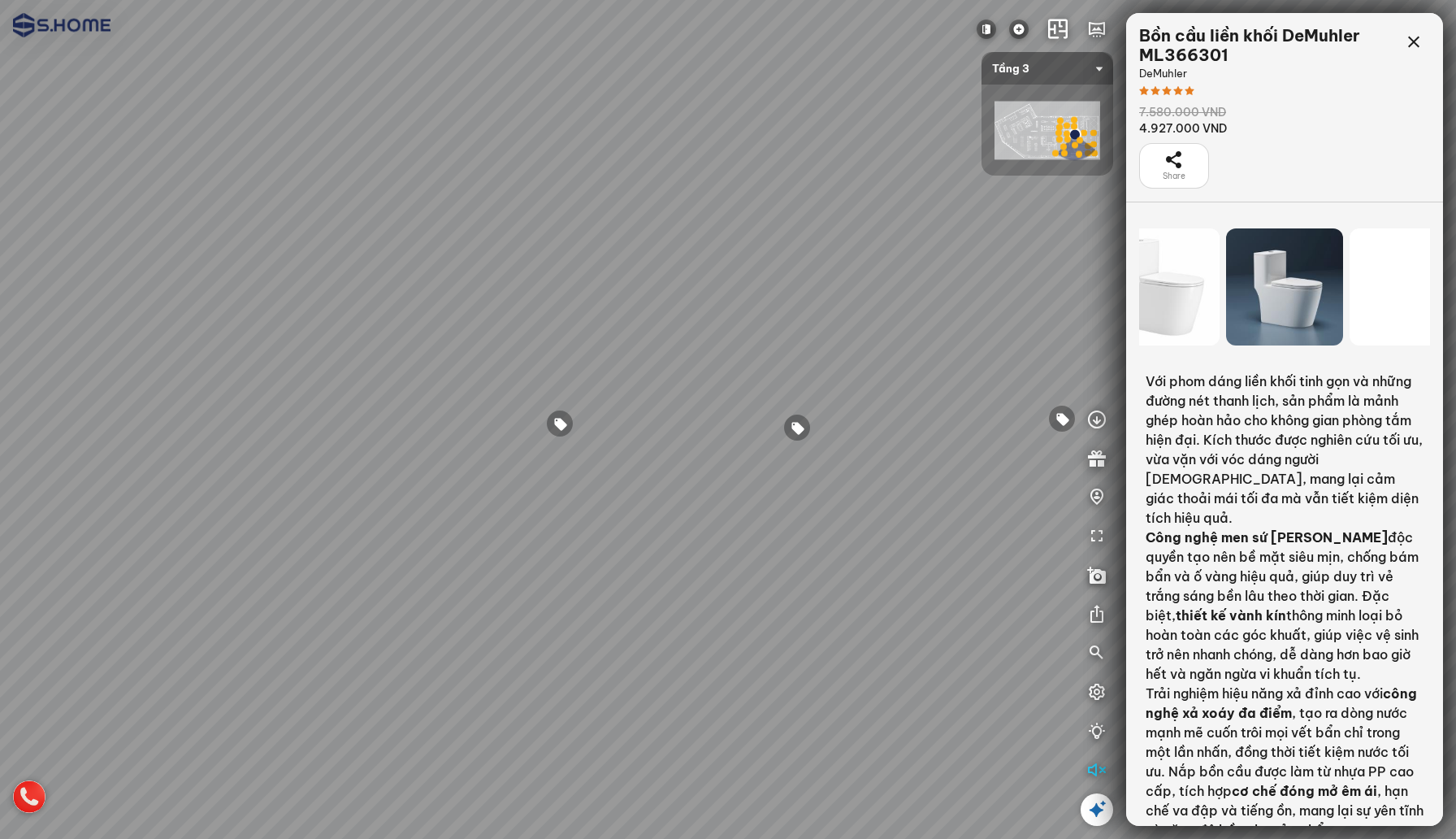
drag, startPoint x: 1321, startPoint y: 320, endPoint x: 1082, endPoint y: 320, distance: 239.0
click at [1082, 320] on div "INFO: krpano 1.20.8 (build [DATE]) INFO: HTML5/Desktop - Chrome 140.0 - WebGL I…" at bounding box center [728, 420] width 1456 height 839
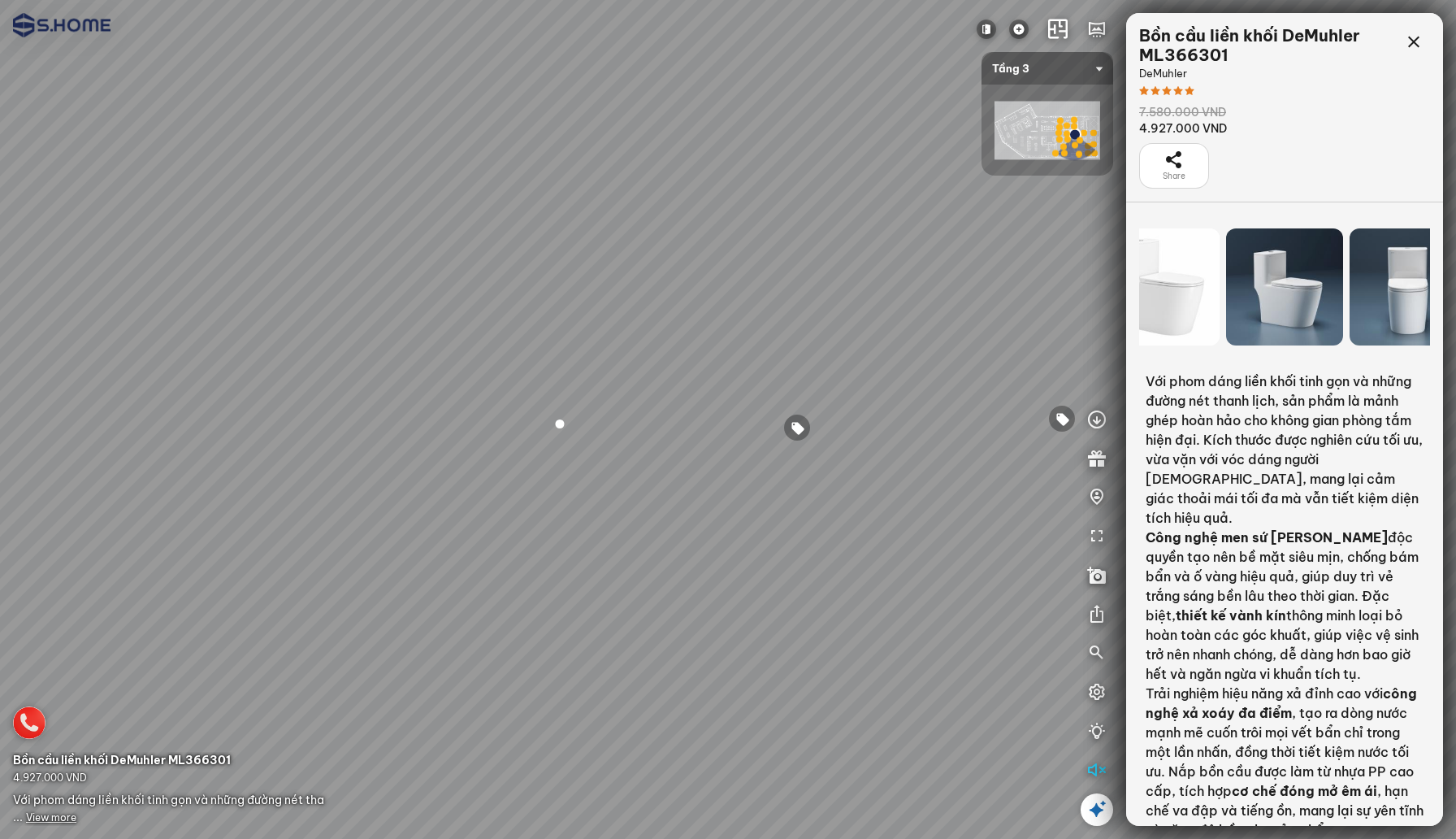
drag, startPoint x: 1327, startPoint y: 290, endPoint x: 1140, endPoint y: 290, distance: 187.0
click at [1226, 290] on div at bounding box center [1284, 286] width 117 height 117
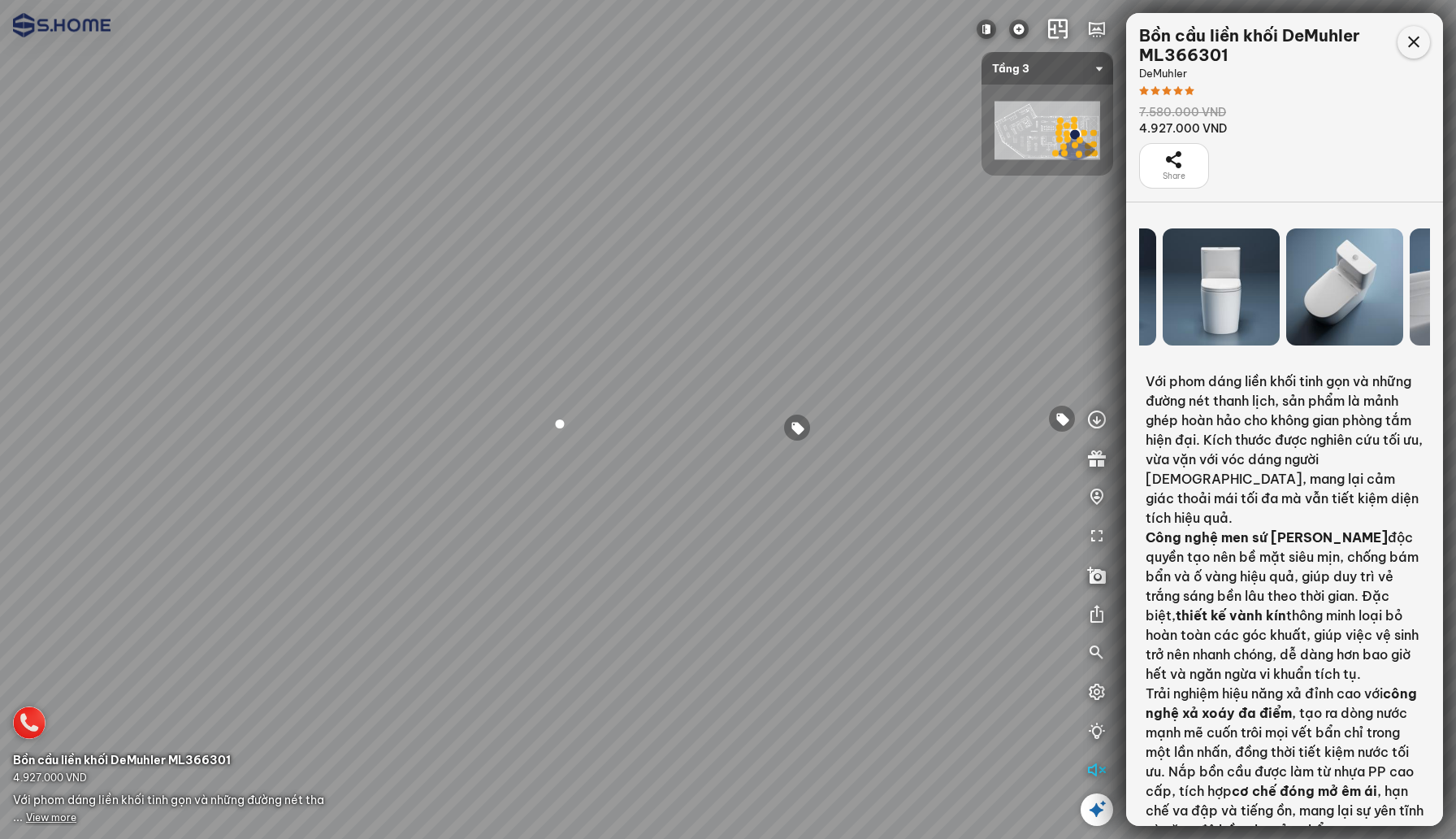
click at [1416, 44] on icon at bounding box center [1413, 42] width 20 height 20
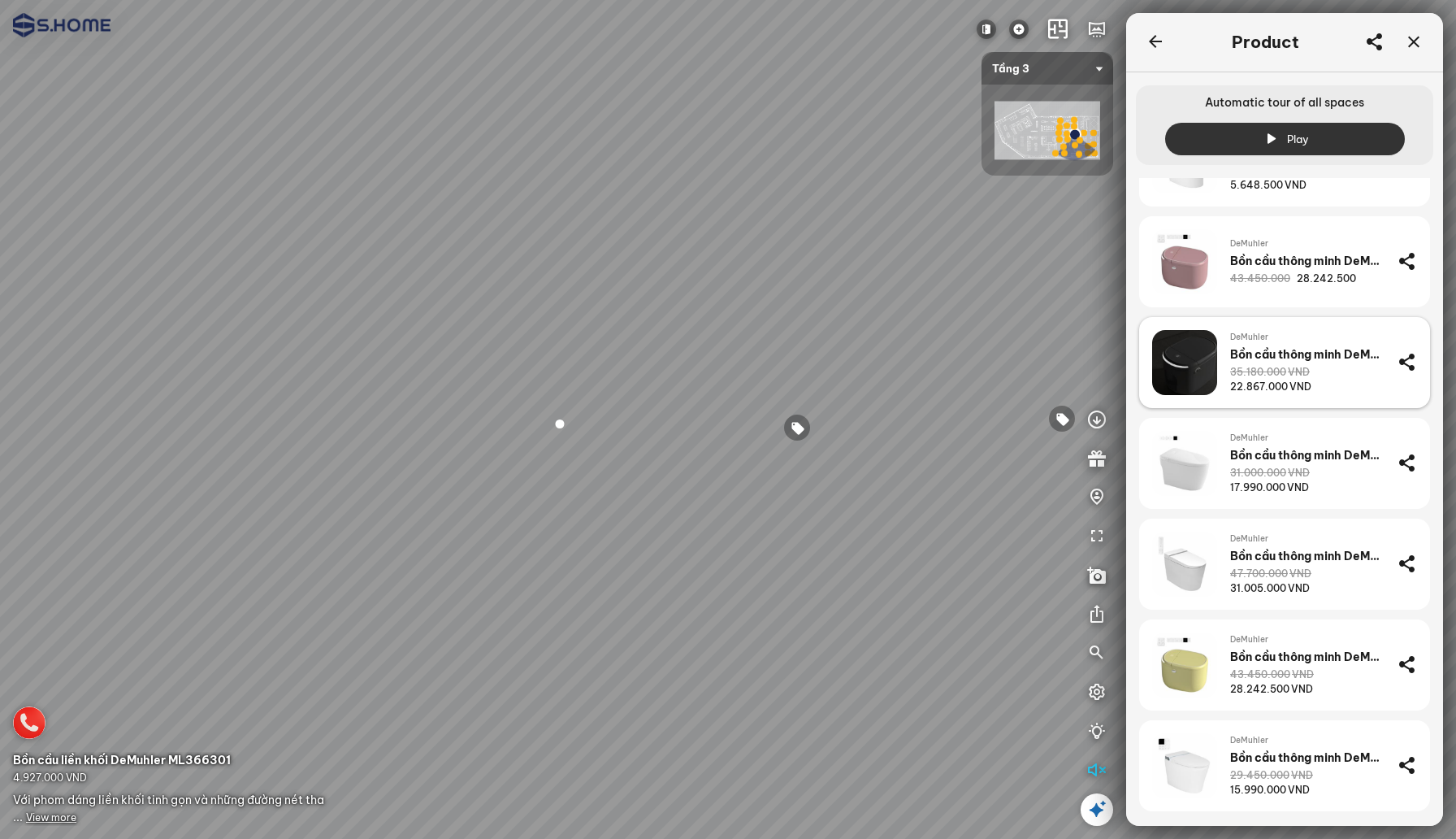
scroll to position [102, 0]
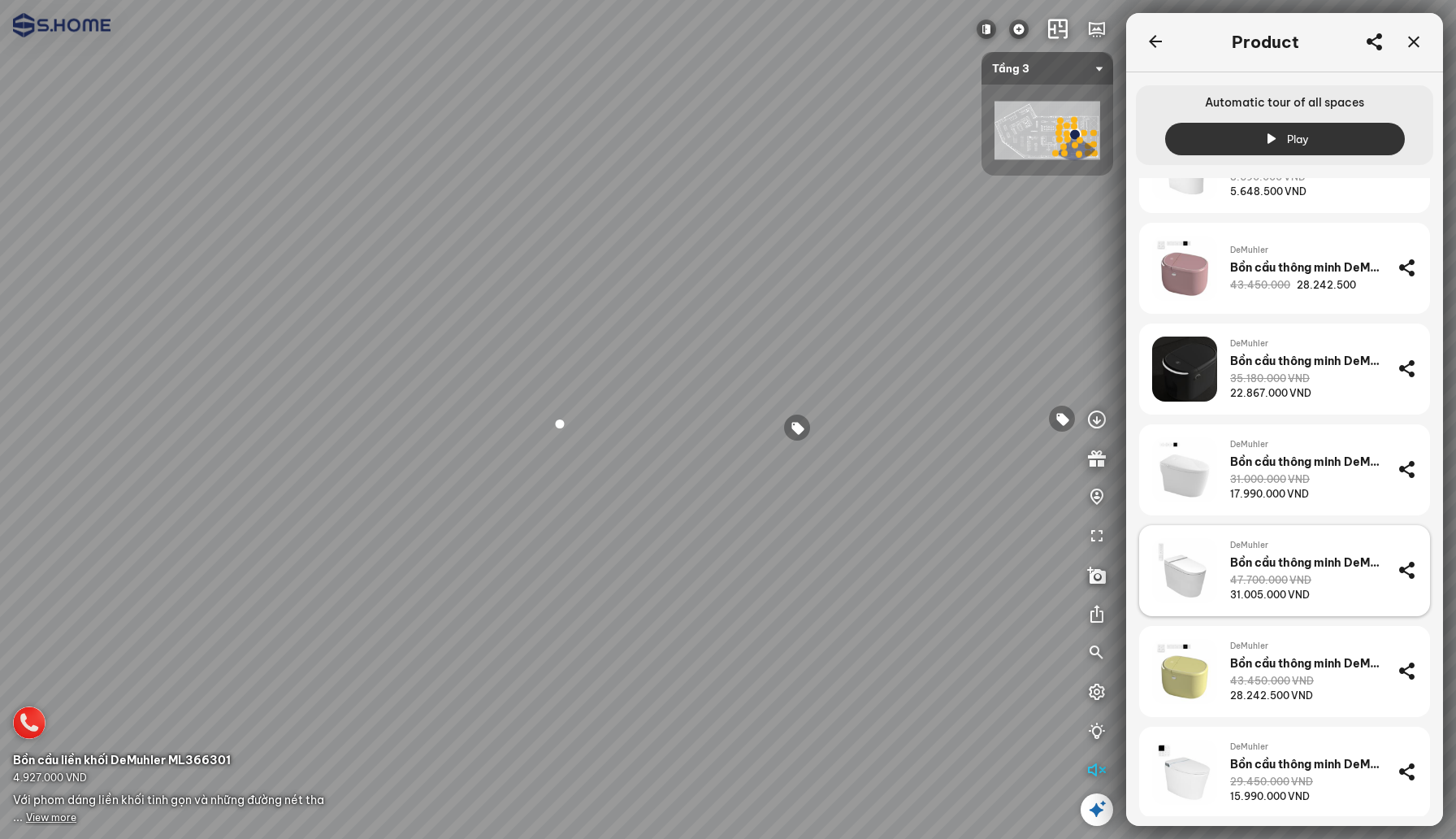
click at [1253, 565] on div "Bồn cầu thông minh DeMuhler R18C" at bounding box center [1307, 562] width 154 height 15
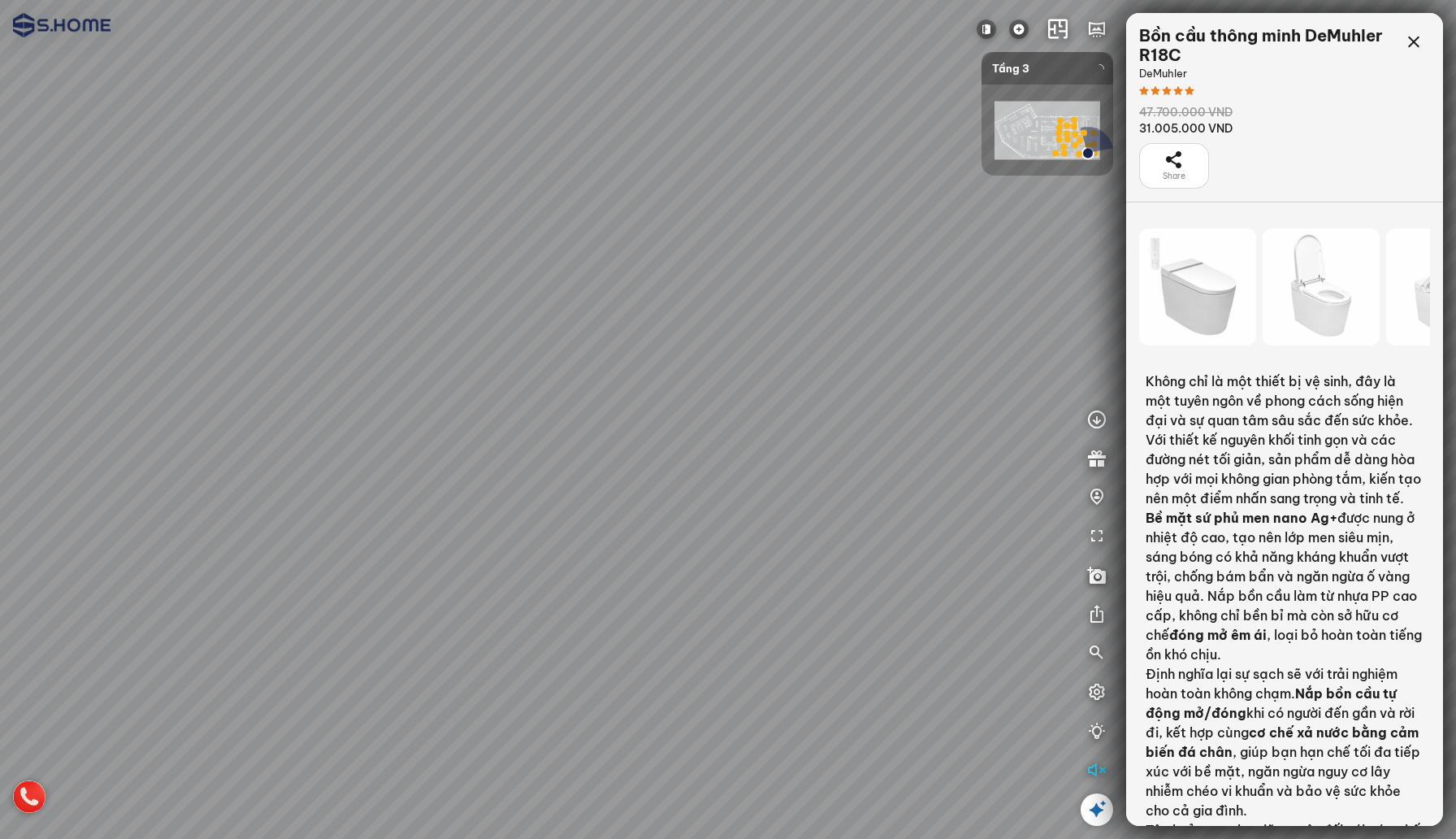
drag, startPoint x: 1336, startPoint y: 292, endPoint x: 1166, endPoint y: 293, distance: 170.0
click at [1263, 293] on div at bounding box center [1321, 286] width 117 height 117
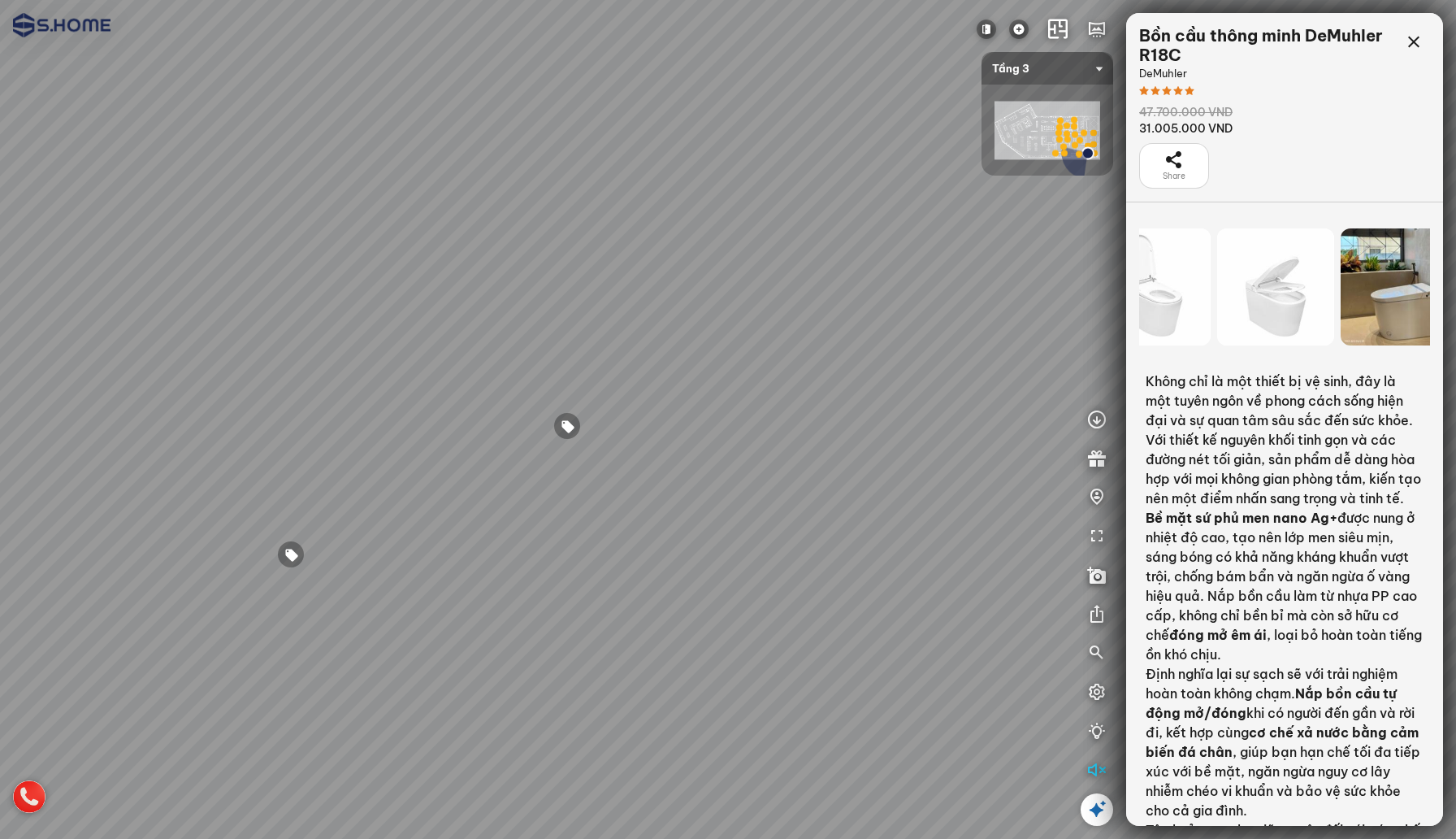
drag, startPoint x: 1321, startPoint y: 303, endPoint x: 1190, endPoint y: 291, distance: 131.5
click at [1217, 291] on div at bounding box center [1275, 286] width 117 height 117
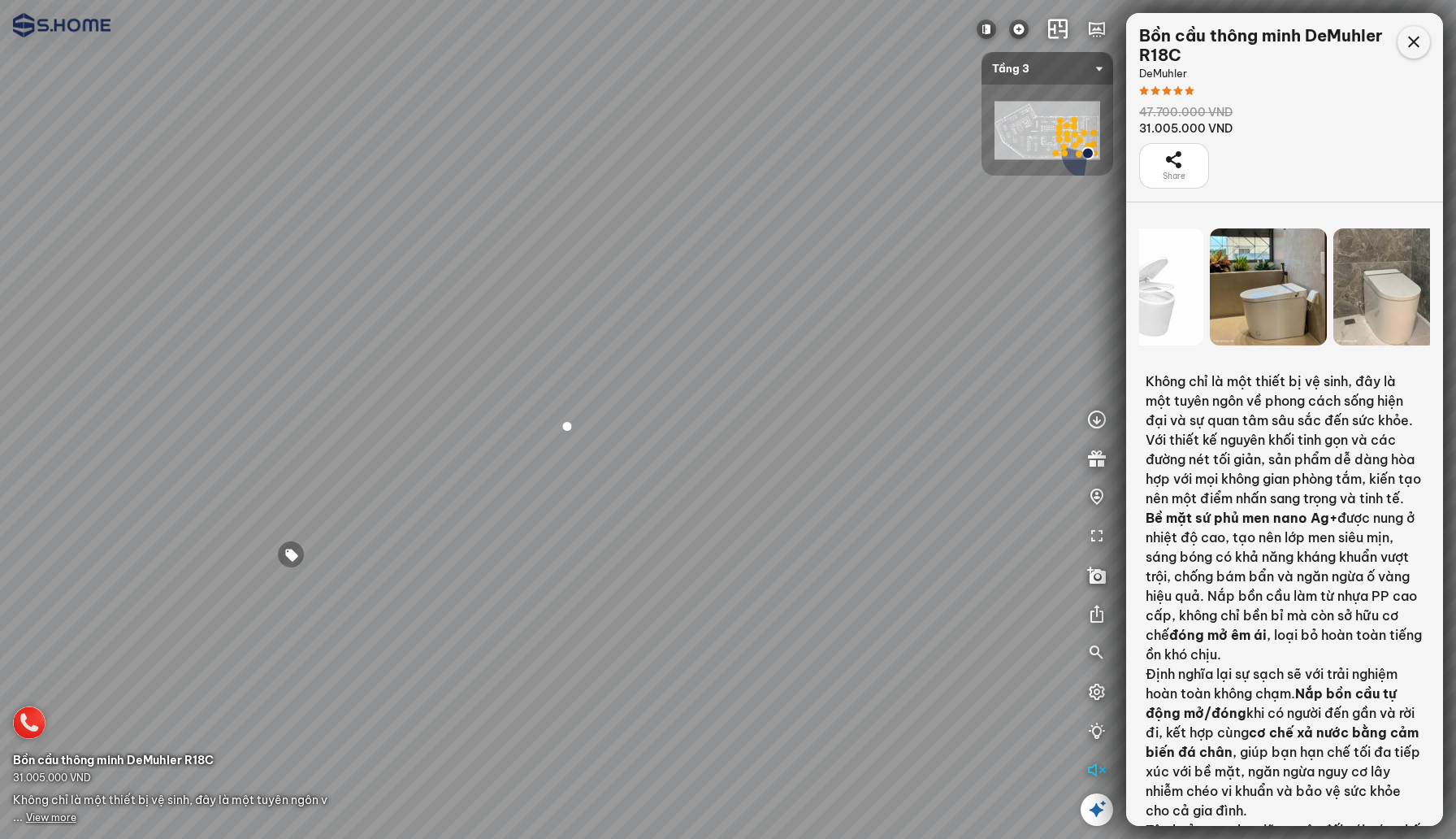
click at [1411, 40] on icon at bounding box center [1413, 42] width 20 height 20
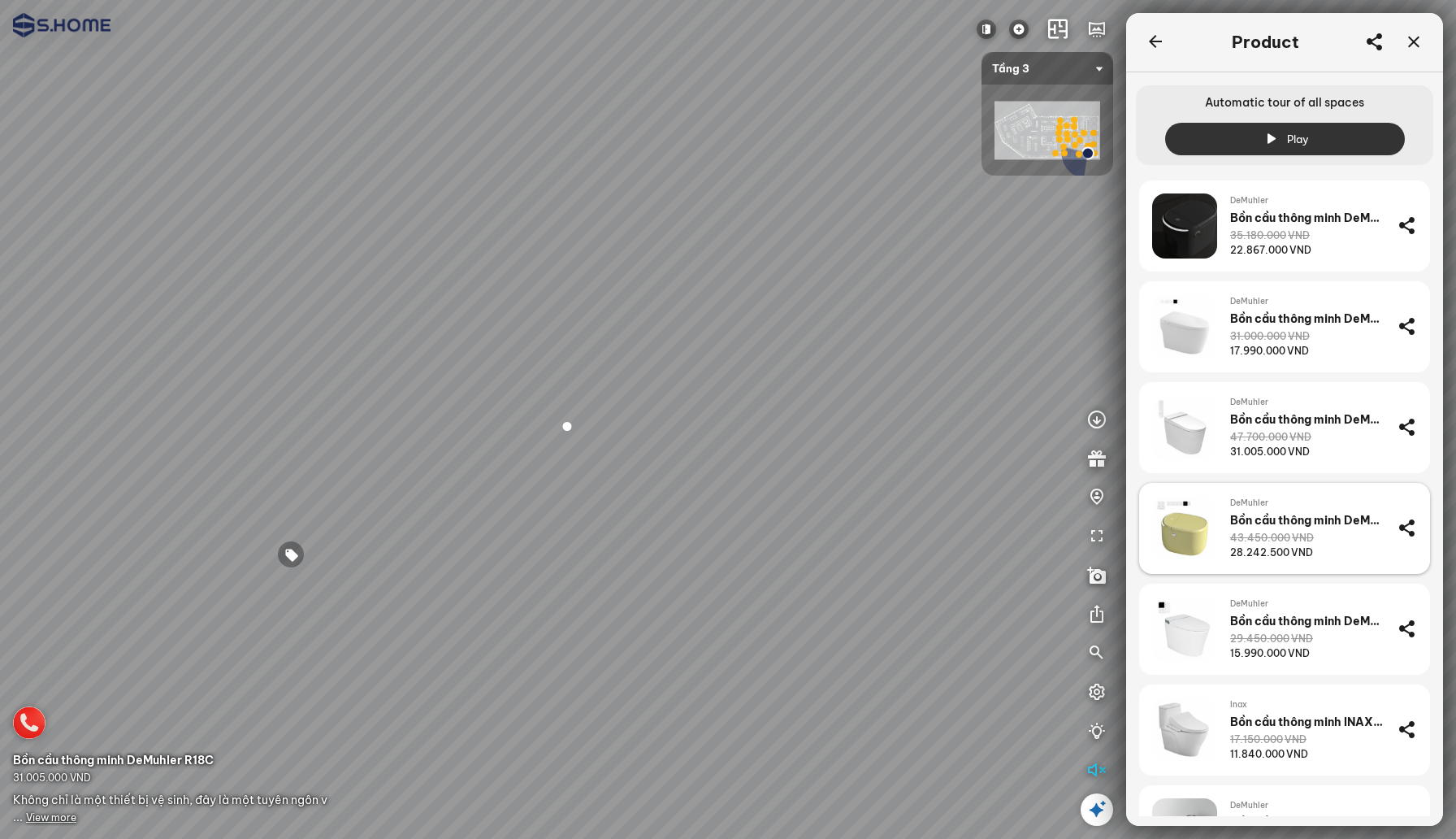
scroll to position [253, 0]
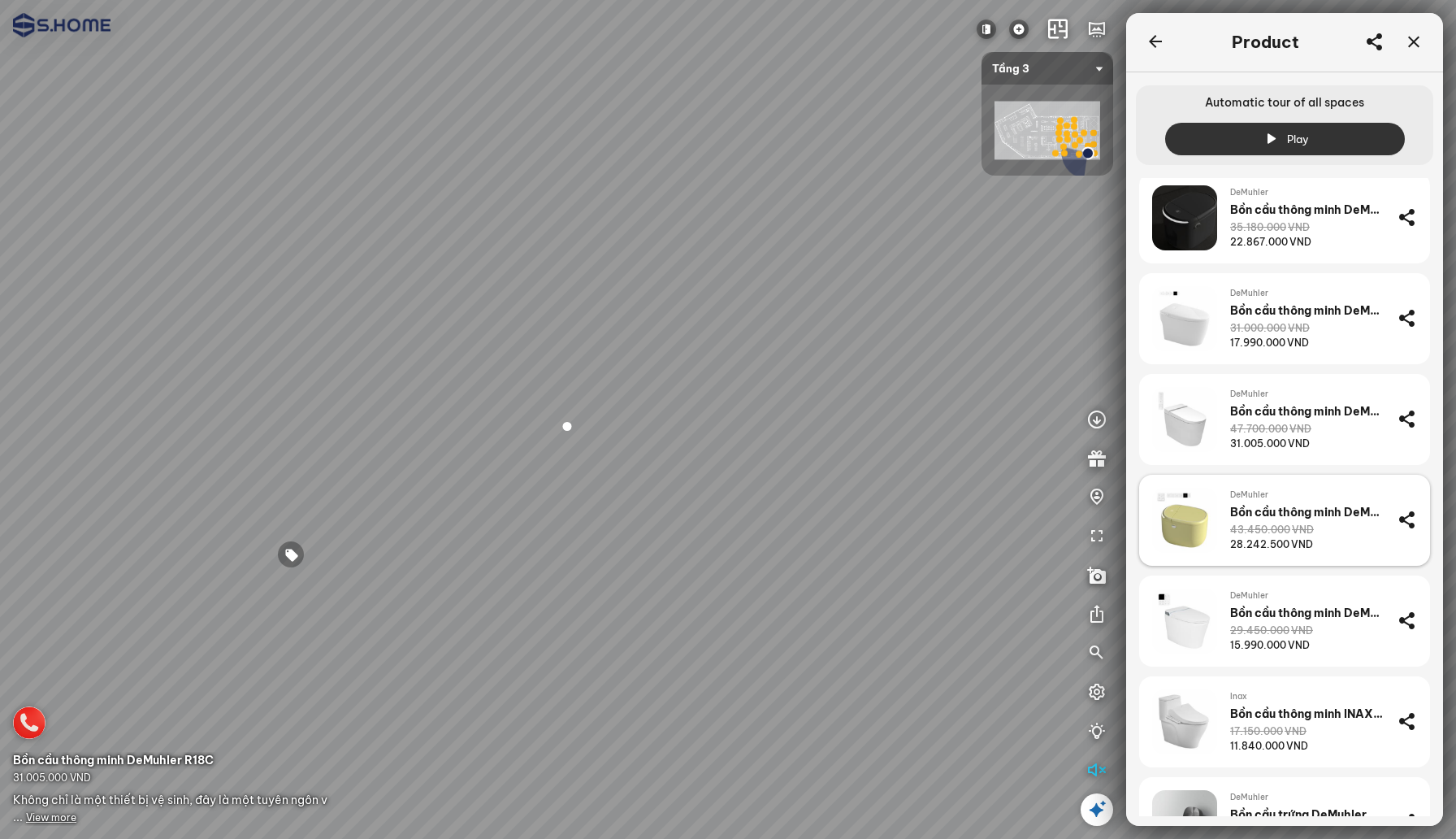
click at [1245, 532] on div "43.450.000 VND" at bounding box center [1272, 530] width 84 height 15
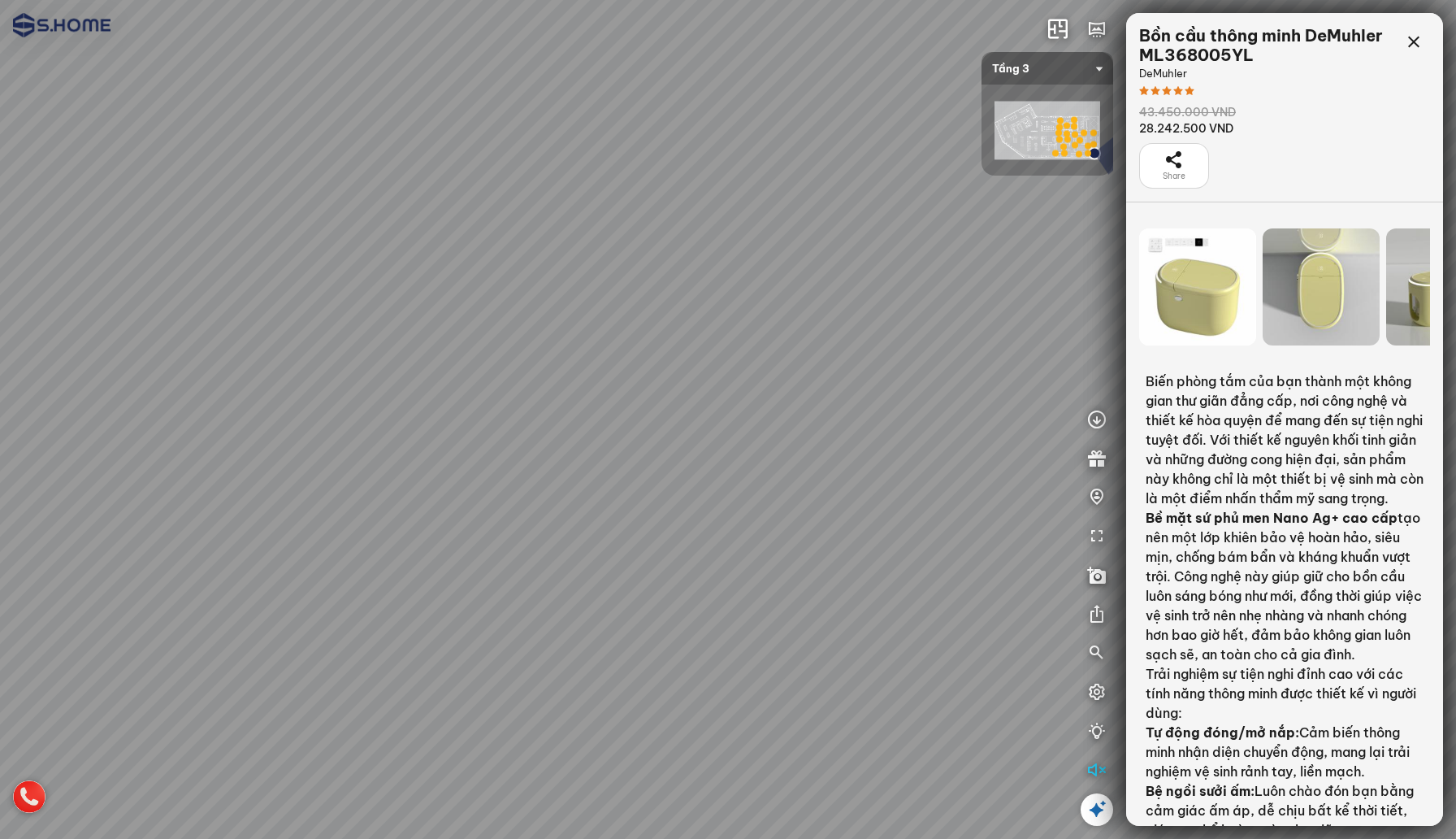
drag, startPoint x: 1314, startPoint y: 290, endPoint x: 1139, endPoint y: 290, distance: 175.0
click at [1263, 290] on div at bounding box center [1321, 286] width 117 height 117
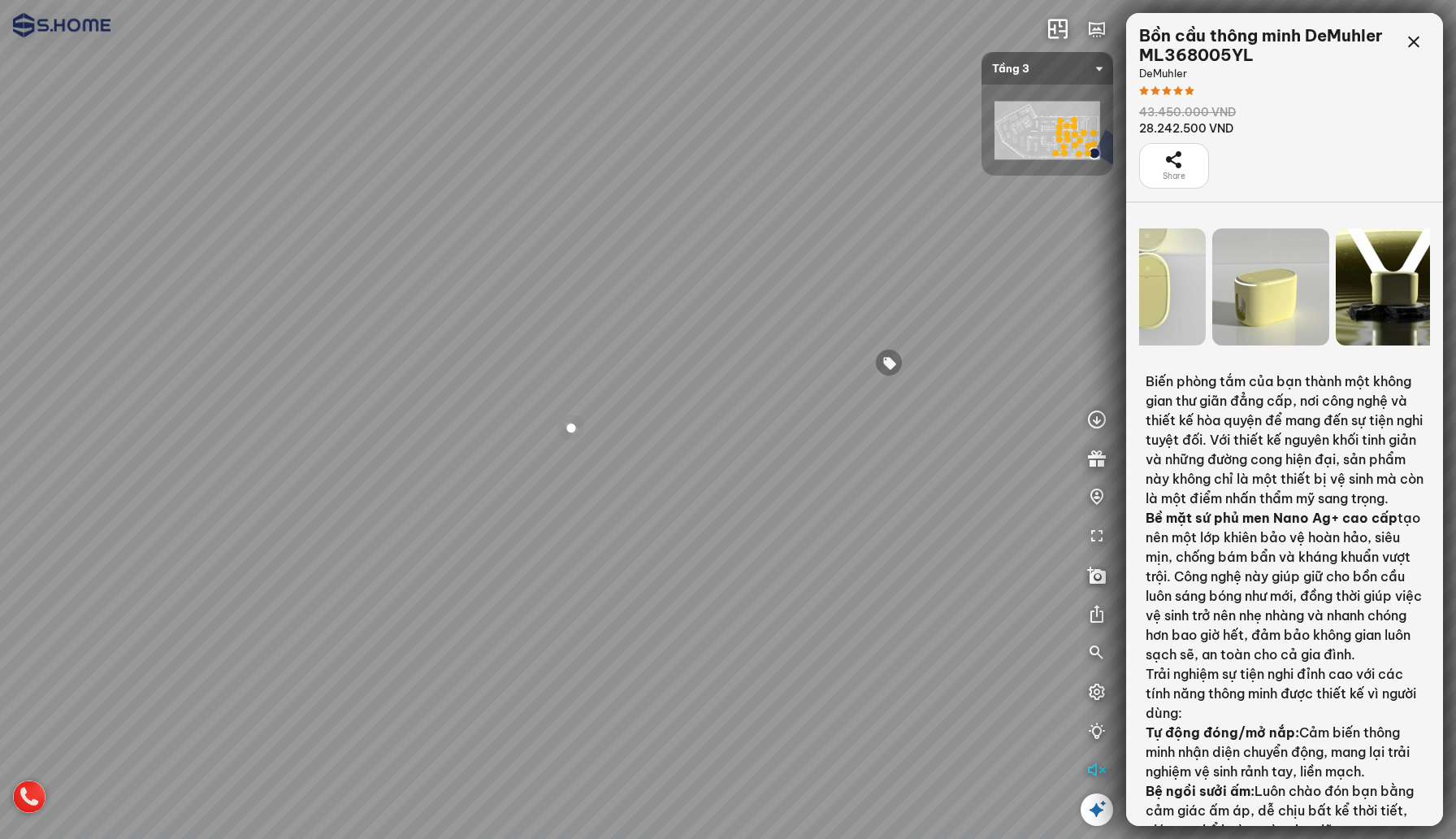
drag, startPoint x: 1386, startPoint y: 296, endPoint x: 1172, endPoint y: 292, distance: 214.0
click at [1336, 292] on div at bounding box center [1393, 286] width 117 height 117
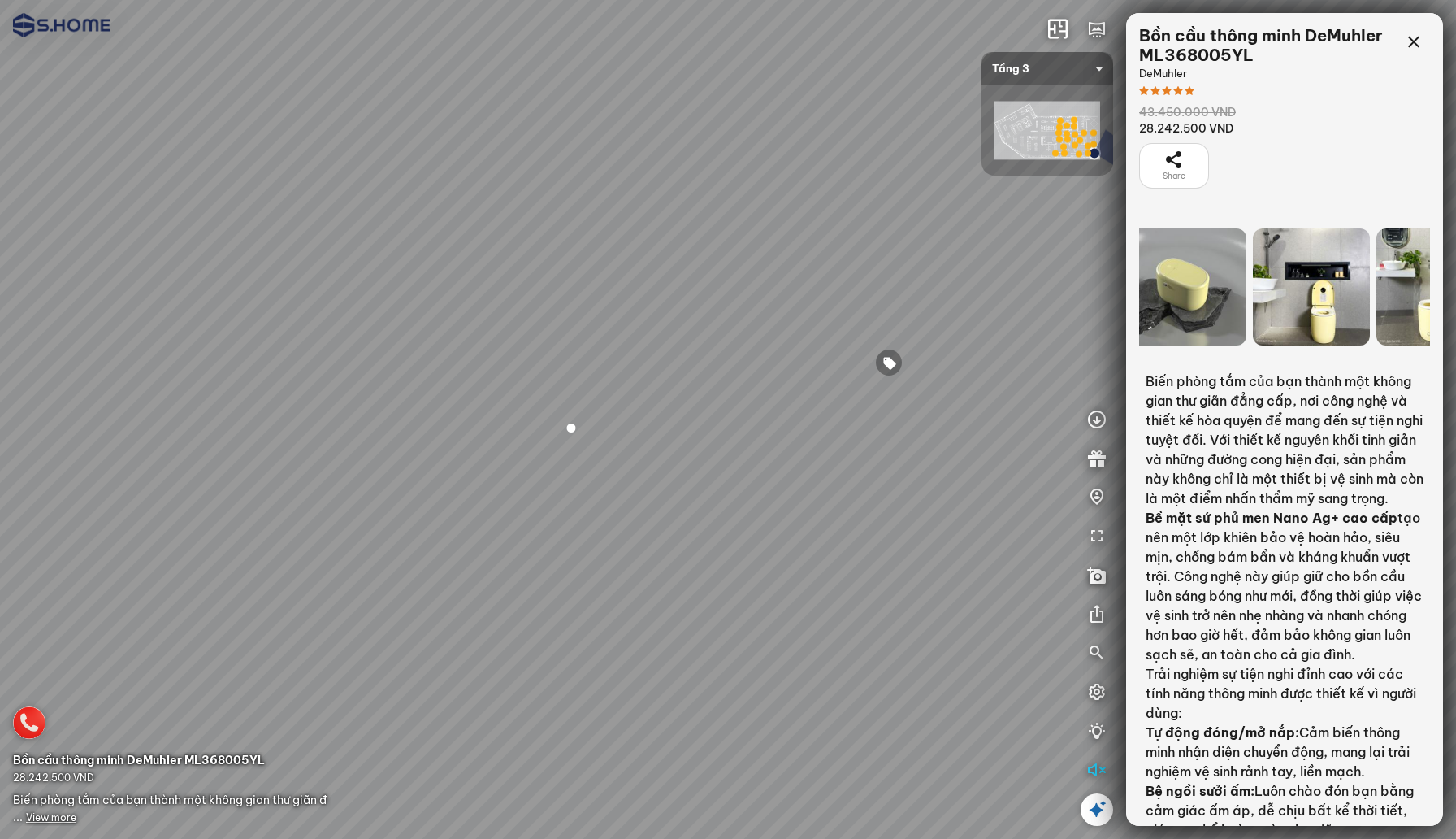
drag, startPoint x: 1378, startPoint y: 274, endPoint x: 1120, endPoint y: 272, distance: 258.0
click at [1120, 272] on div "INFO: krpano 1.20.8 (build [DATE]) INFO: HTML5/Desktop - Chrome 140.0 - WebGL I…" at bounding box center [728, 420] width 1456 height 839
click at [1406, 41] on icon at bounding box center [1413, 42] width 20 height 20
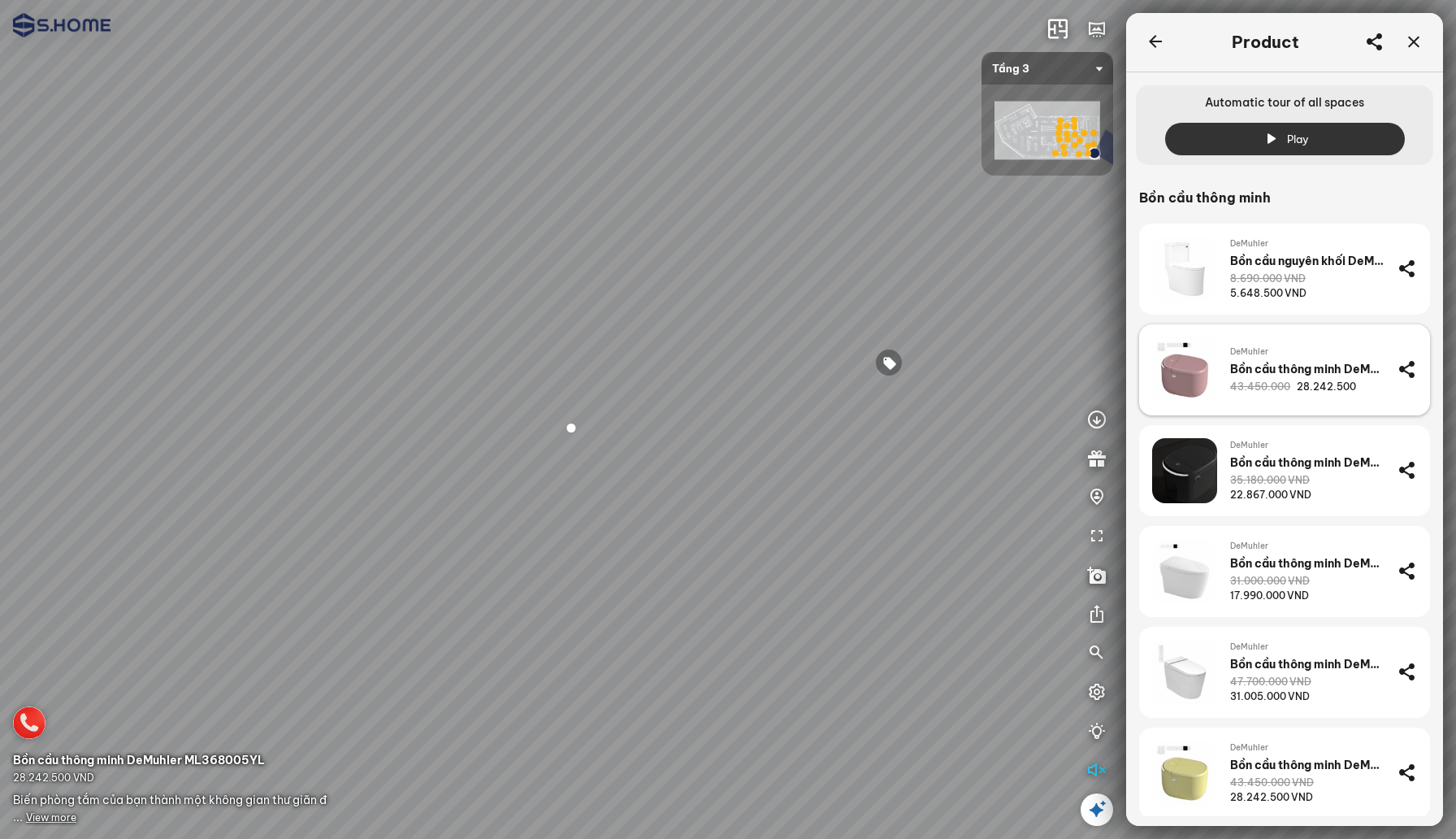
click at [1309, 353] on span "DeMuhler" at bounding box center [1307, 352] width 154 height 13
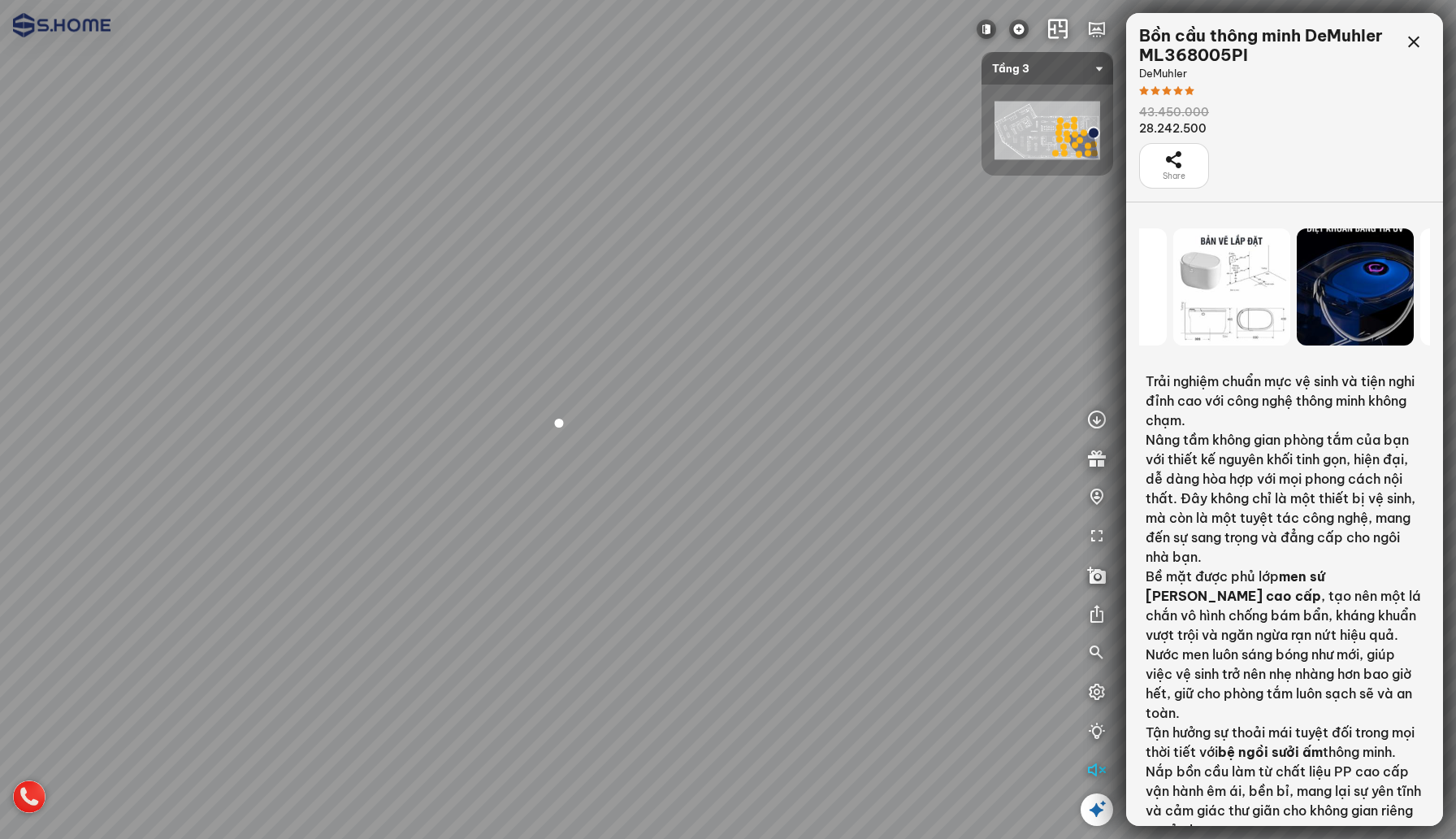
drag, startPoint x: 1370, startPoint y: 306, endPoint x: 1187, endPoint y: 306, distance: 183.0
click at [1187, 306] on div at bounding box center [1231, 286] width 117 height 117
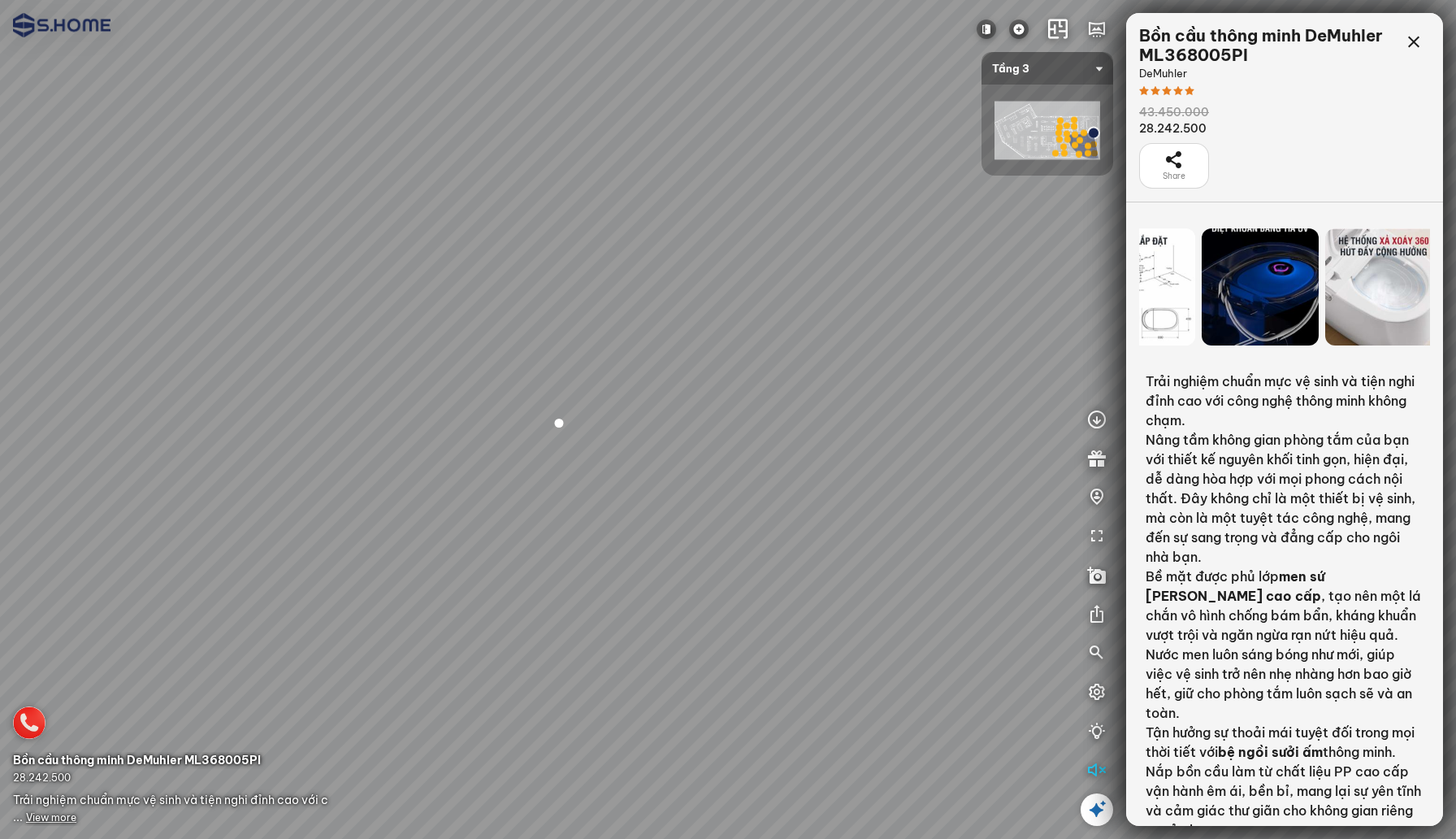
drag, startPoint x: 1350, startPoint y: 316, endPoint x: 1199, endPoint y: 315, distance: 151.0
click at [1325, 315] on div at bounding box center [1383, 286] width 117 height 117
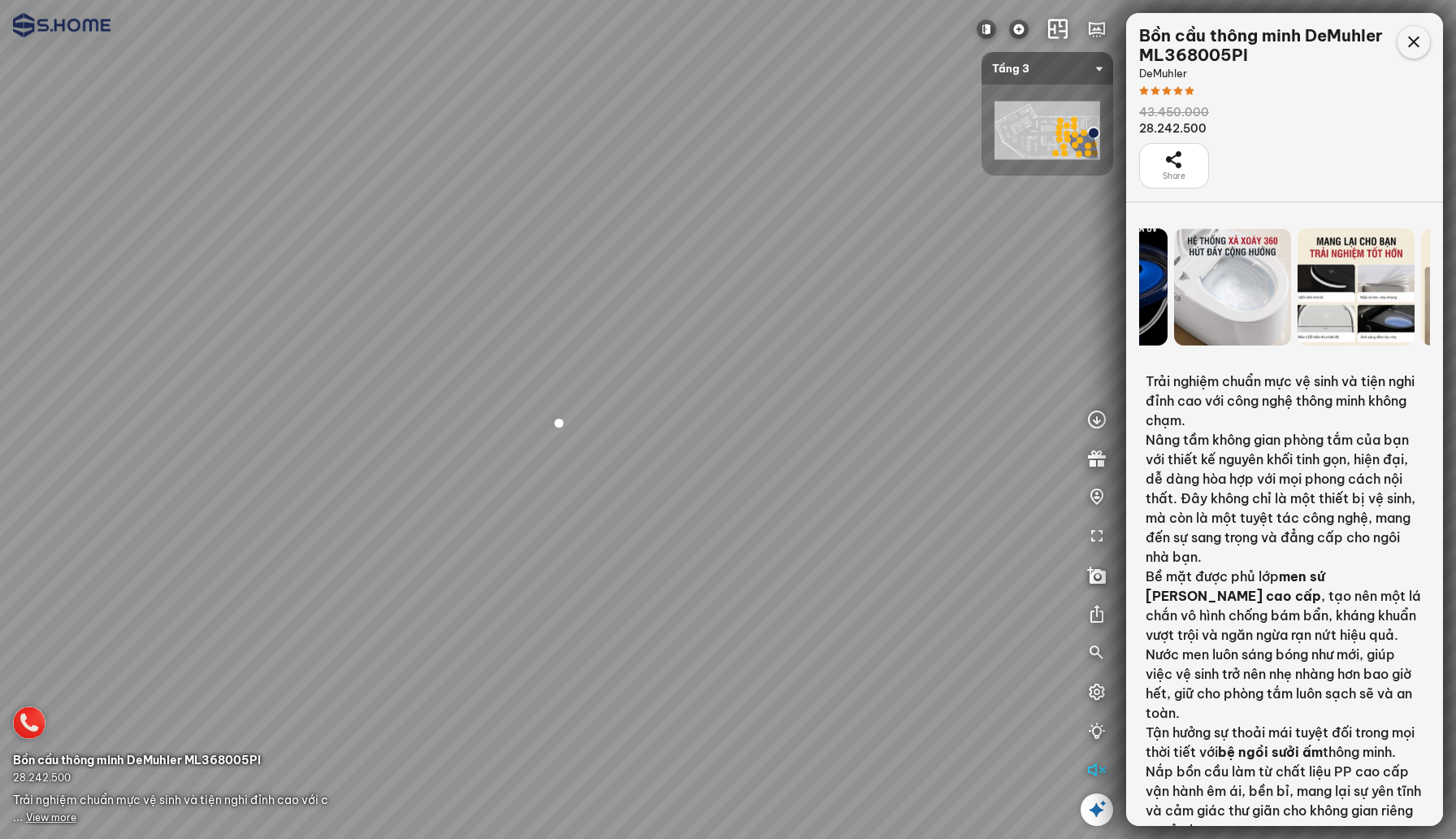
click at [1414, 43] on icon at bounding box center [1413, 42] width 20 height 20
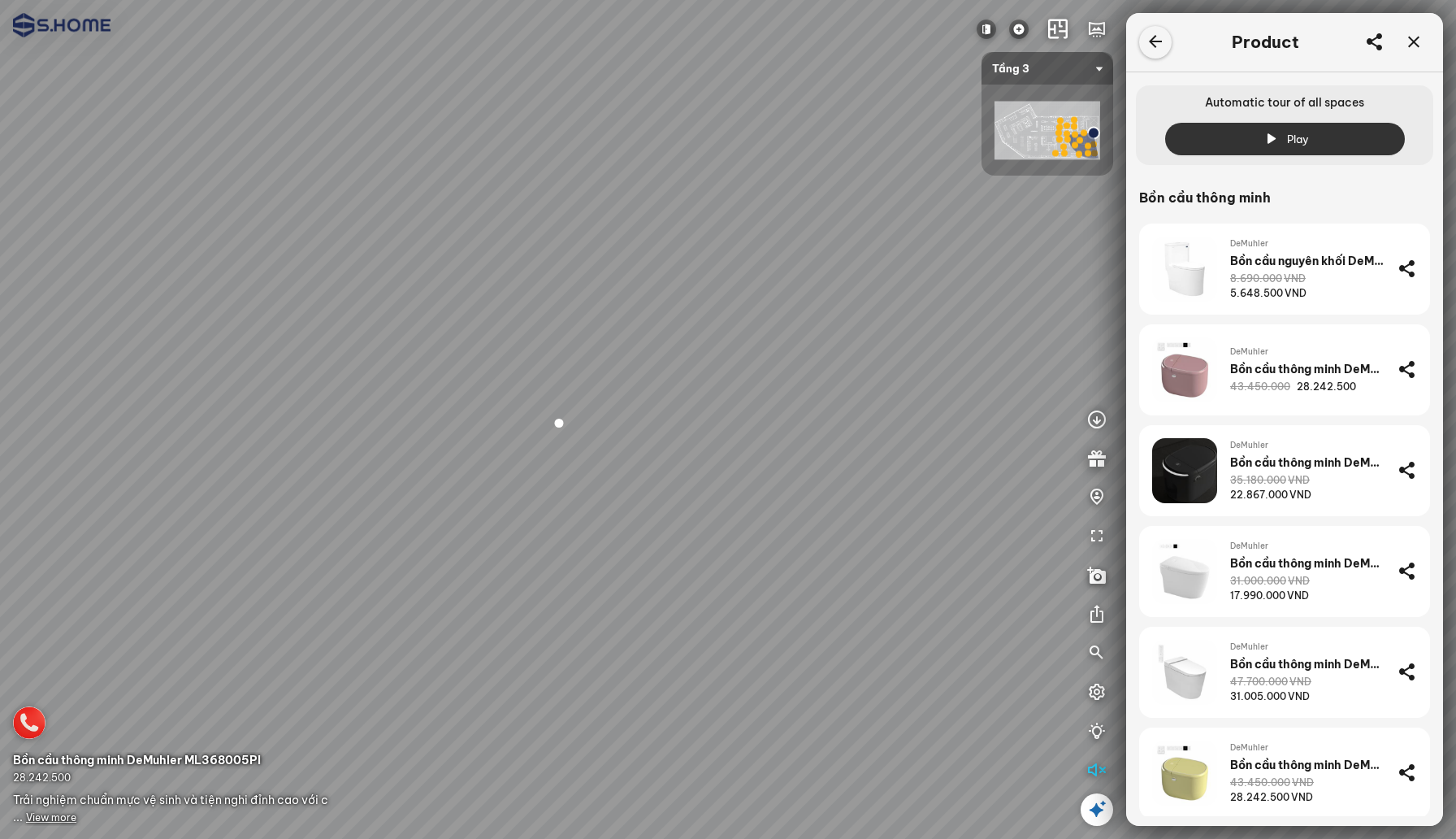
click at [1151, 47] on icon at bounding box center [1155, 42] width 20 height 20
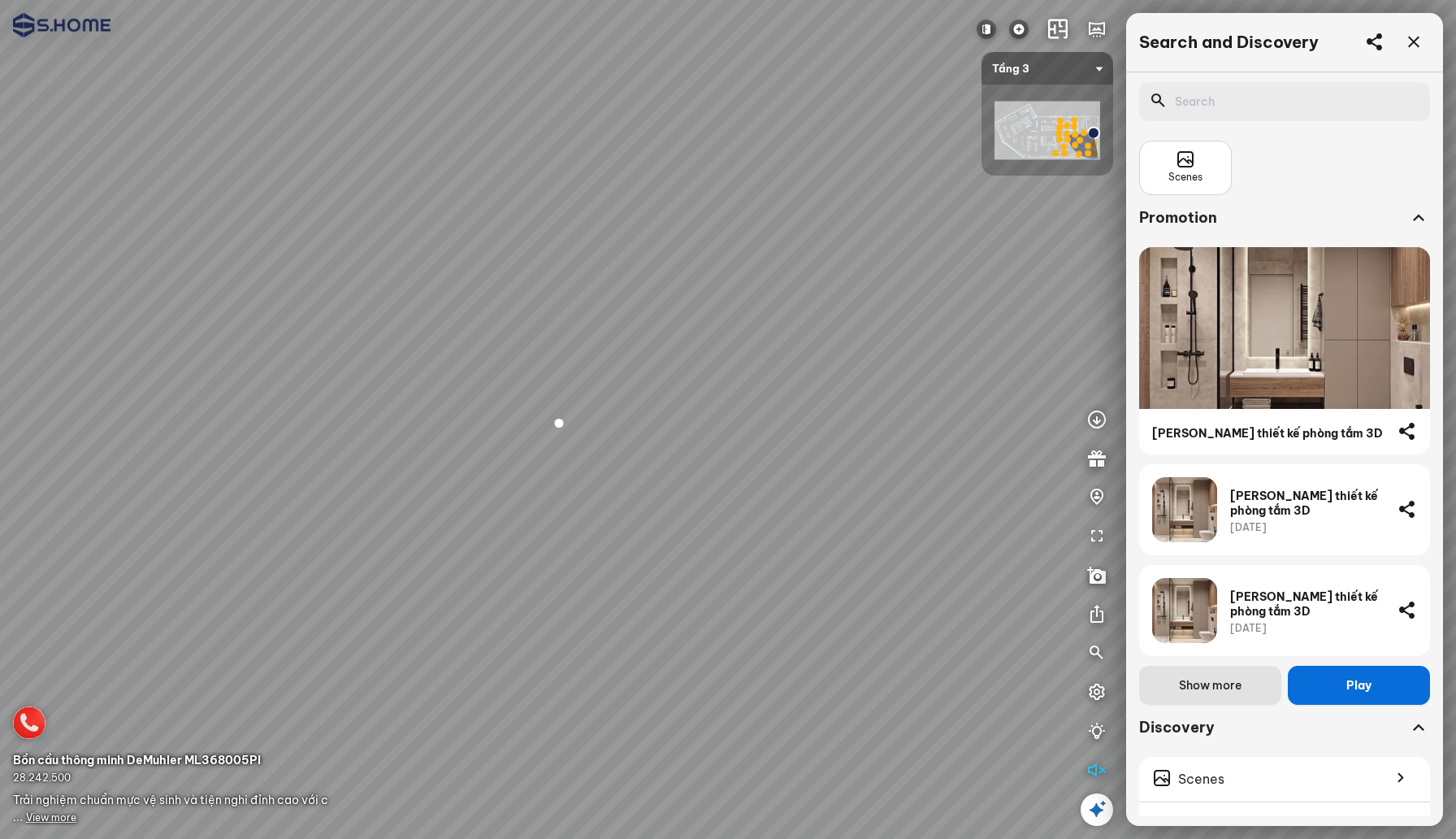
click at [1102, 801] on icon at bounding box center [1096, 809] width 20 height 20
